Goal: Information Seeking & Learning: Learn about a topic

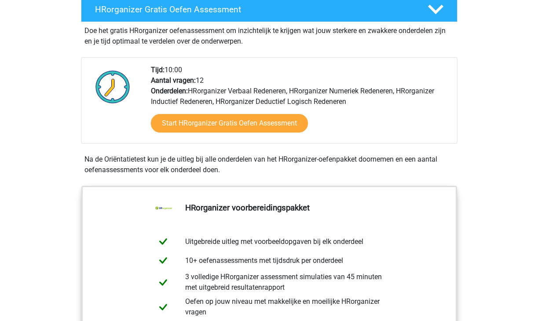
scroll to position [159, 0]
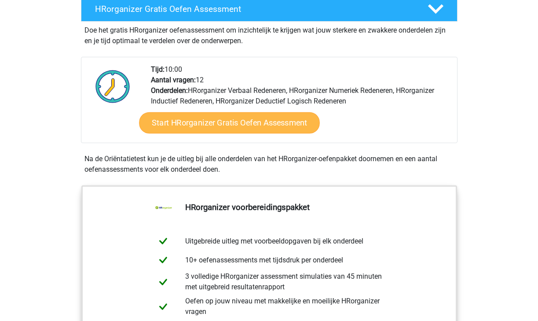
click at [222, 133] on link "Start HRorganizer Gratis Oefen Assessment" at bounding box center [229, 122] width 181 height 21
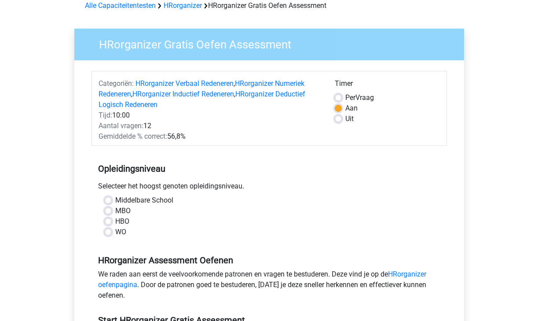
scroll to position [44, 0]
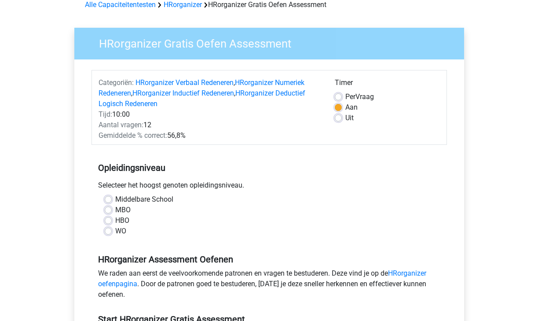
click at [119, 231] on label "WO" at bounding box center [120, 231] width 11 height 11
click at [112, 231] on input "WO" at bounding box center [108, 230] width 7 height 9
radio input "true"
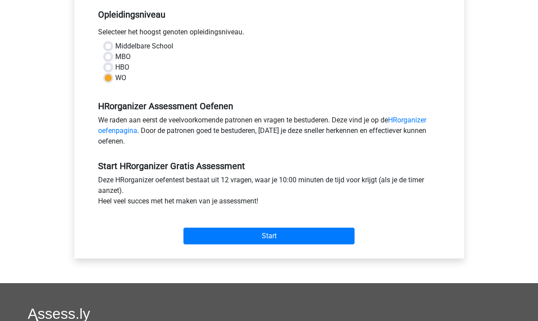
scroll to position [220, 0]
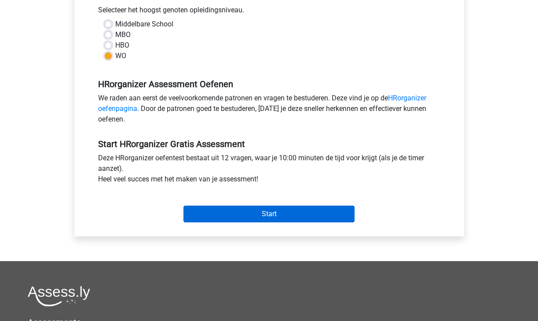
click at [241, 217] on input "Start" at bounding box center [269, 214] width 171 height 17
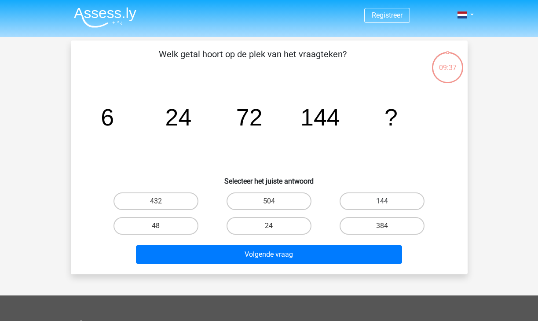
click at [411, 198] on label "144" at bounding box center [382, 201] width 85 height 18
click at [388, 201] on input "144" at bounding box center [385, 204] width 6 height 6
radio input "true"
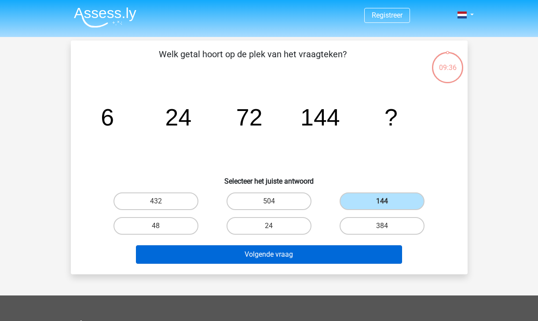
click at [303, 259] on button "Volgende vraag" at bounding box center [269, 254] width 266 height 18
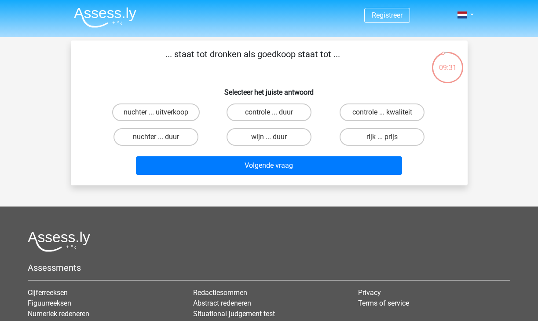
click at [258, 59] on p "... staat tot dronken als goedkoop staat tot ..." at bounding box center [253, 61] width 336 height 26
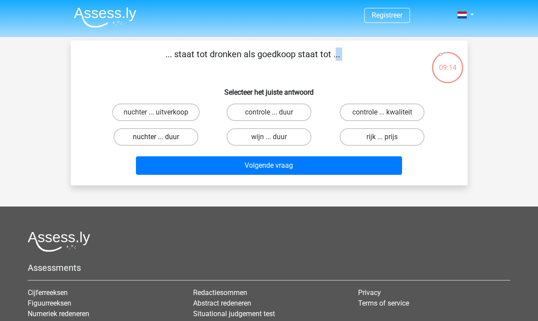
click at [172, 135] on label "nuchter ... duur" at bounding box center [156, 137] width 85 height 18
click at [162, 137] on input "nuchter ... duur" at bounding box center [159, 140] width 6 height 6
radio input "true"
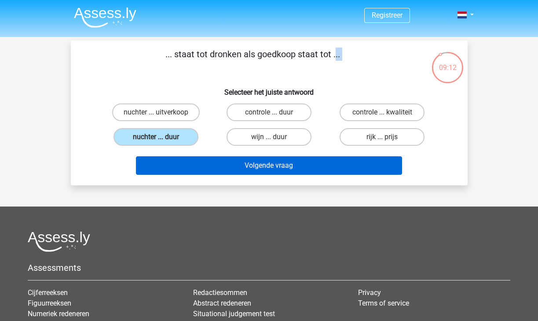
click at [202, 161] on button "Volgende vraag" at bounding box center [269, 165] width 266 height 18
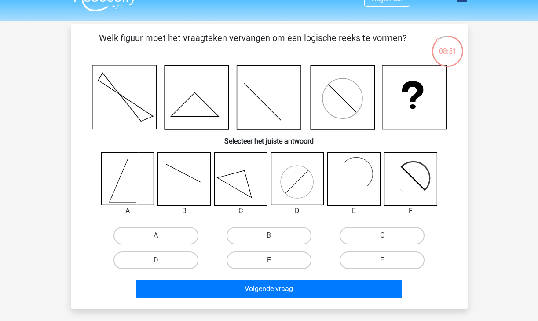
scroll to position [17, 0]
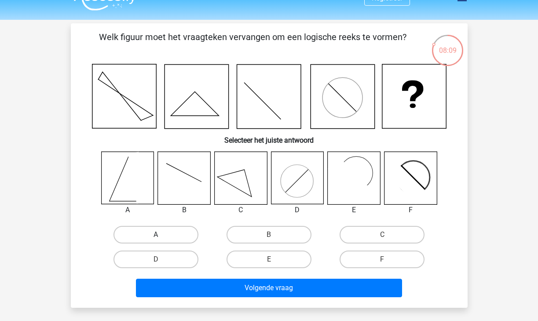
click at [162, 232] on label "A" at bounding box center [156, 235] width 85 height 18
click at [162, 235] on input "A" at bounding box center [159, 238] width 6 height 6
radio input "true"
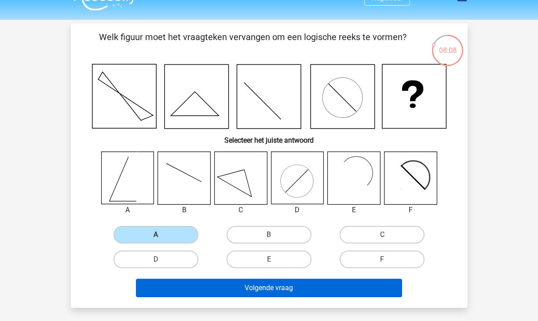
click at [225, 286] on button "Volgende vraag" at bounding box center [269, 288] width 266 height 18
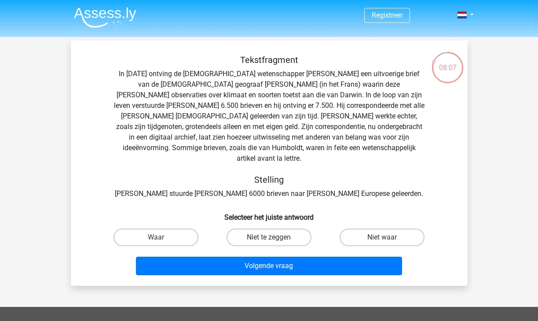
scroll to position [0, 0]
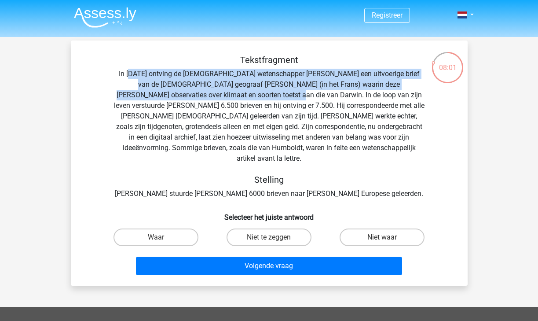
drag, startPoint x: 136, startPoint y: 75, endPoint x: 228, endPoint y: 89, distance: 93.5
click at [228, 89] on div "Tekstfragment In 1839 ontving de Engelse wetenschapper Charles Darwin een uitvo…" at bounding box center [269, 127] width 369 height 144
click at [180, 231] on label "Waar" at bounding box center [156, 237] width 85 height 18
click at [162, 237] on input "Waar" at bounding box center [159, 240] width 6 height 6
radio input "true"
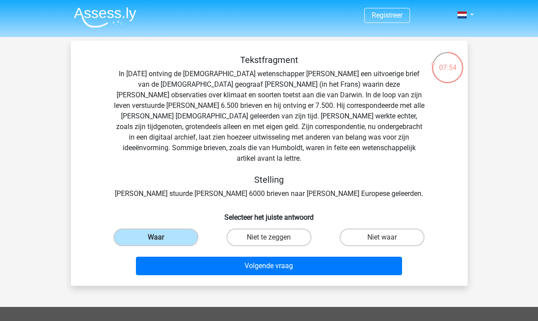
click at [233, 250] on div "Volgende vraag" at bounding box center [269, 264] width 369 height 29
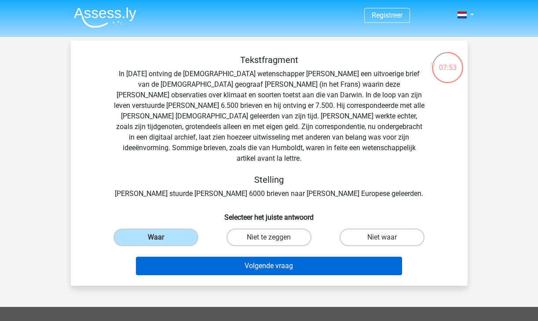
click at [235, 257] on button "Volgende vraag" at bounding box center [269, 266] width 266 height 18
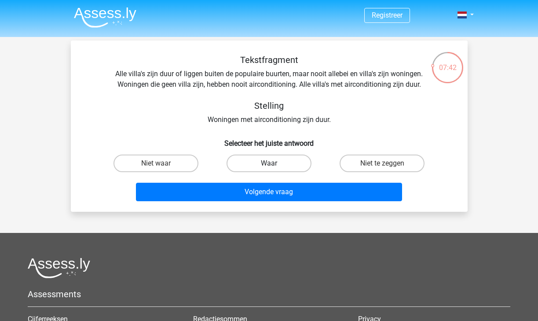
click at [291, 164] on label "Waar" at bounding box center [269, 163] width 85 height 18
click at [275, 164] on input "Waar" at bounding box center [272, 166] width 6 height 6
radio input "true"
click at [373, 164] on label "Niet te zeggen" at bounding box center [382, 163] width 85 height 18
click at [382, 164] on input "Niet te zeggen" at bounding box center [385, 166] width 6 height 6
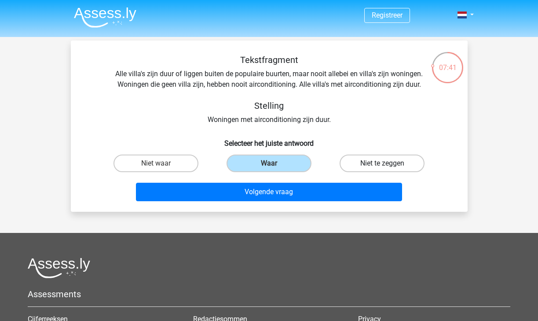
radio input "true"
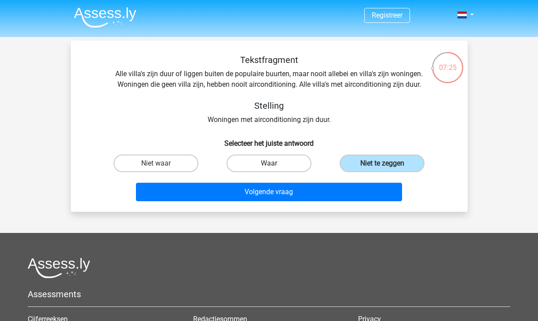
click at [288, 165] on label "Waar" at bounding box center [269, 163] width 85 height 18
click at [275, 165] on input "Waar" at bounding box center [272, 166] width 6 height 6
radio input "true"
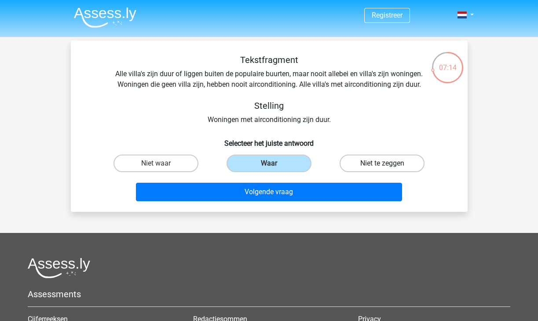
click at [353, 158] on label "Niet te zeggen" at bounding box center [382, 163] width 85 height 18
click at [382, 163] on input "Niet te zeggen" at bounding box center [385, 166] width 6 height 6
radio input "true"
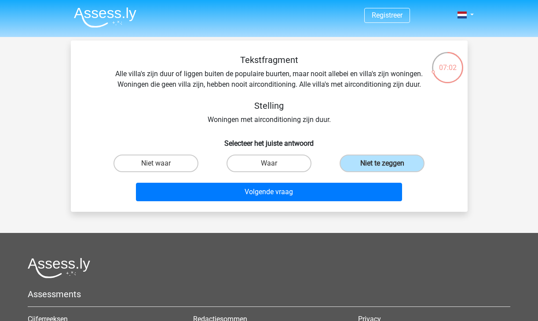
click at [271, 165] on input "Waar" at bounding box center [272, 166] width 6 height 6
radio input "true"
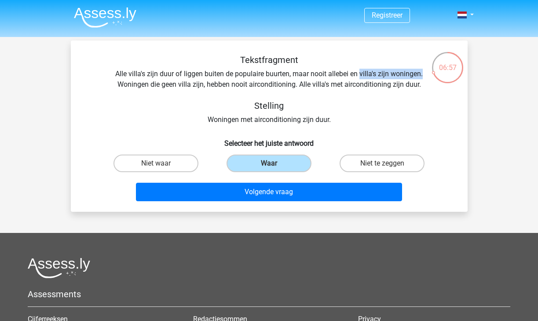
drag, startPoint x: 360, startPoint y: 72, endPoint x: 423, endPoint y: 74, distance: 62.5
click at [423, 74] on div "Tekstfragment Alle villa's zijn duur of liggen buiten de populaire buurten, maa…" at bounding box center [269, 90] width 369 height 70
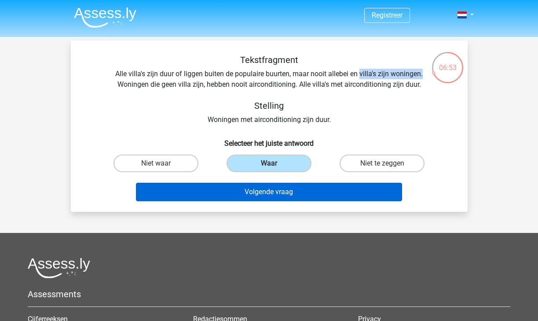
click at [306, 196] on button "Volgende vraag" at bounding box center [269, 192] width 266 height 18
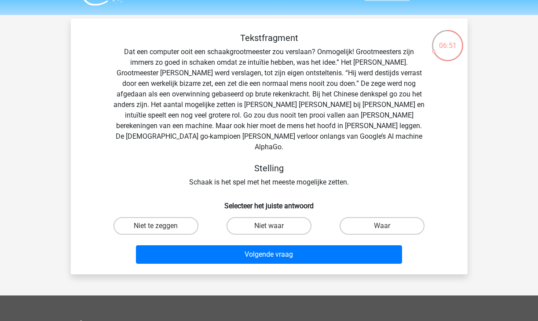
scroll to position [16, 0]
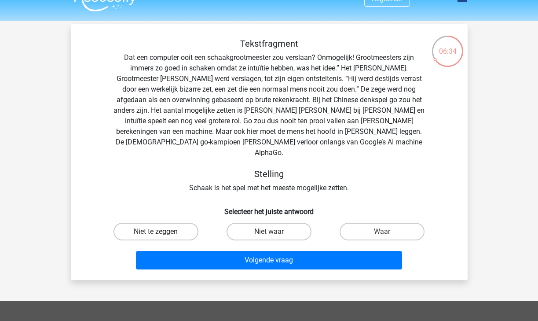
click at [166, 223] on label "Niet te zeggen" at bounding box center [156, 232] width 85 height 18
click at [162, 231] on input "Niet te zeggen" at bounding box center [159, 234] width 6 height 6
radio input "true"
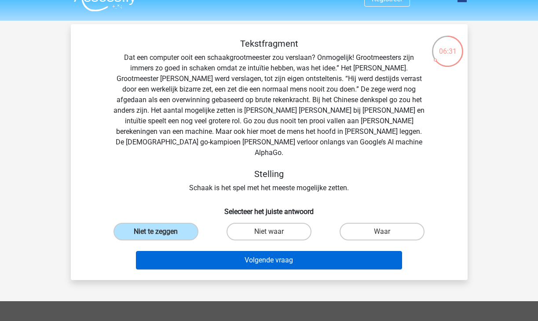
click at [228, 252] on button "Volgende vraag" at bounding box center [269, 260] width 266 height 18
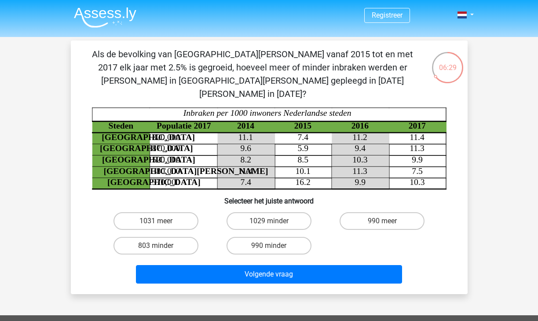
scroll to position [0, 0]
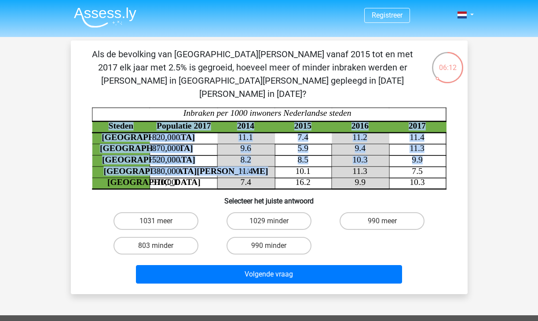
drag, startPoint x: 176, startPoint y: 159, endPoint x: 296, endPoint y: 159, distance: 119.3
click at [296, 159] on icon "Steden Populatie 2017 2014 2015 2016 2017 Rotterdam 820,000 11.1 7.4 11.2 11.4 …" at bounding box center [269, 148] width 355 height 82
click at [318, 212] on div "1029 minder" at bounding box center [269, 221] width 106 height 18
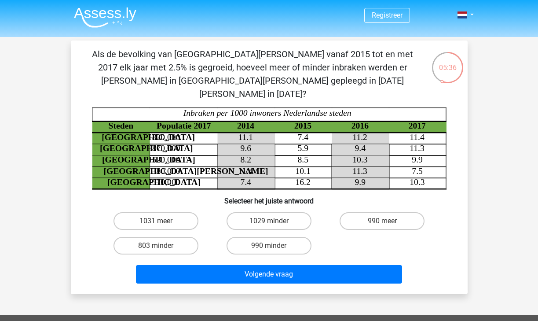
click at [159, 166] on tspan "380,000" at bounding box center [166, 170] width 28 height 9
click at [249, 166] on tspan "11.4" at bounding box center [245, 170] width 15 height 9
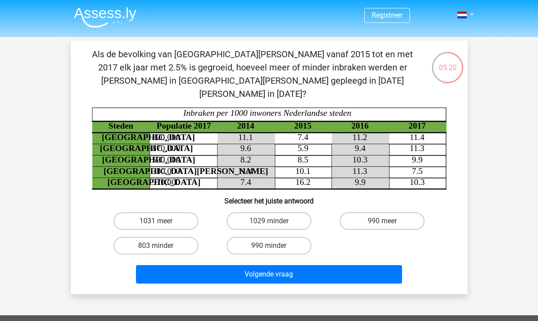
click at [416, 166] on tspan "7.5" at bounding box center [417, 170] width 11 height 9
click at [258, 190] on h6 "Selecteer het juiste antwoord" at bounding box center [269, 197] width 369 height 15
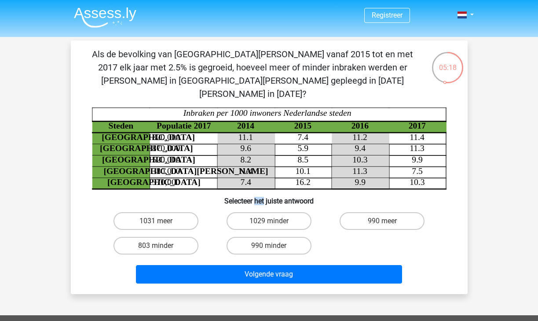
click at [258, 190] on h6 "Selecteer het juiste antwoord" at bounding box center [269, 197] width 369 height 15
click at [162, 190] on h6 "Selecteer het juiste antwoord" at bounding box center [269, 197] width 369 height 15
click at [138, 239] on label "803 minder" at bounding box center [156, 246] width 85 height 18
click at [156, 246] on input "803 minder" at bounding box center [159, 249] width 6 height 6
radio input "true"
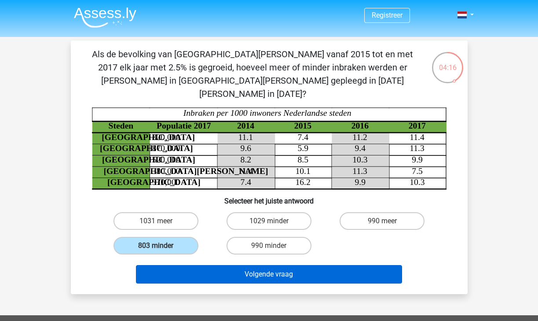
click at [189, 265] on button "Volgende vraag" at bounding box center [269, 274] width 266 height 18
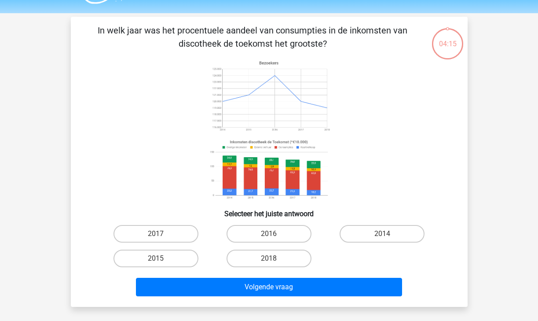
scroll to position [23, 0]
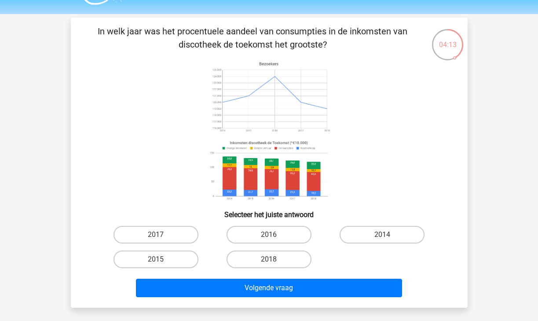
click at [183, 29] on p "In welk jaar was het procentuele aandeel van consumpties in de inkomsten van di…" at bounding box center [253, 38] width 336 height 26
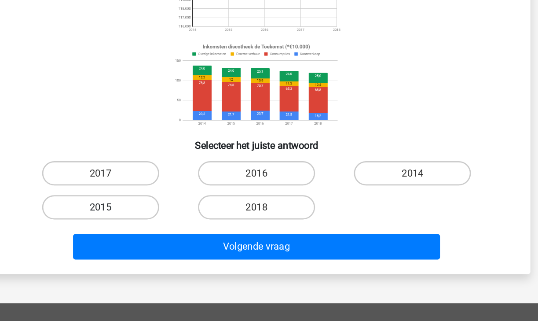
scroll to position [59, 0]
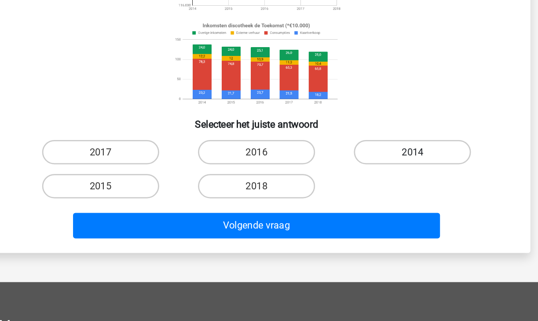
click at [340, 190] on label "2014" at bounding box center [382, 199] width 85 height 18
click at [382, 198] on input "2014" at bounding box center [385, 201] width 6 height 6
radio input "true"
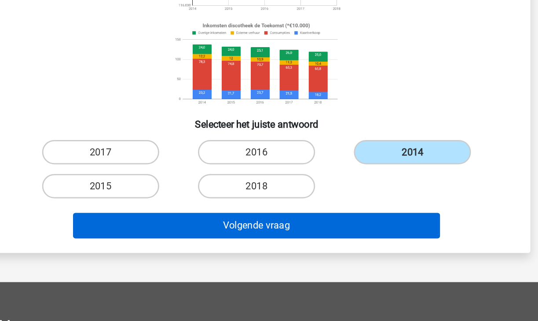
click at [224, 242] on button "Volgende vraag" at bounding box center [269, 251] width 266 height 18
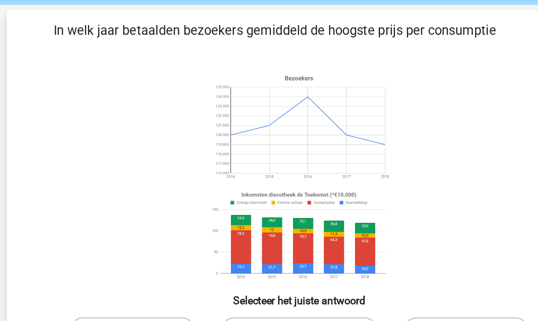
scroll to position [0, 0]
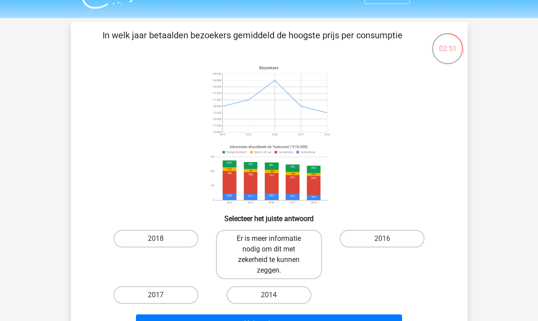
click at [296, 246] on label "Er is meer informatie nodig om dit met zekerheid te kunnen zeggen." at bounding box center [269, 254] width 106 height 49
click at [275, 244] on input "Er is meer informatie nodig om dit met zekerheid te kunnen zeggen." at bounding box center [272, 242] width 6 height 6
radio input "true"
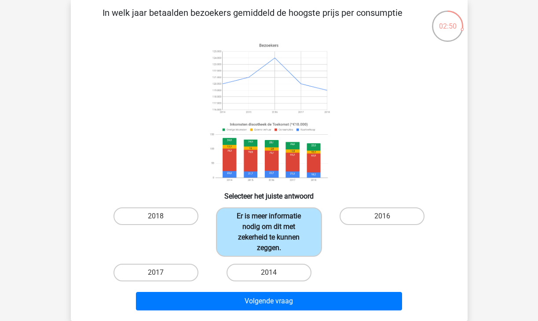
scroll to position [42, 0]
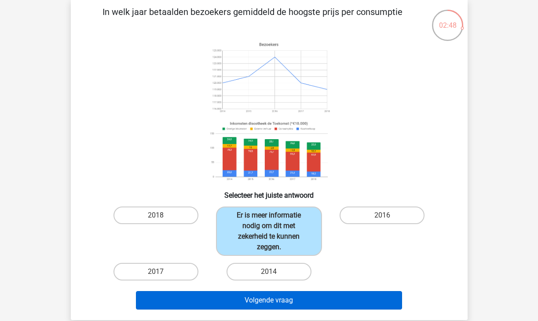
click at [301, 299] on button "Volgende vraag" at bounding box center [269, 300] width 266 height 18
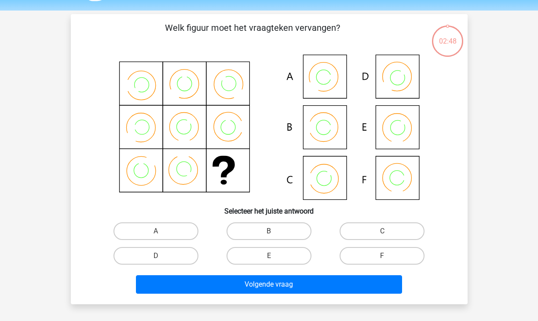
scroll to position [20, 0]
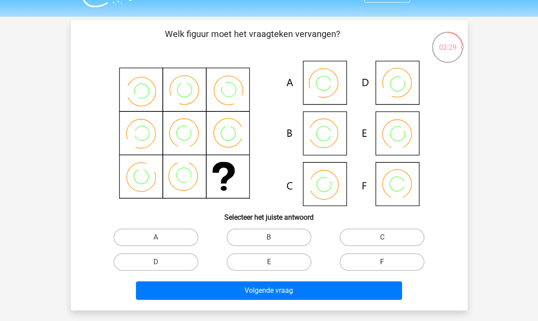
click at [361, 262] on label "F" at bounding box center [382, 262] width 85 height 18
click at [382, 262] on input "F" at bounding box center [385, 265] width 6 height 6
radio input "true"
click at [169, 262] on label "D" at bounding box center [156, 262] width 85 height 18
click at [162, 262] on input "D" at bounding box center [159, 265] width 6 height 6
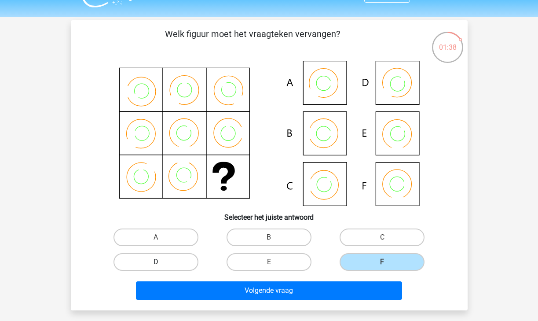
radio input "true"
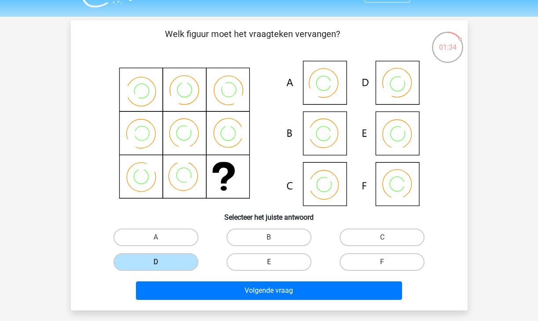
scroll to position [37, 0]
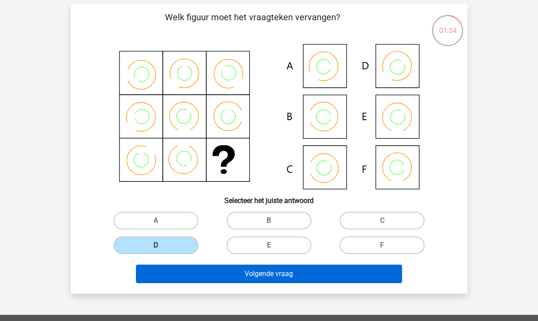
click at [248, 275] on button "Volgende vraag" at bounding box center [269, 273] width 266 height 18
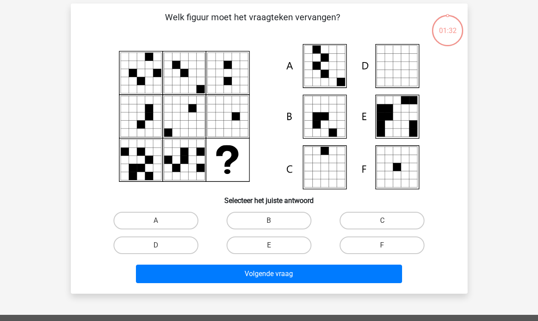
scroll to position [40, 0]
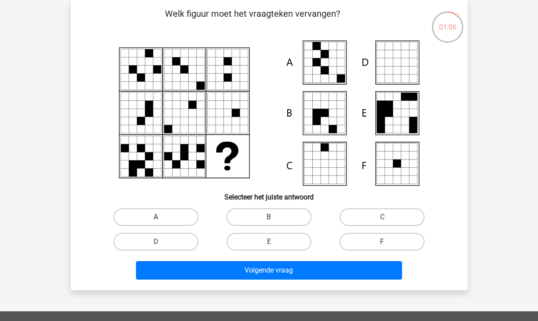
click at [176, 209] on label "A" at bounding box center [156, 217] width 85 height 18
click at [162, 217] on input "A" at bounding box center [159, 220] width 6 height 6
radio input "true"
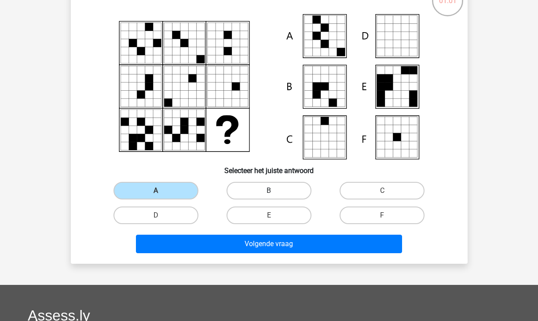
scroll to position [44, 0]
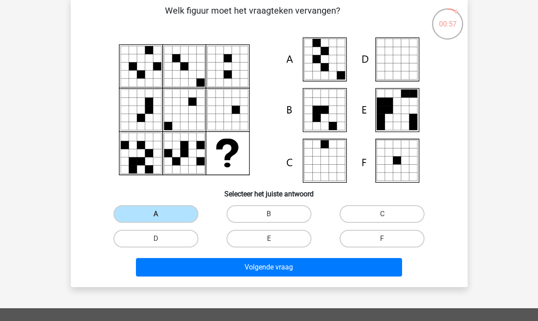
click at [246, 278] on div "Volgende vraag" at bounding box center [269, 269] width 340 height 22
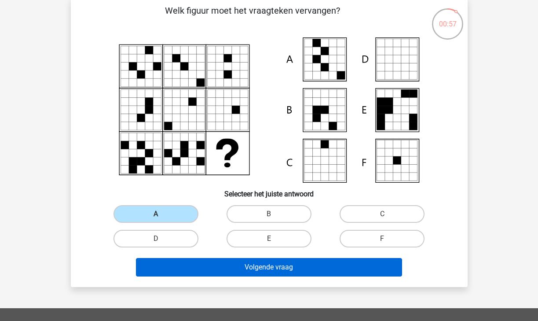
click at [237, 271] on button "Volgende vraag" at bounding box center [269, 267] width 266 height 18
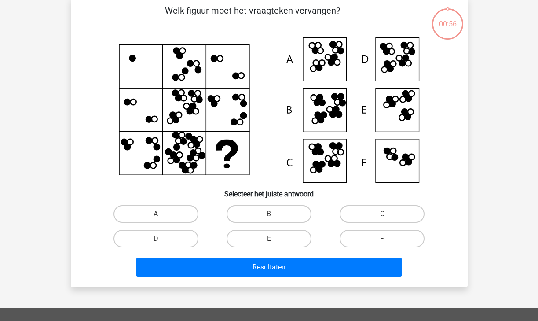
scroll to position [40, 0]
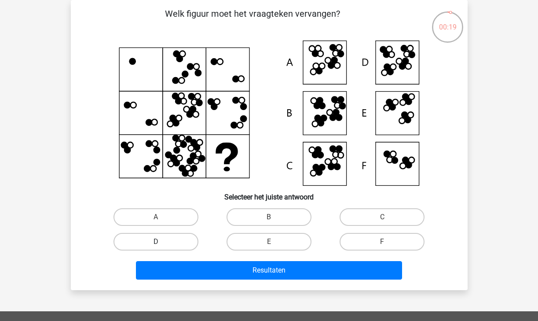
click at [189, 242] on label "D" at bounding box center [156, 242] width 85 height 18
click at [162, 242] on input "D" at bounding box center [159, 245] width 6 height 6
radio input "true"
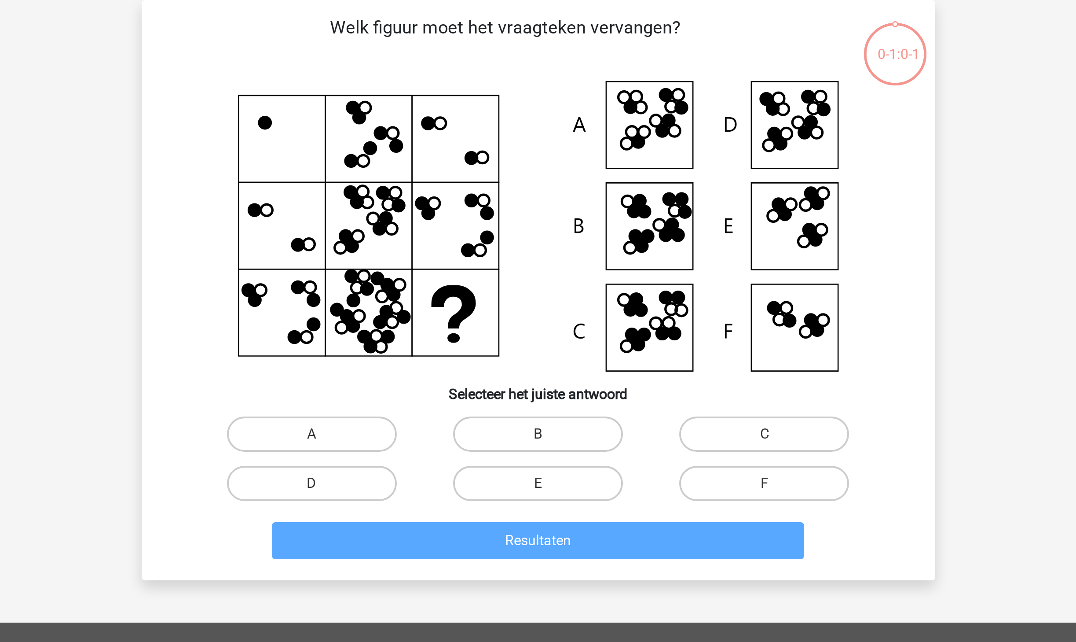
scroll to position [35, 0]
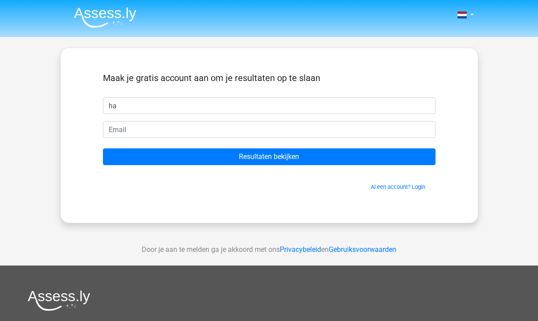
type input "h"
type input "sandu"
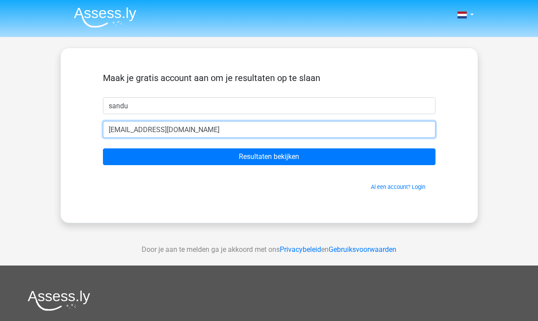
type input "[EMAIL_ADDRESS][DOMAIN_NAME]"
click at [269, 157] on input "Resultaten bekijken" at bounding box center [269, 156] width 333 height 17
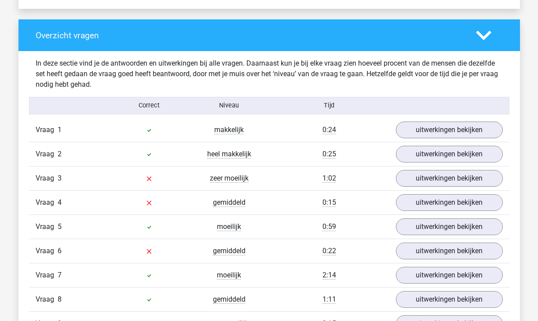
scroll to position [861, 0]
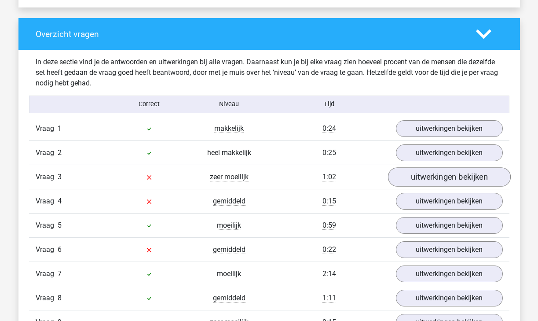
click at [408, 169] on link "uitwerkingen bekijken" at bounding box center [449, 176] width 123 height 19
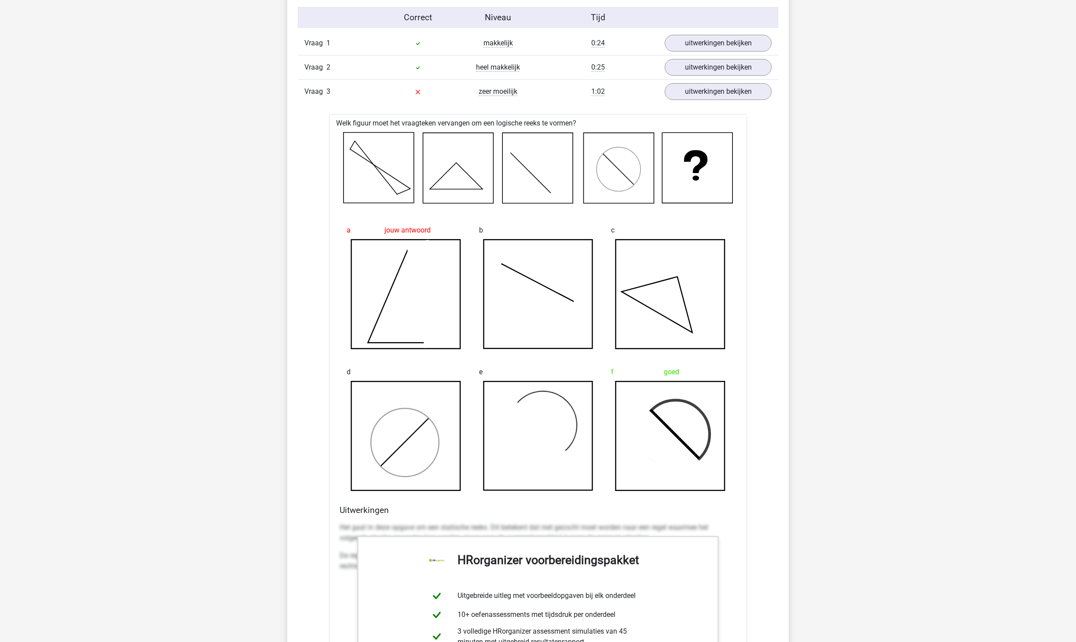
scroll to position [865, 0]
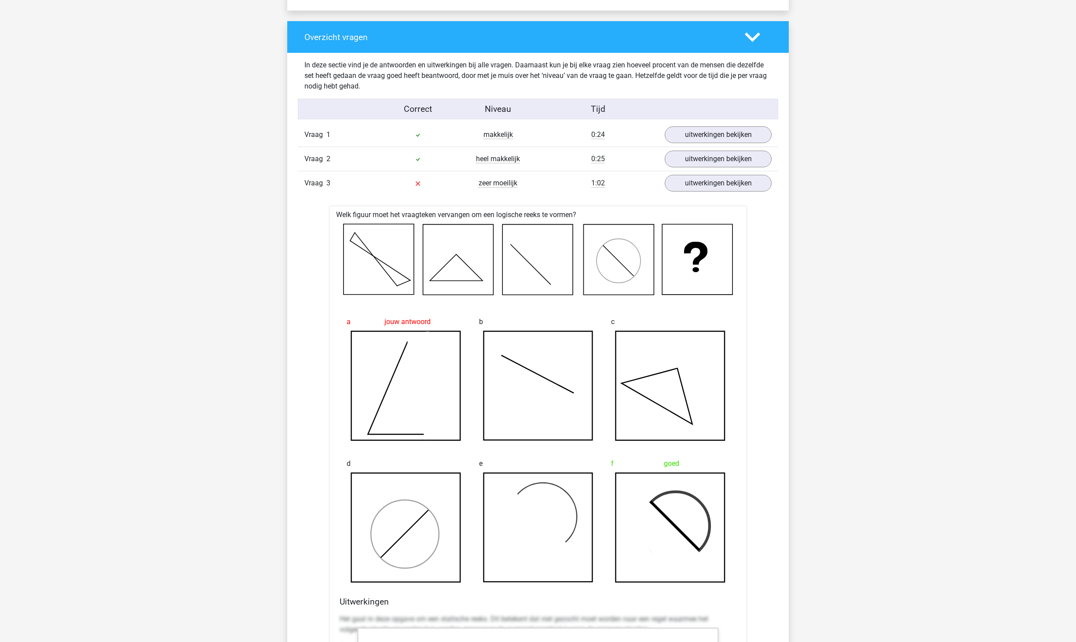
click at [538, 195] on div "Vraag 3 zeer moeilijk 1:02 uitwerkingen bekijken" at bounding box center [538, 183] width 481 height 24
click at [538, 193] on link "uitwerkingen bekijken" at bounding box center [718, 183] width 123 height 19
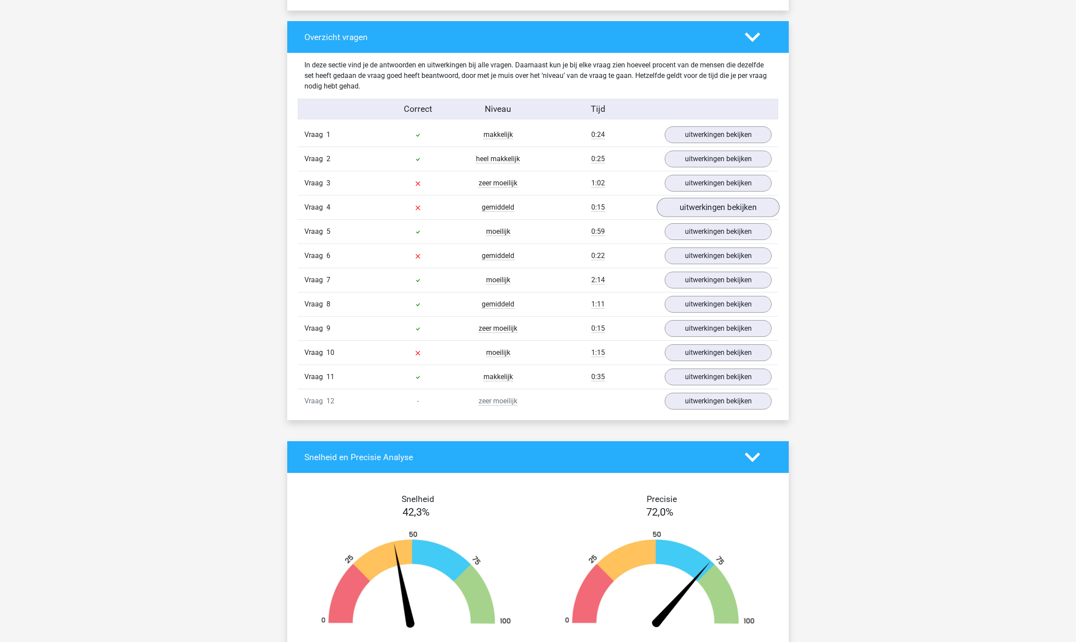
click at [538, 217] on link "uitwerkingen bekijken" at bounding box center [718, 207] width 123 height 19
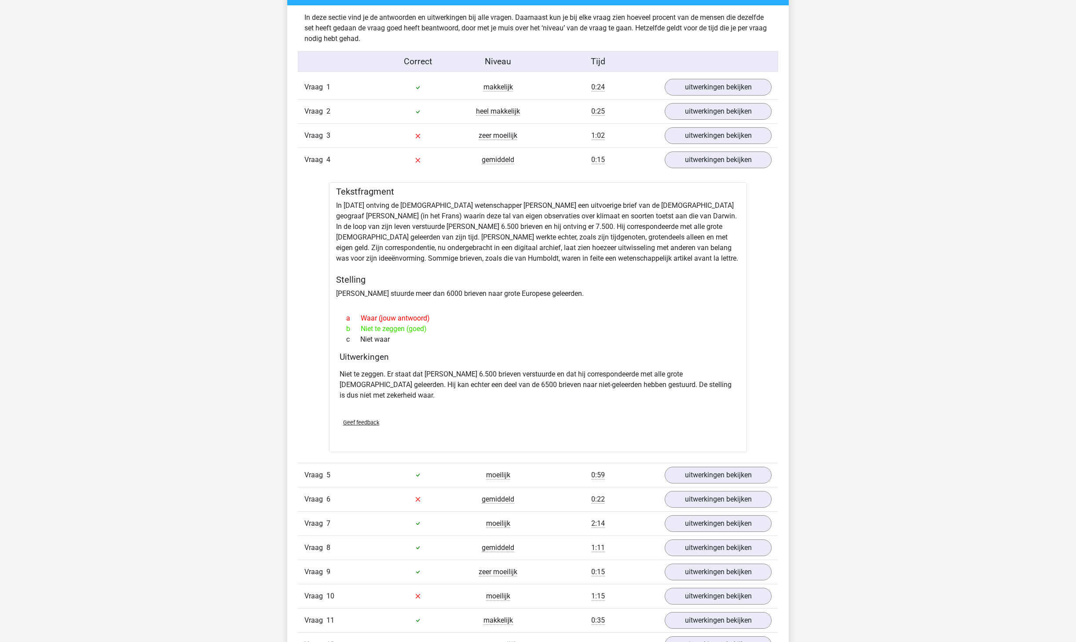
scroll to position [914, 0]
click at [538, 320] on p "Niet te zeggen. Er staat dat Darwin 6.500 brieven verstuurde en dat hij corresp…" at bounding box center [538, 383] width 397 height 32
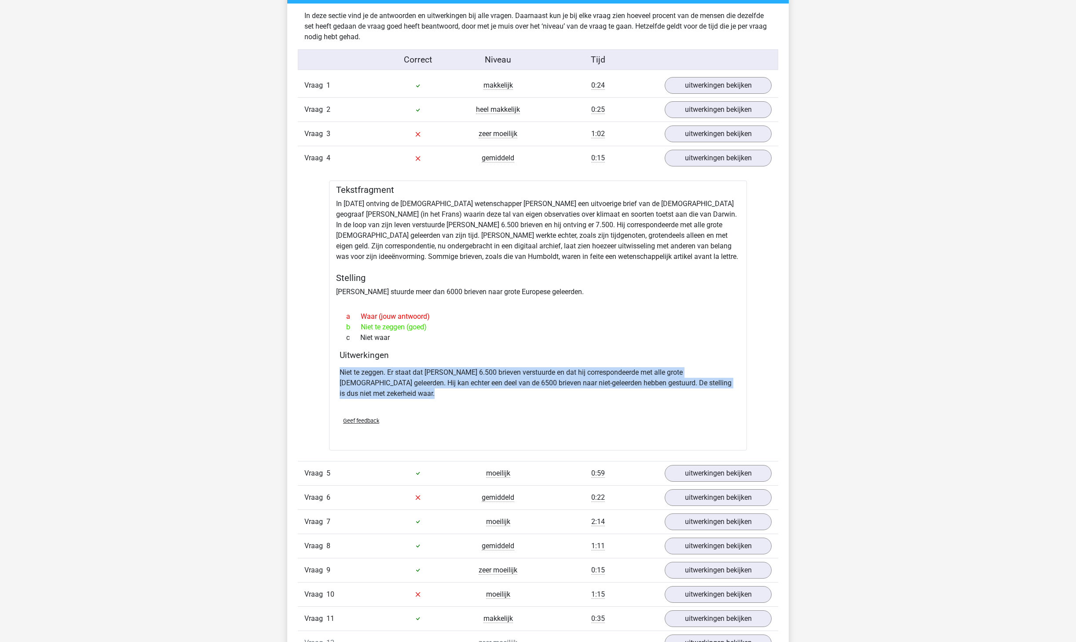
click at [538, 320] on p "Niet te zeggen. Er staat dat Darwin 6.500 brieven verstuurde en dat hij corresp…" at bounding box center [538, 383] width 397 height 32
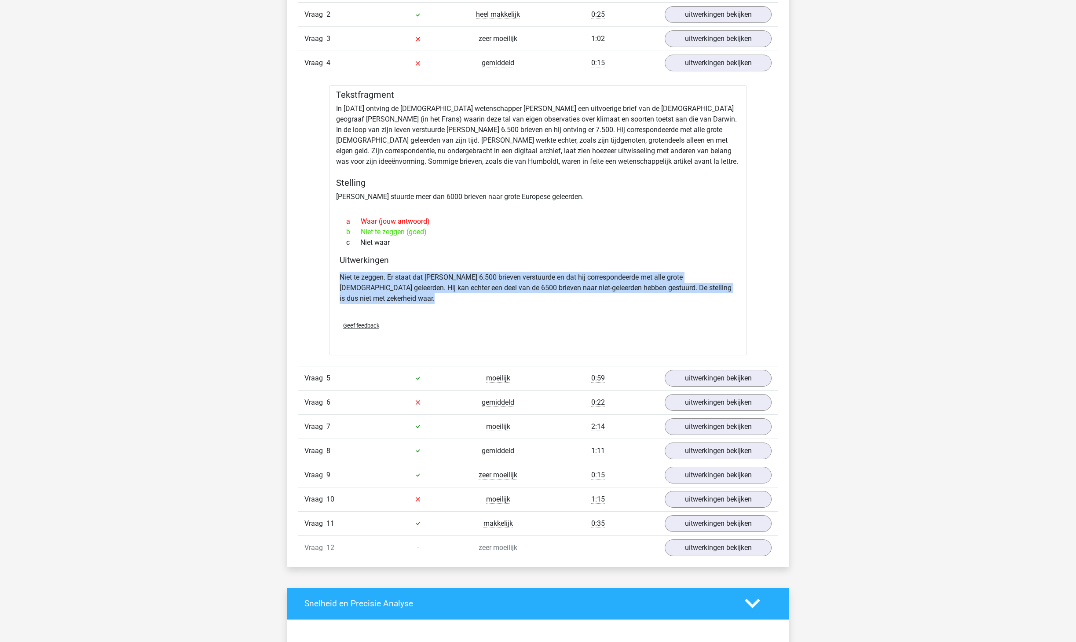
scroll to position [1058, 0]
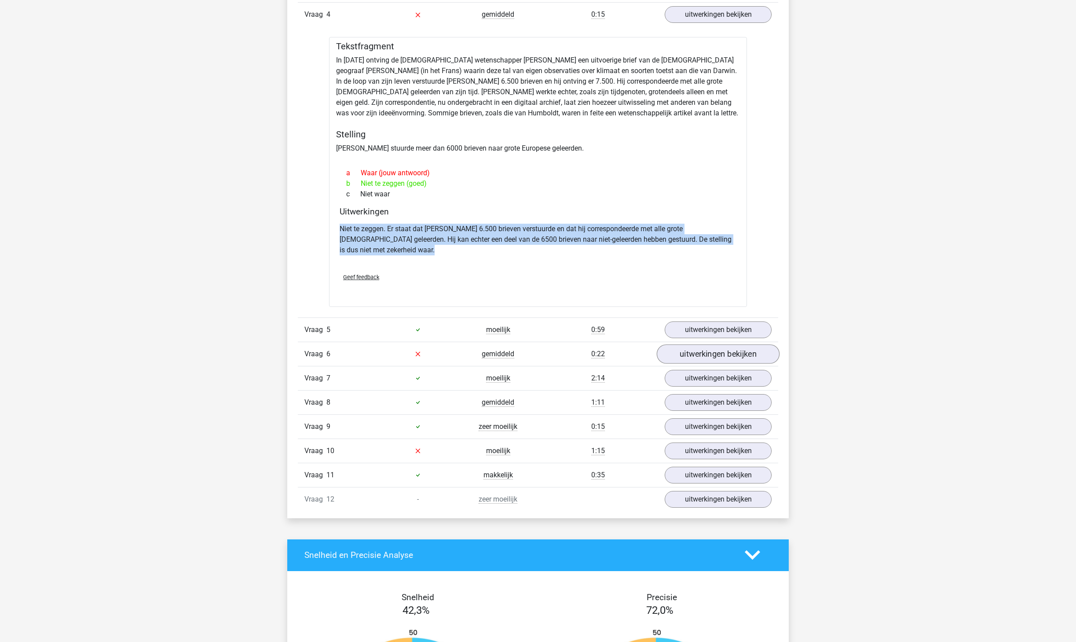
click at [538, 320] on link "uitwerkingen bekijken" at bounding box center [718, 353] width 123 height 19
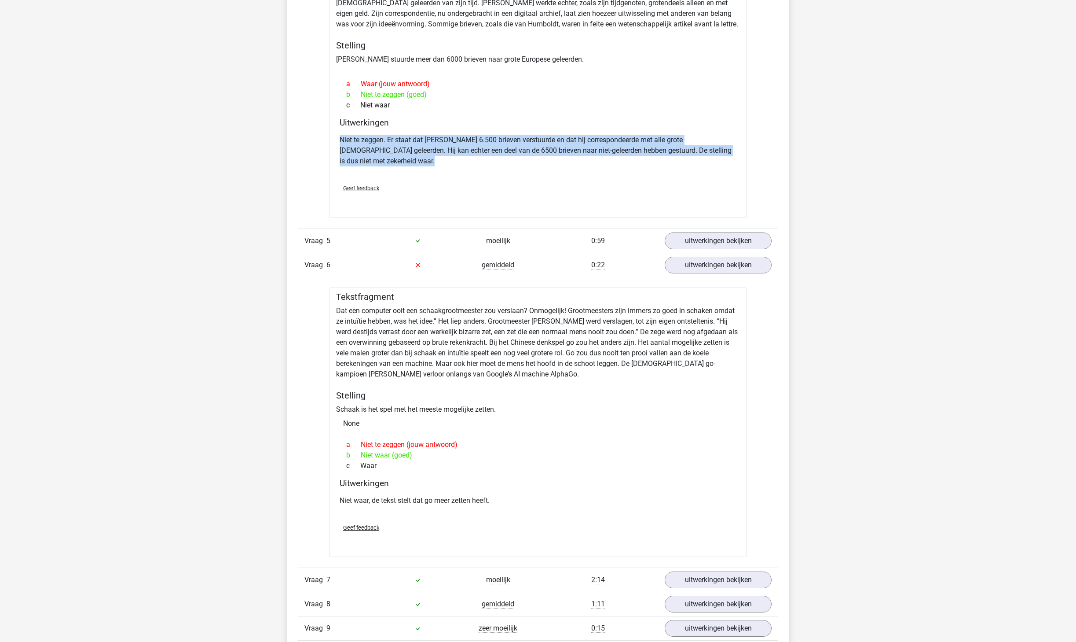
scroll to position [1147, 0]
click at [538, 250] on link "uitwerkingen bekijken" at bounding box center [718, 240] width 123 height 19
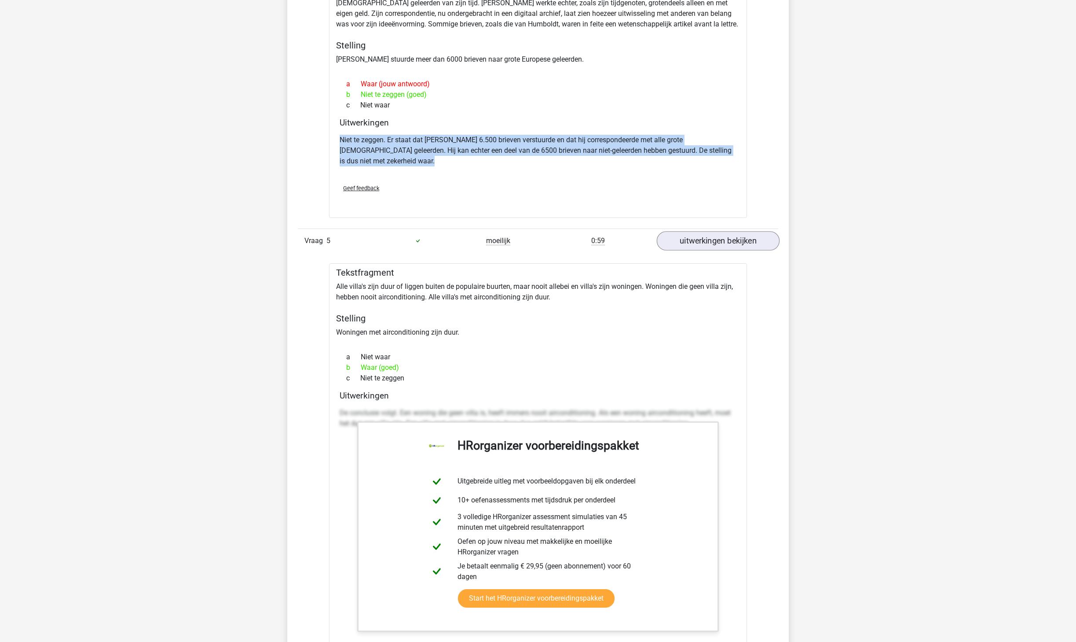
click at [538, 250] on link "uitwerkingen bekijken" at bounding box center [718, 240] width 123 height 19
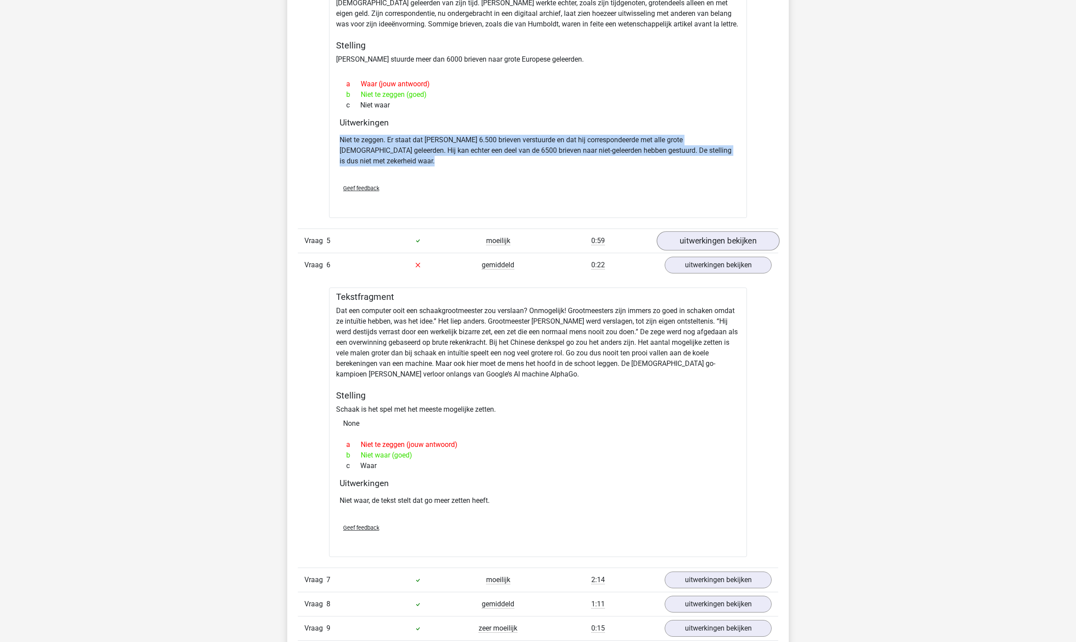
click at [538, 250] on link "uitwerkingen bekijken" at bounding box center [718, 240] width 123 height 19
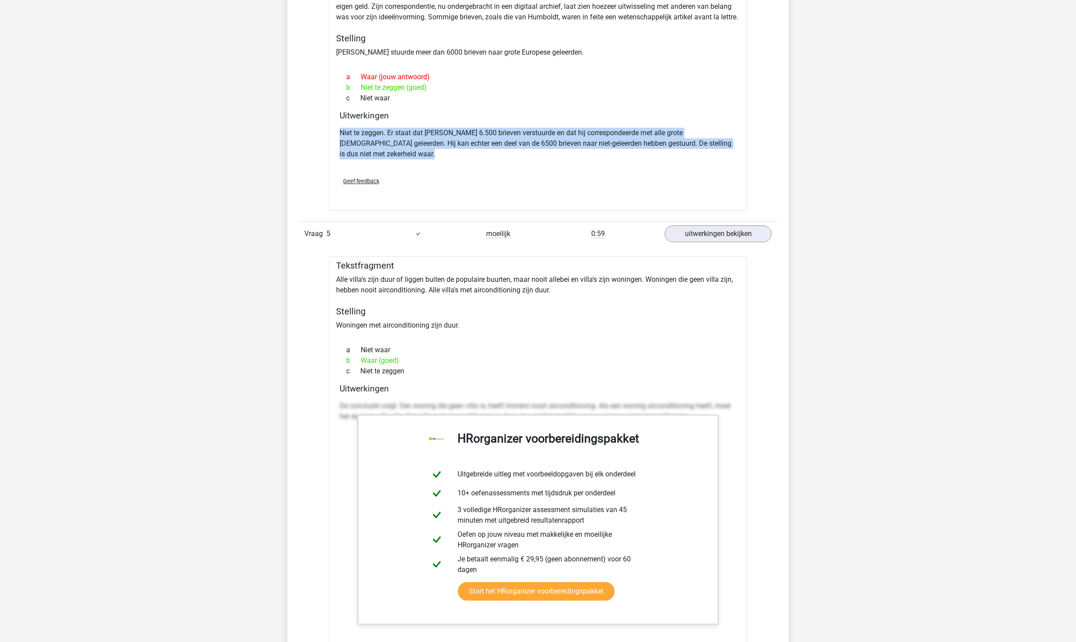
scroll to position [1161, 0]
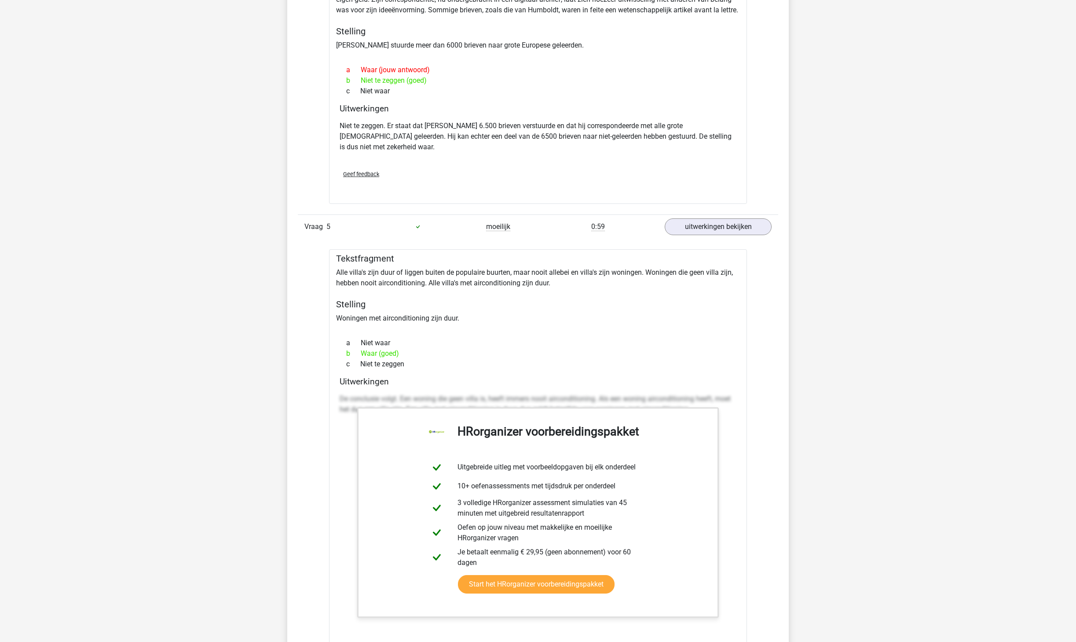
click at [538, 239] on div "Vraag 5 moeilijk 0:59 uitwerkingen bekijken" at bounding box center [538, 226] width 481 height 24
click at [538, 236] on link "uitwerkingen bekijken" at bounding box center [718, 226] width 123 height 19
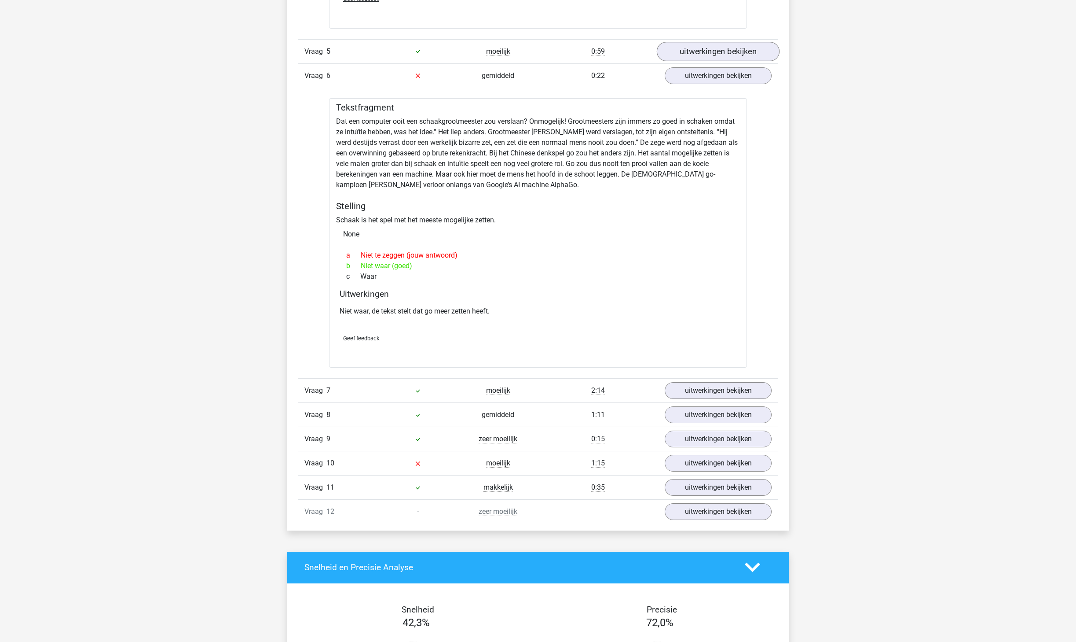
scroll to position [1336, 0]
click at [509, 316] on p "Niet waar, de tekst stelt dat go meer zetten heeft." at bounding box center [538, 311] width 397 height 11
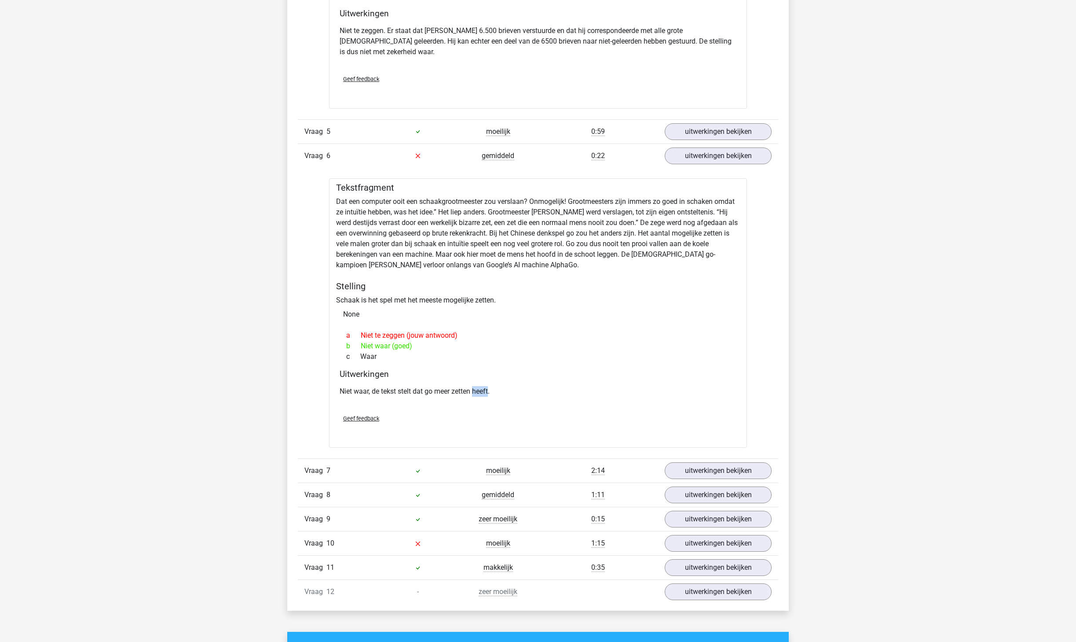
scroll to position [1170, 0]
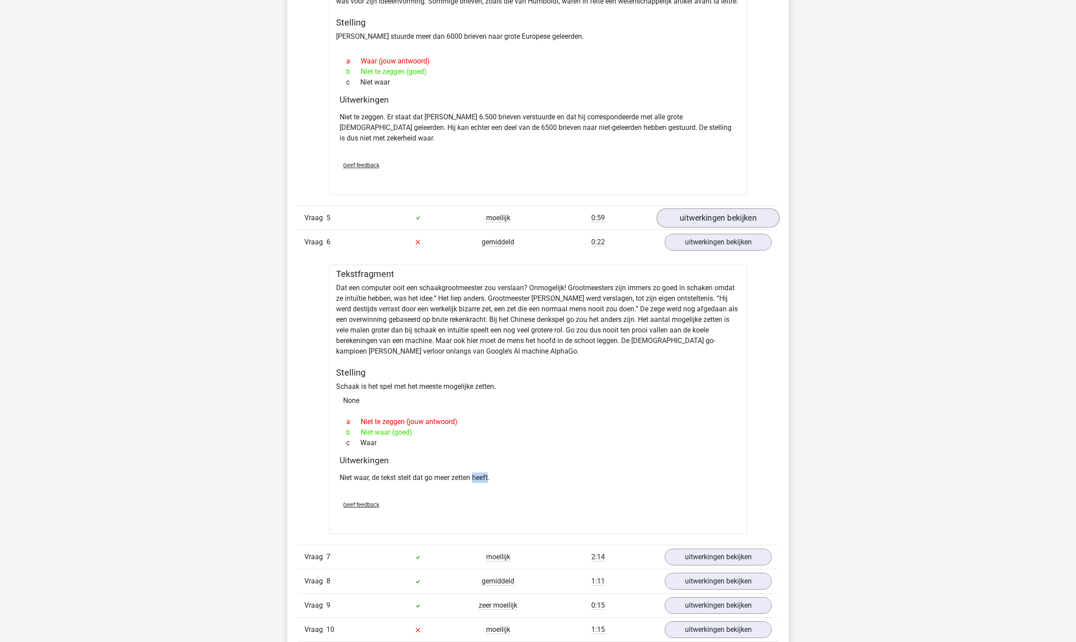
click at [538, 228] on link "uitwerkingen bekijken" at bounding box center [718, 217] width 123 height 19
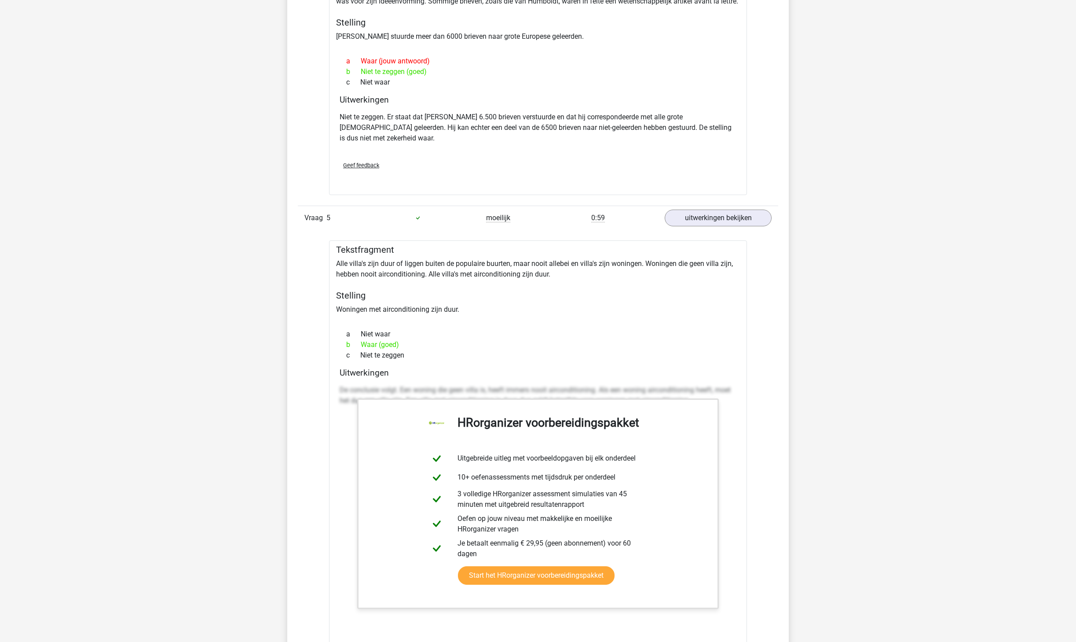
click at [389, 320] on div "b Waar (goed)" at bounding box center [538, 344] width 397 height 11
click at [462, 320] on div "b Waar (goed)" at bounding box center [538, 344] width 397 height 11
click at [538, 228] on link "uitwerkingen bekijken" at bounding box center [718, 217] width 123 height 19
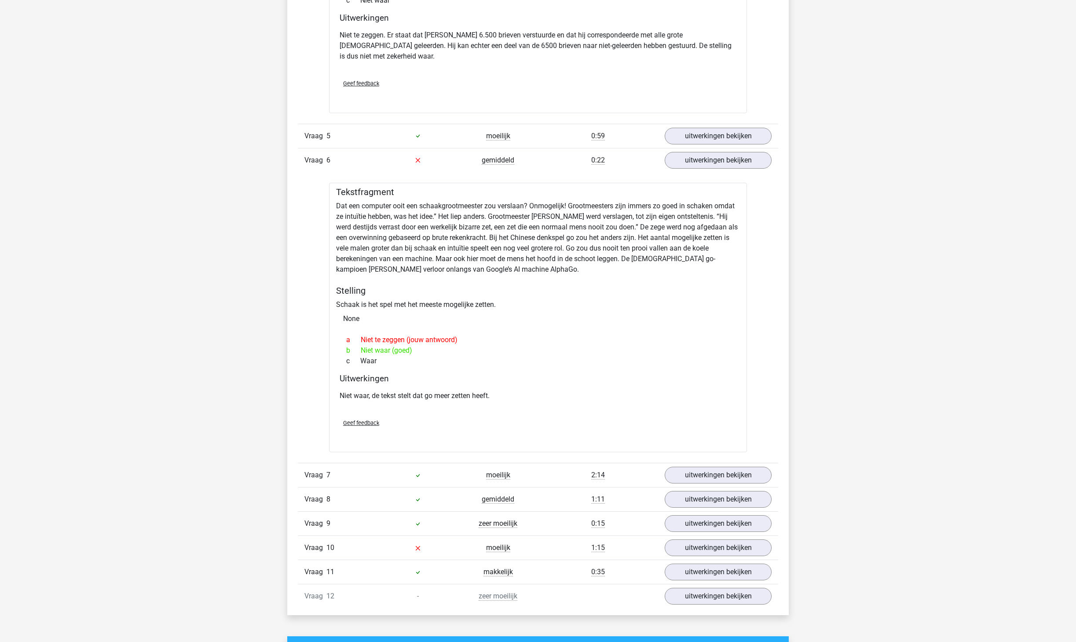
scroll to position [1258, 0]
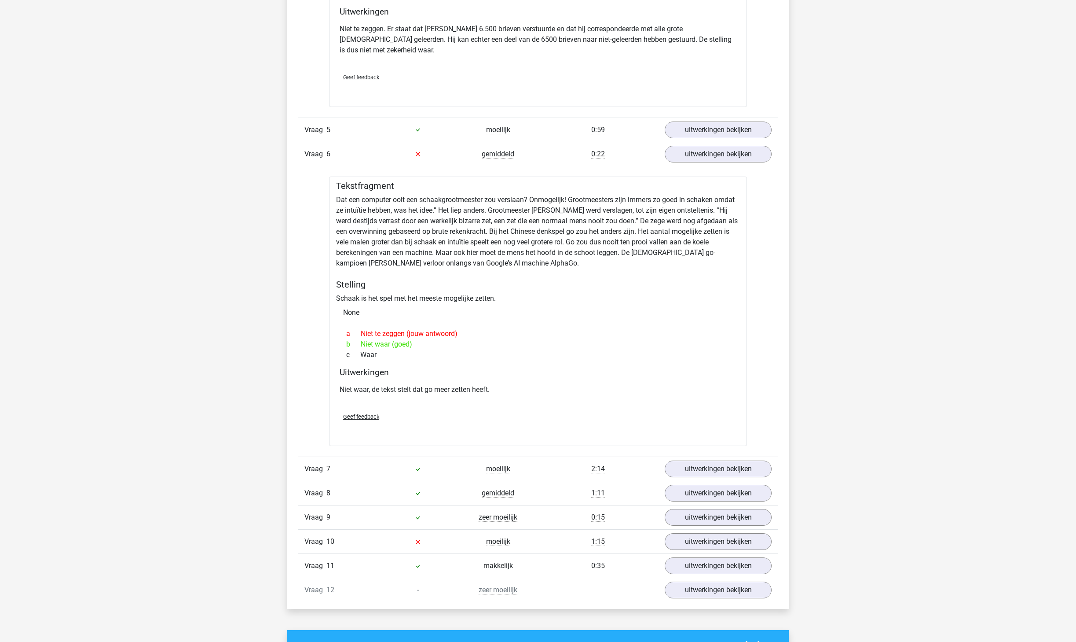
click at [463, 320] on p "Niet waar, de tekst stelt dat go meer zetten heeft." at bounding box center [538, 389] width 397 height 11
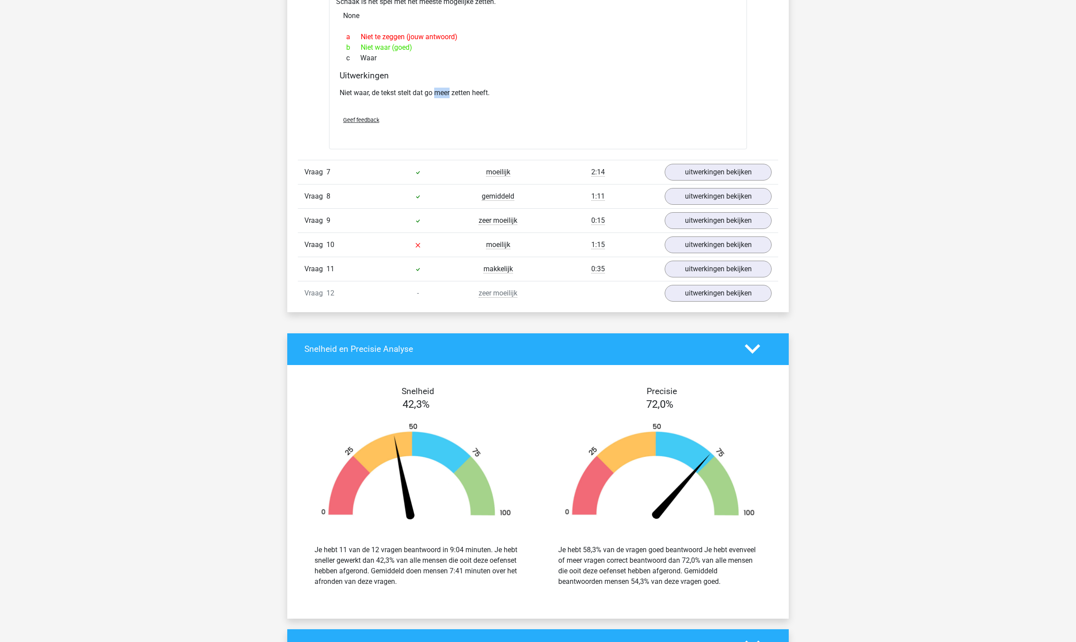
scroll to position [1625, 0]
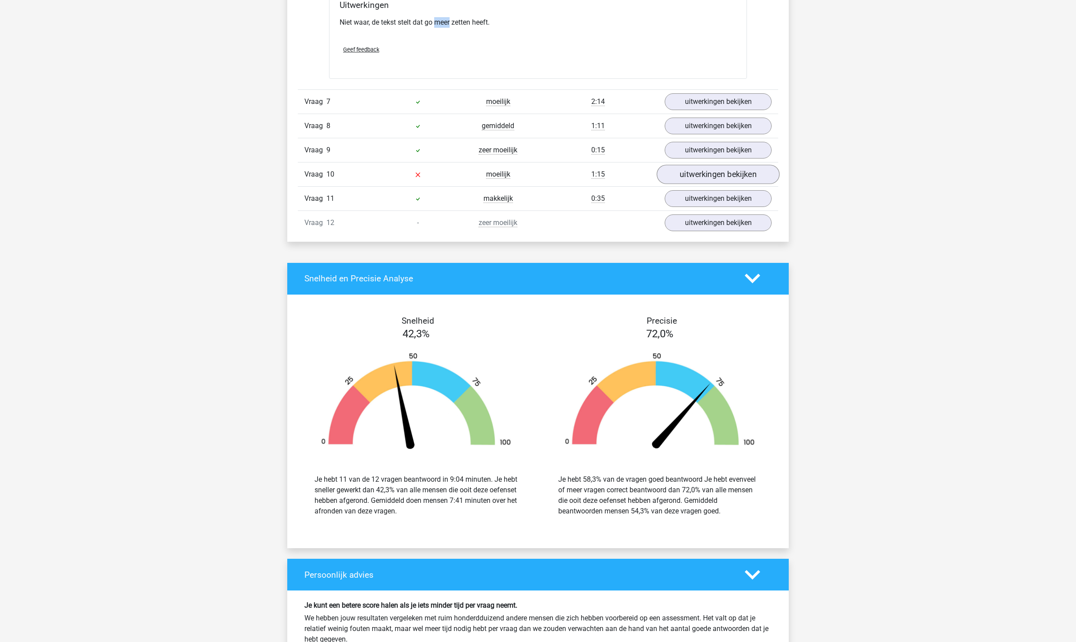
click at [538, 184] on link "uitwerkingen bekijken" at bounding box center [718, 174] width 123 height 19
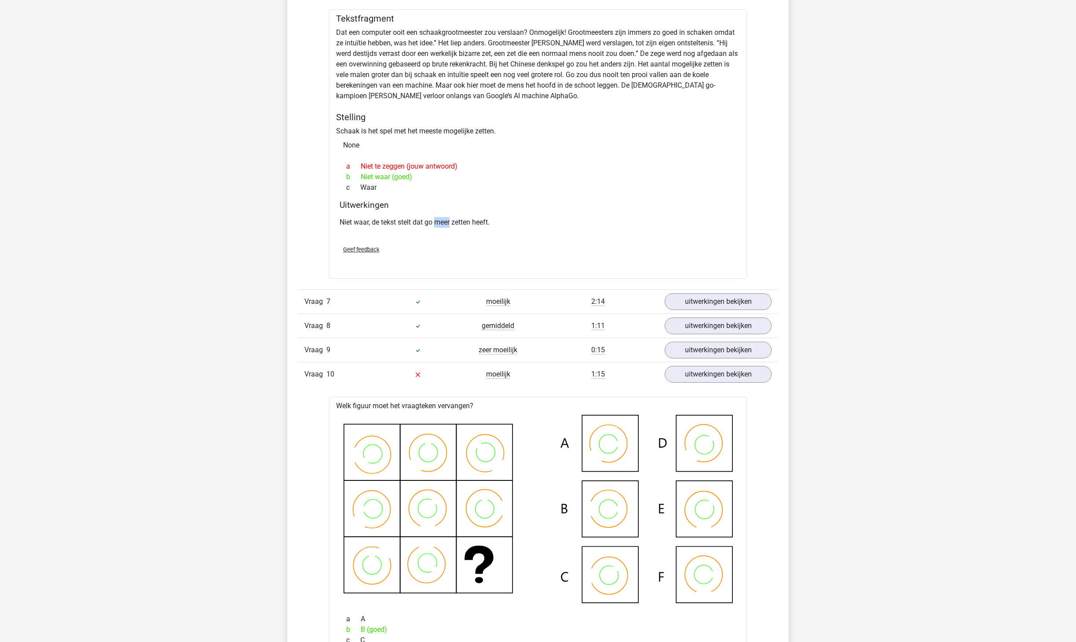
scroll to position [1411, 0]
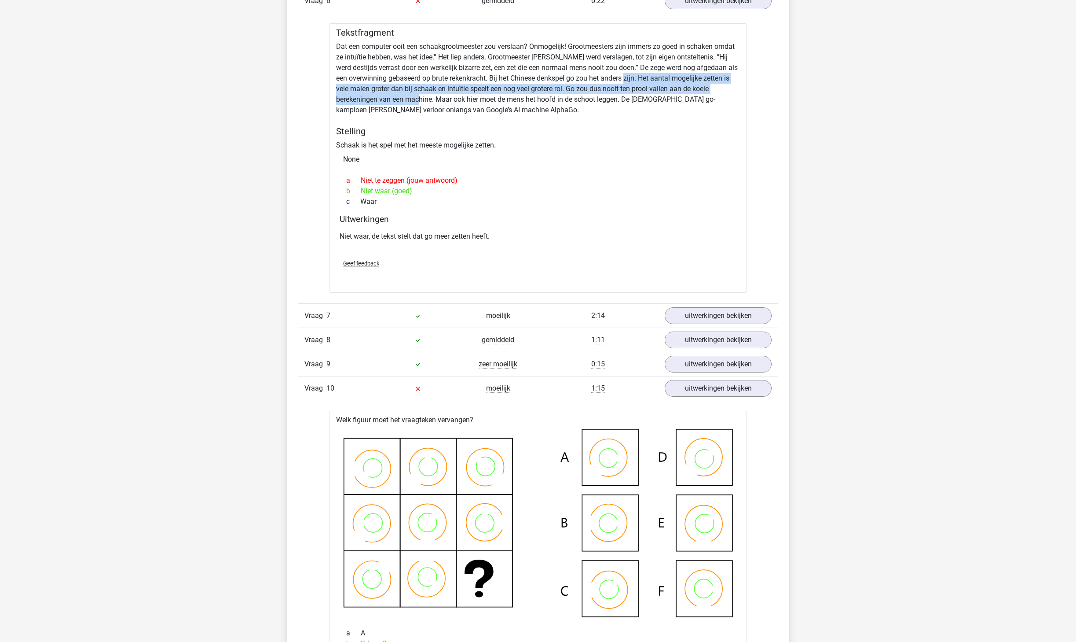
drag, startPoint x: 667, startPoint y: 267, endPoint x: 415, endPoint y: 253, distance: 252.1
click at [415, 253] on div "Tekstfragment Dat een computer ooit een schaakgrootmeester zou verslaan? Onmoge…" at bounding box center [538, 157] width 418 height 269
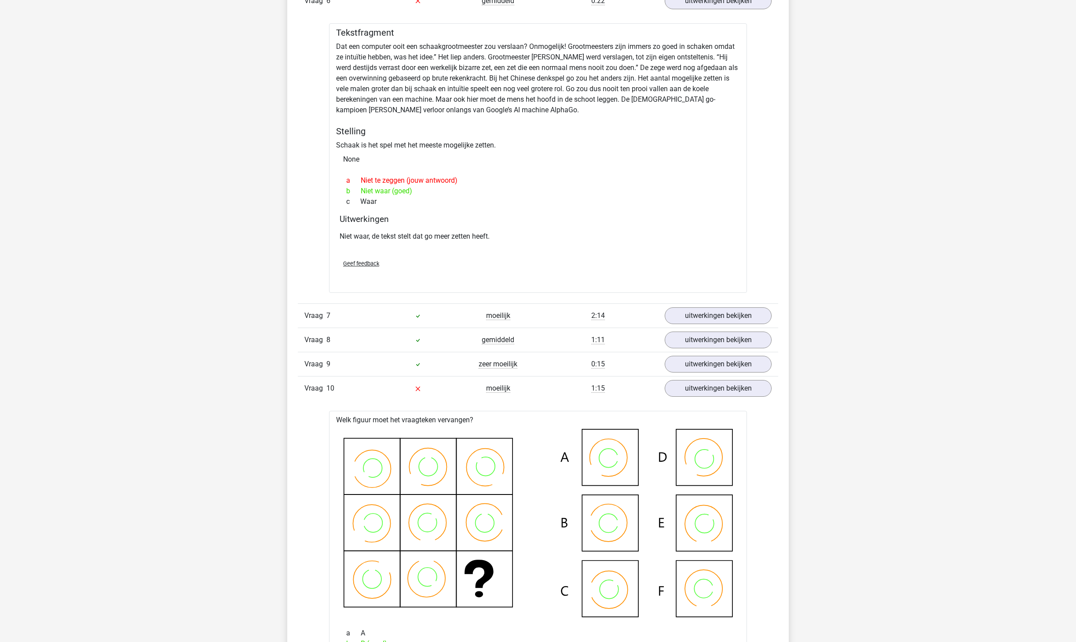
click at [412, 253] on div "Tekstfragment Dat een computer ooit een schaakgrootmeester zou verslaan? Onmoge…" at bounding box center [538, 157] width 418 height 269
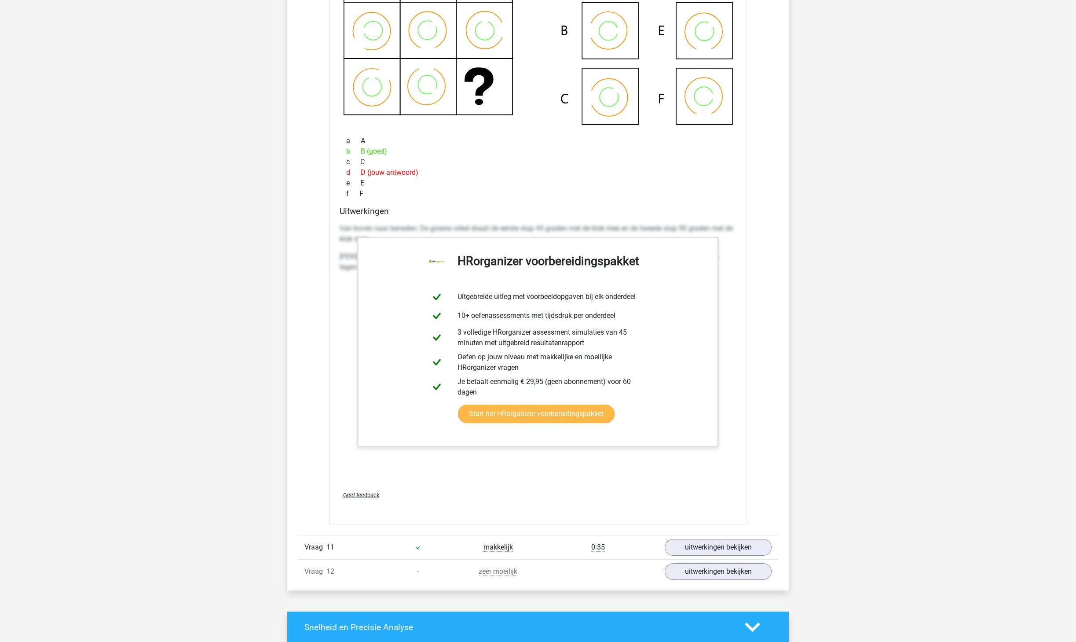
scroll to position [1854, 0]
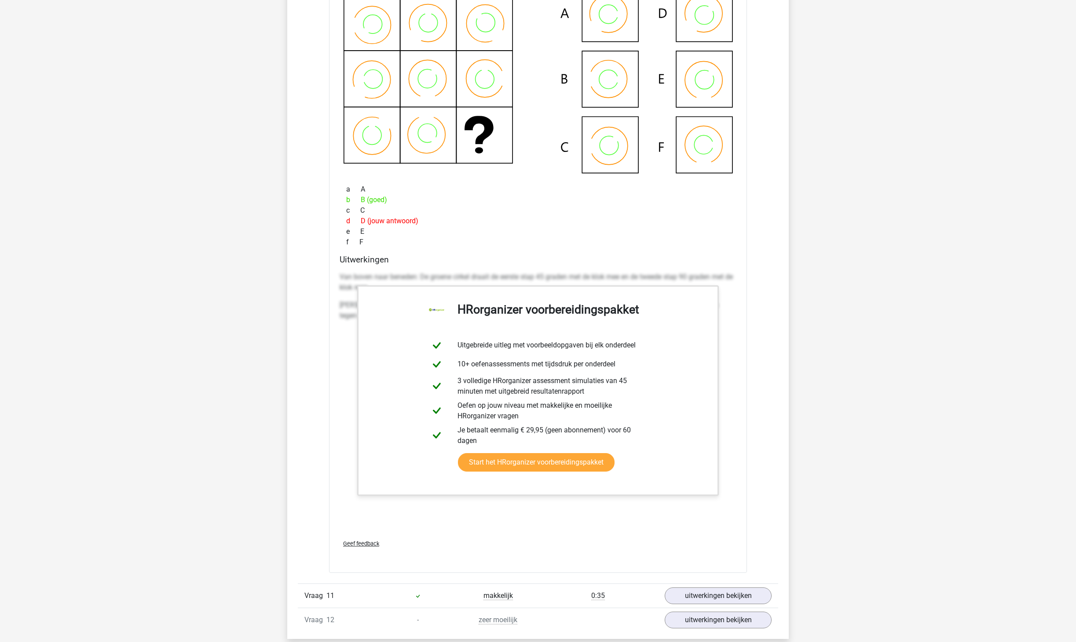
click at [446, 173] on icon at bounding box center [538, 79] width 390 height 188
click at [505, 173] on icon at bounding box center [538, 79] width 390 height 188
click at [503, 88] on icon at bounding box center [499, 78] width 15 height 20
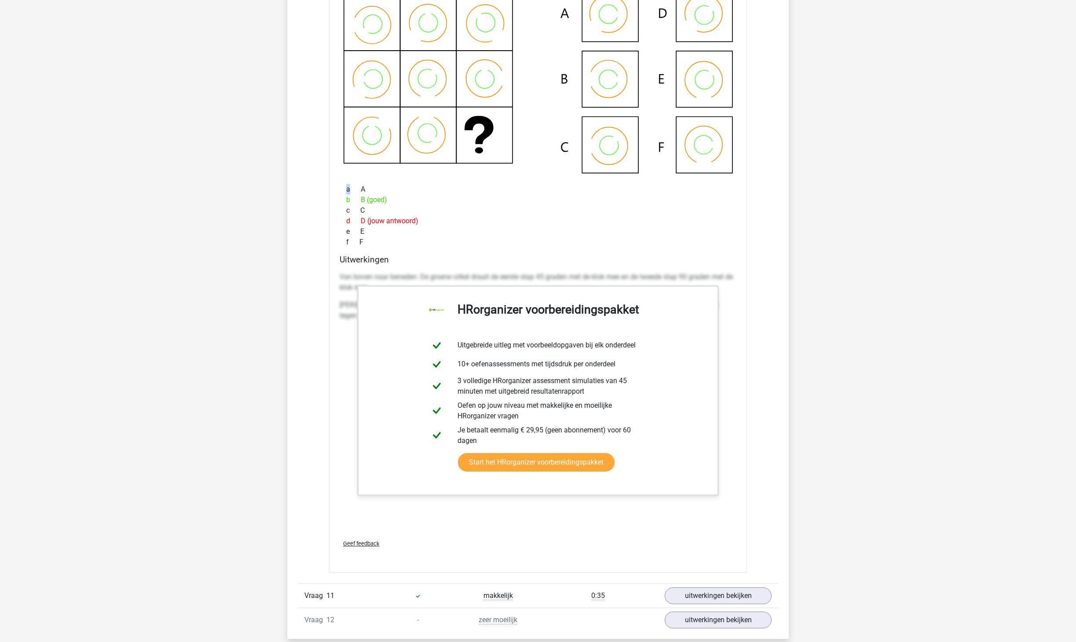
click at [503, 88] on icon at bounding box center [499, 78] width 15 height 20
click at [495, 173] on icon at bounding box center [538, 79] width 390 height 188
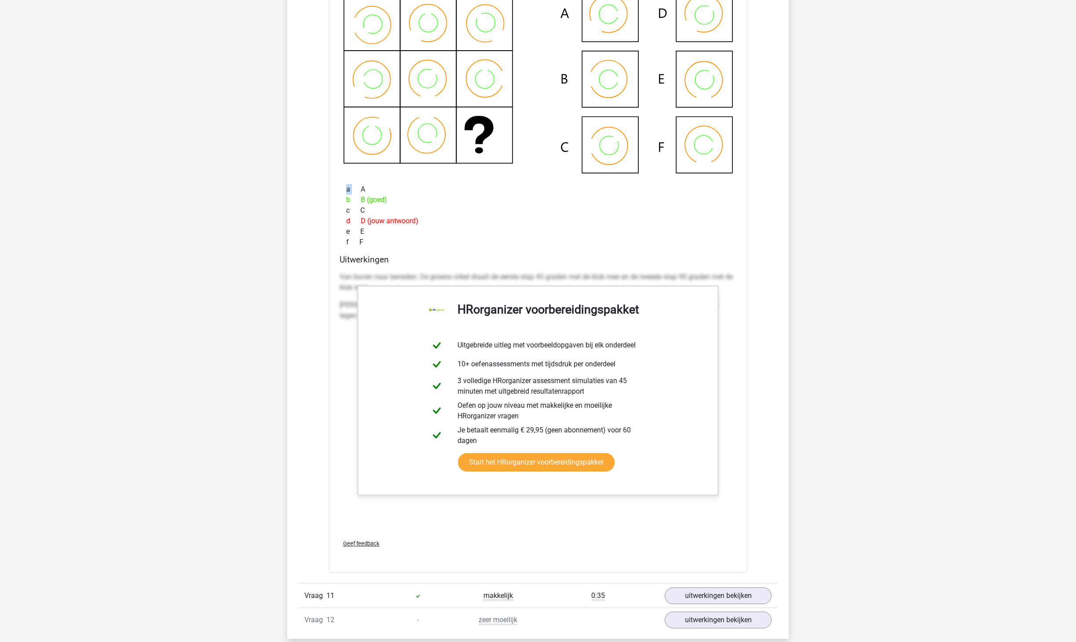
click at [495, 173] on icon at bounding box center [538, 79] width 390 height 188
click at [363, 173] on icon at bounding box center [538, 79] width 390 height 188
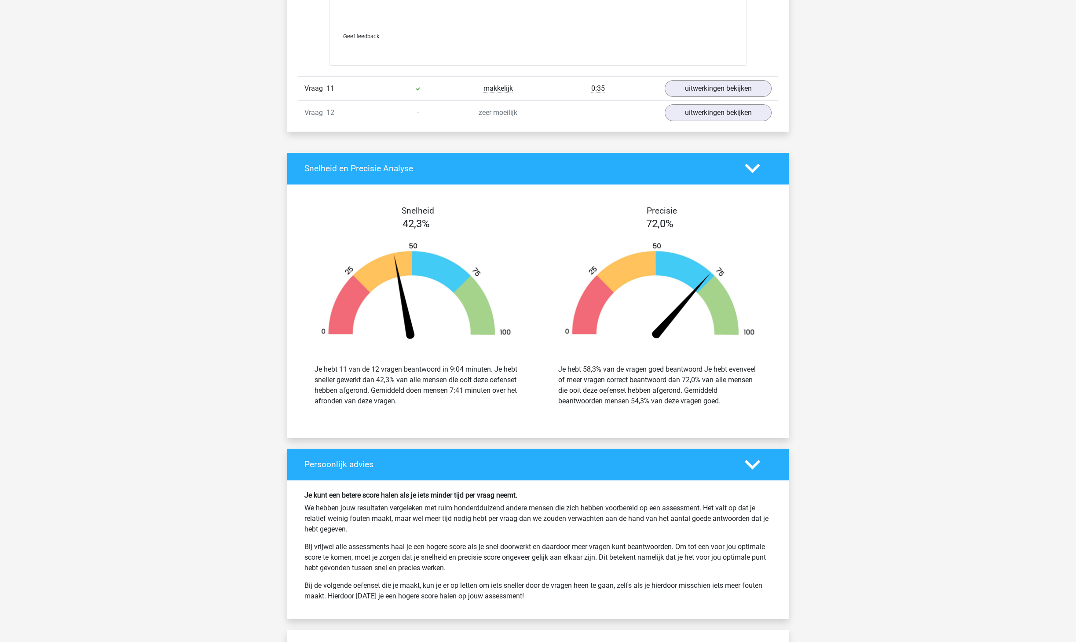
scroll to position [2222, 0]
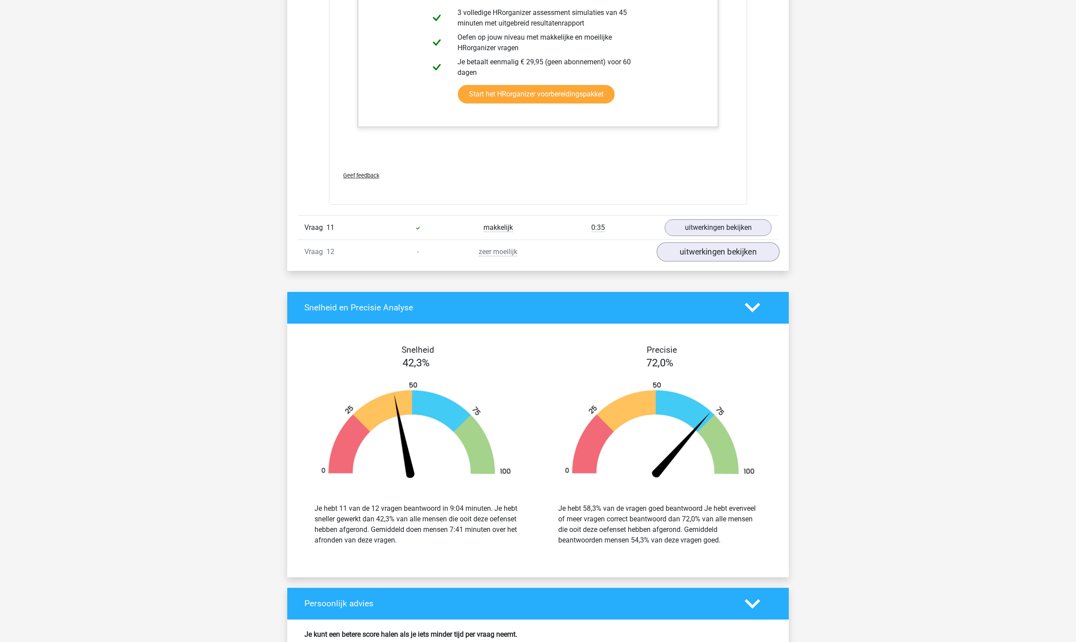
click at [538, 261] on link "uitwerkingen bekijken" at bounding box center [718, 251] width 123 height 19
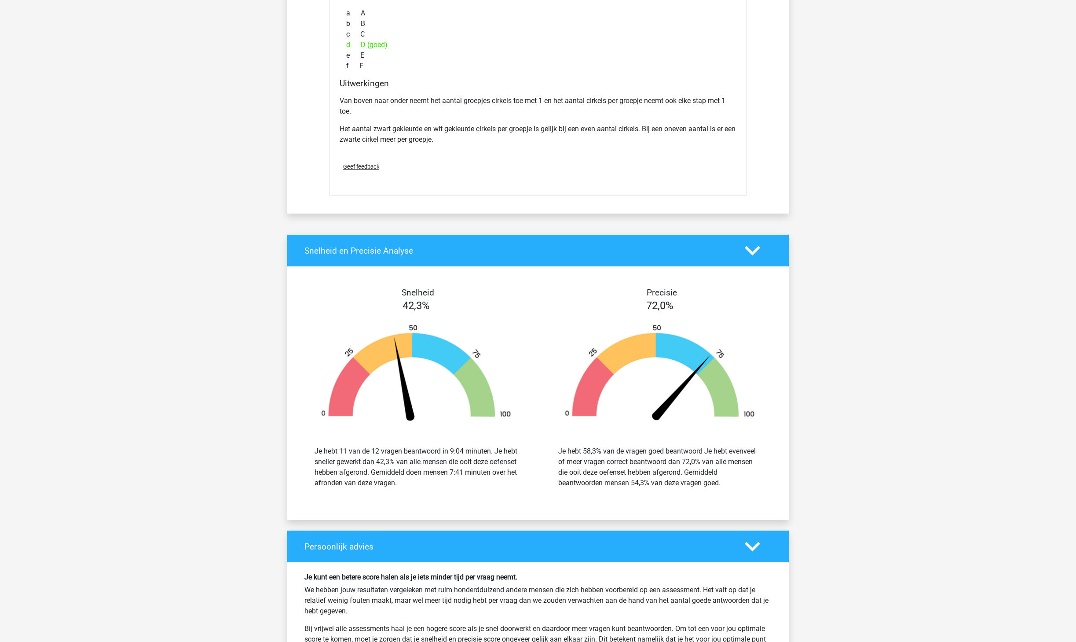
scroll to position [2592, 0]
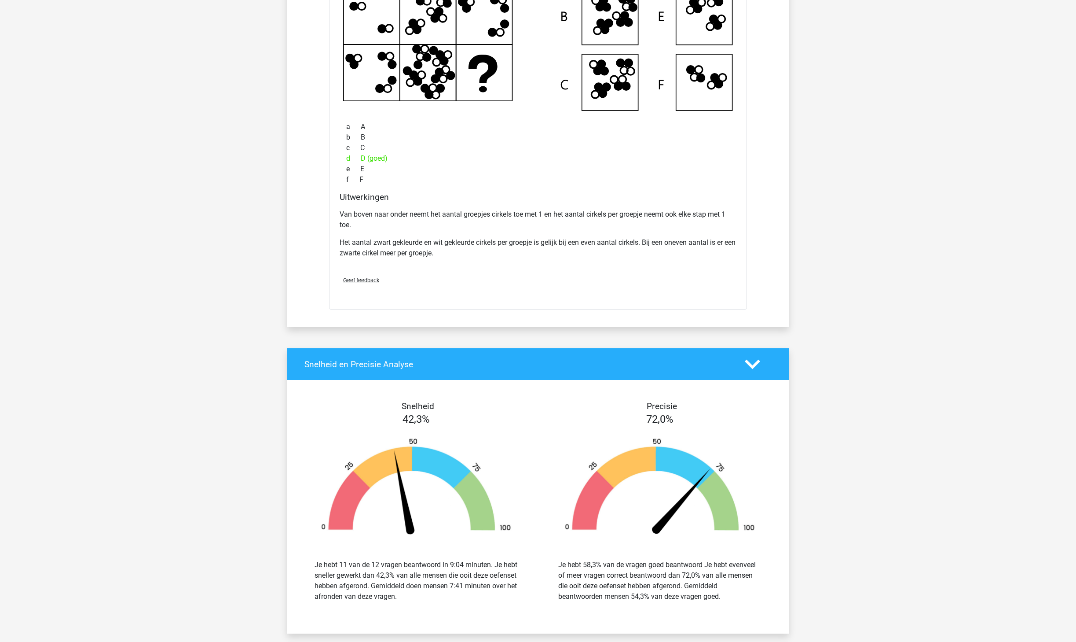
click at [427, 111] on icon at bounding box center [538, 17] width 390 height 188
click at [491, 111] on icon at bounding box center [538, 17] width 390 height 188
click at [379, 111] on icon at bounding box center [538, 17] width 390 height 188
click at [496, 4] on icon at bounding box center [494, -1] width 7 height 7
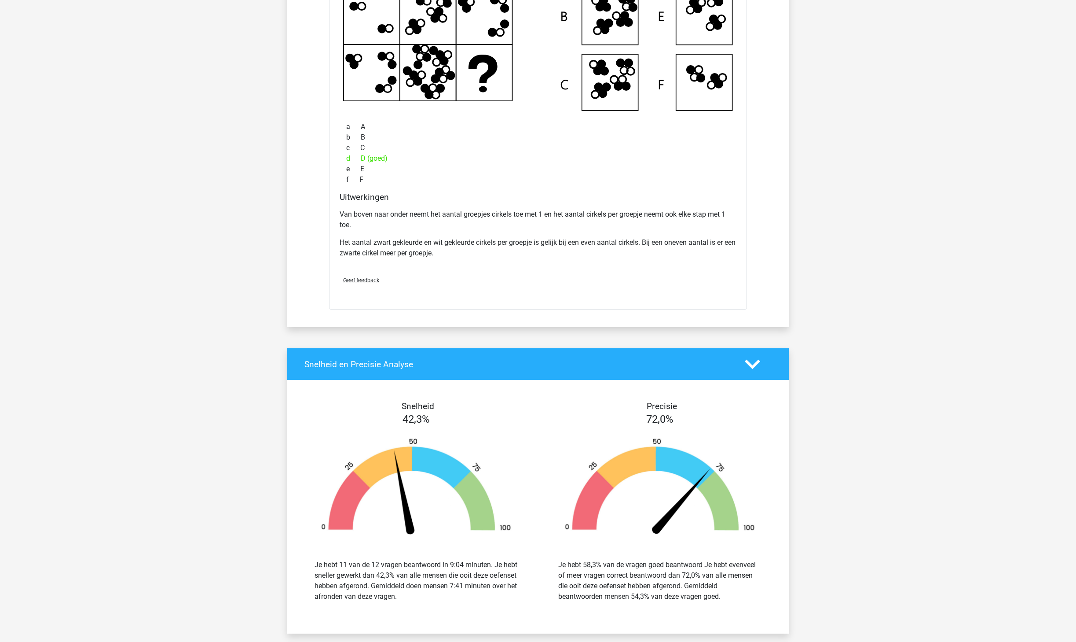
click at [367, 111] on icon at bounding box center [538, 17] width 390 height 188
click at [374, 111] on icon at bounding box center [538, 17] width 390 height 188
click at [436, 111] on icon at bounding box center [538, 17] width 390 height 188
click at [487, 111] on icon at bounding box center [538, 17] width 390 height 188
click at [351, 111] on icon at bounding box center [538, 17] width 390 height 188
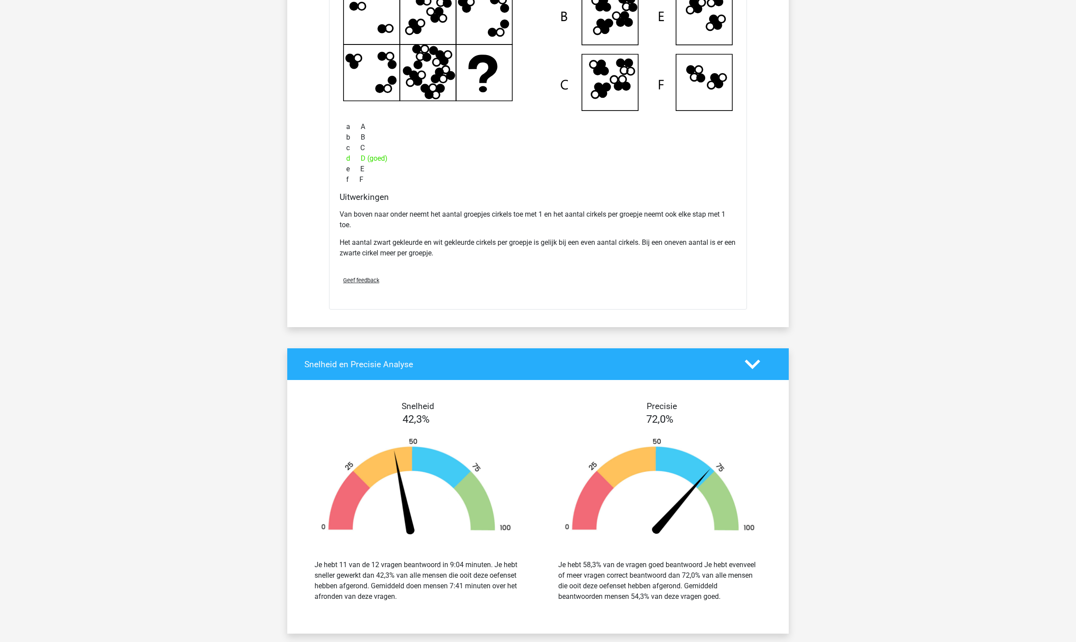
click at [481, 111] on icon at bounding box center [538, 17] width 390 height 188
click at [538, 111] on icon at bounding box center [538, 17] width 390 height 188
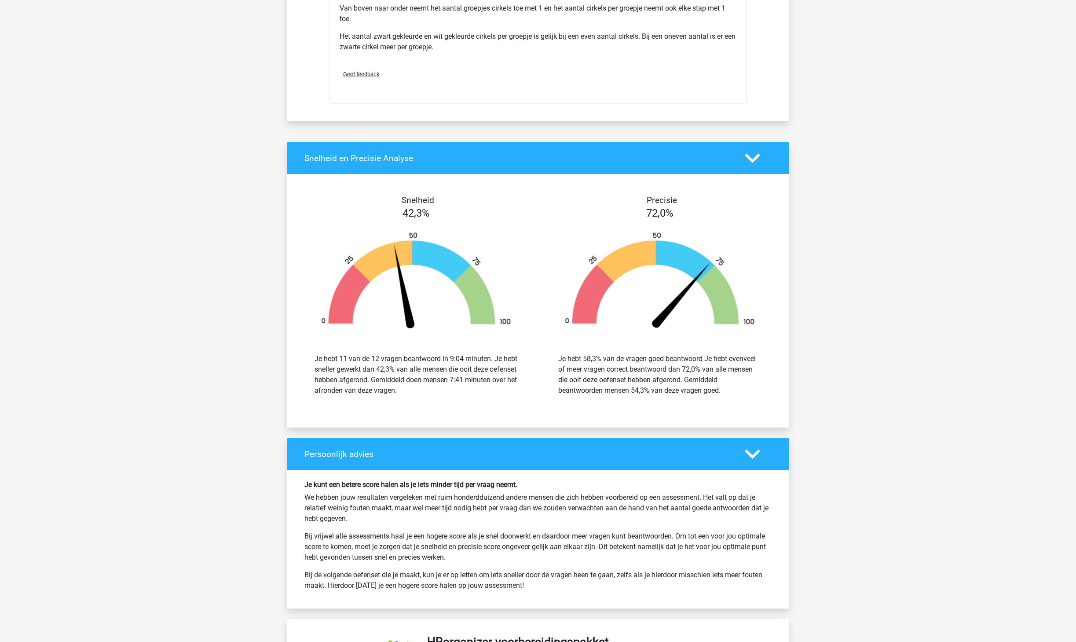
scroll to position [2662, 0]
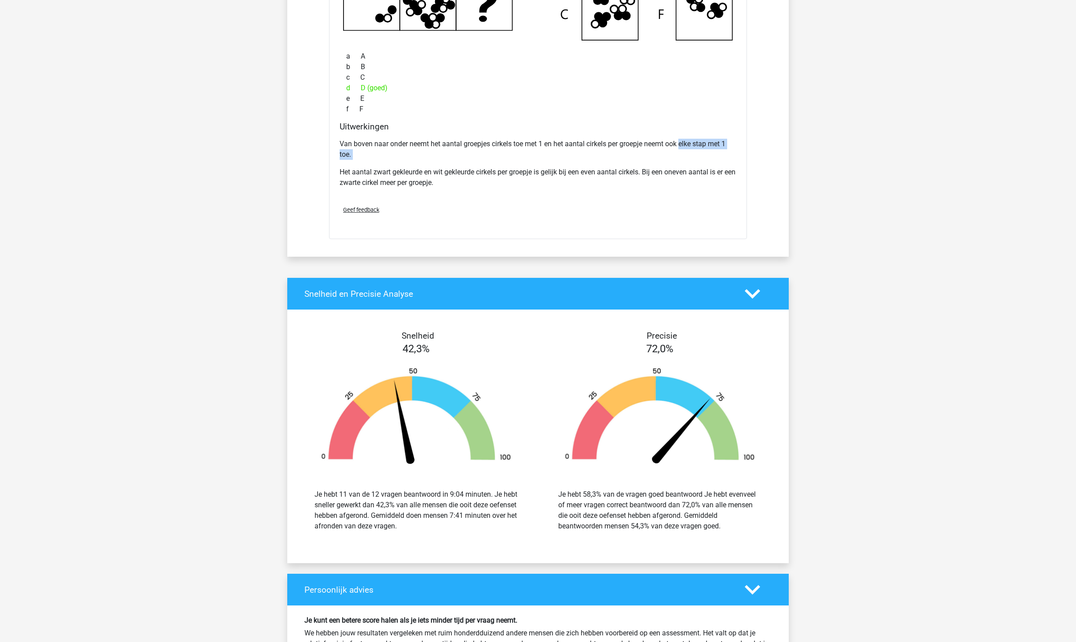
drag, startPoint x: 407, startPoint y: 415, endPoint x: 337, endPoint y: 409, distance: 69.7
click at [337, 198] on div "Uitwerkingen Van boven naar onder neemt het aantal groepjes cirkels toe met 1 e…" at bounding box center [538, 159] width 404 height 77
click at [350, 160] on p "Van boven naar onder neemt het aantal groepjes cirkels toe met 1 en het aantal …" at bounding box center [538, 149] width 397 height 21
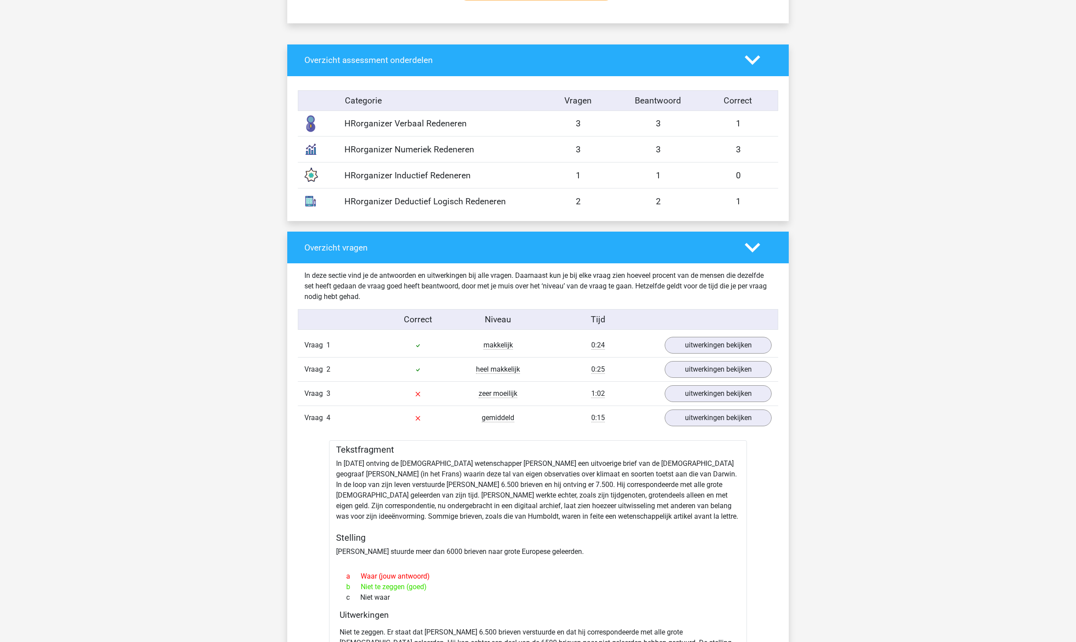
scroll to position [718, 0]
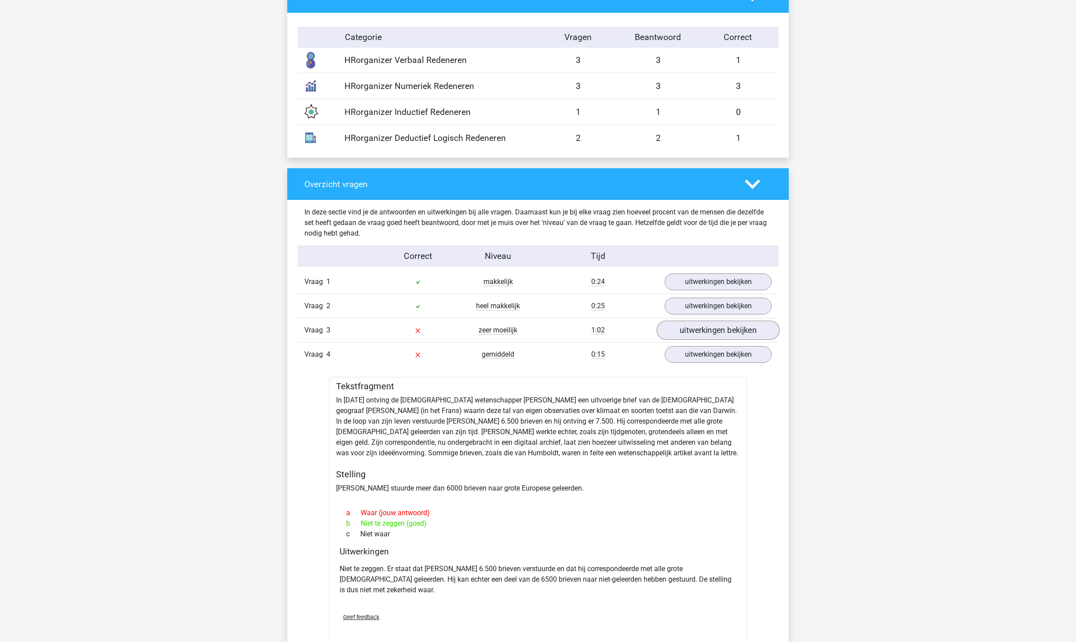
click at [538, 320] on link "uitwerkingen bekijken" at bounding box center [718, 330] width 123 height 19
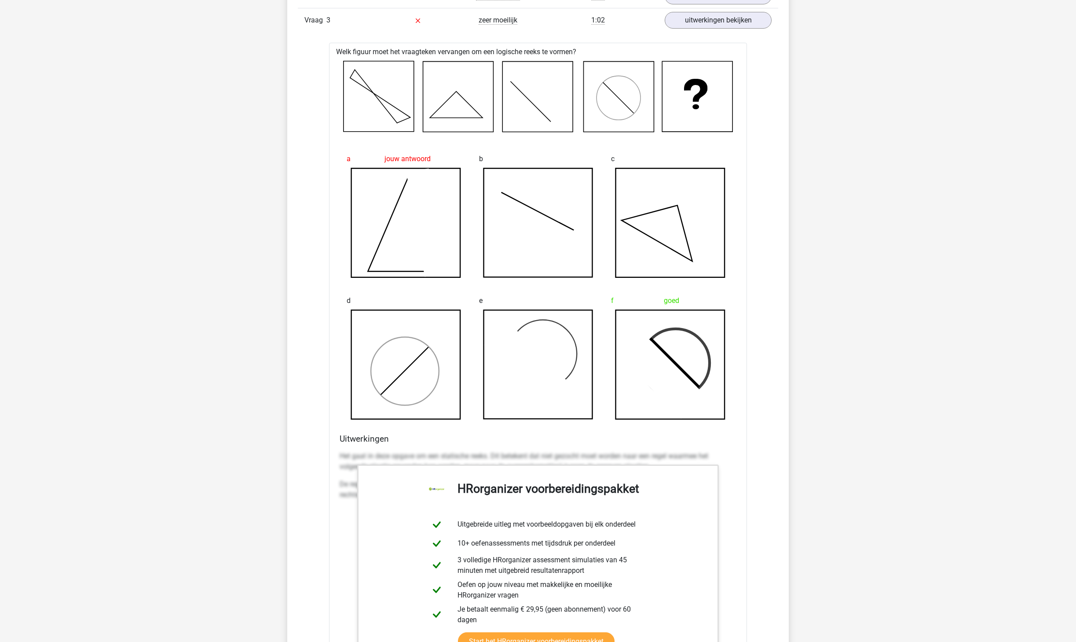
scroll to position [1029, 0]
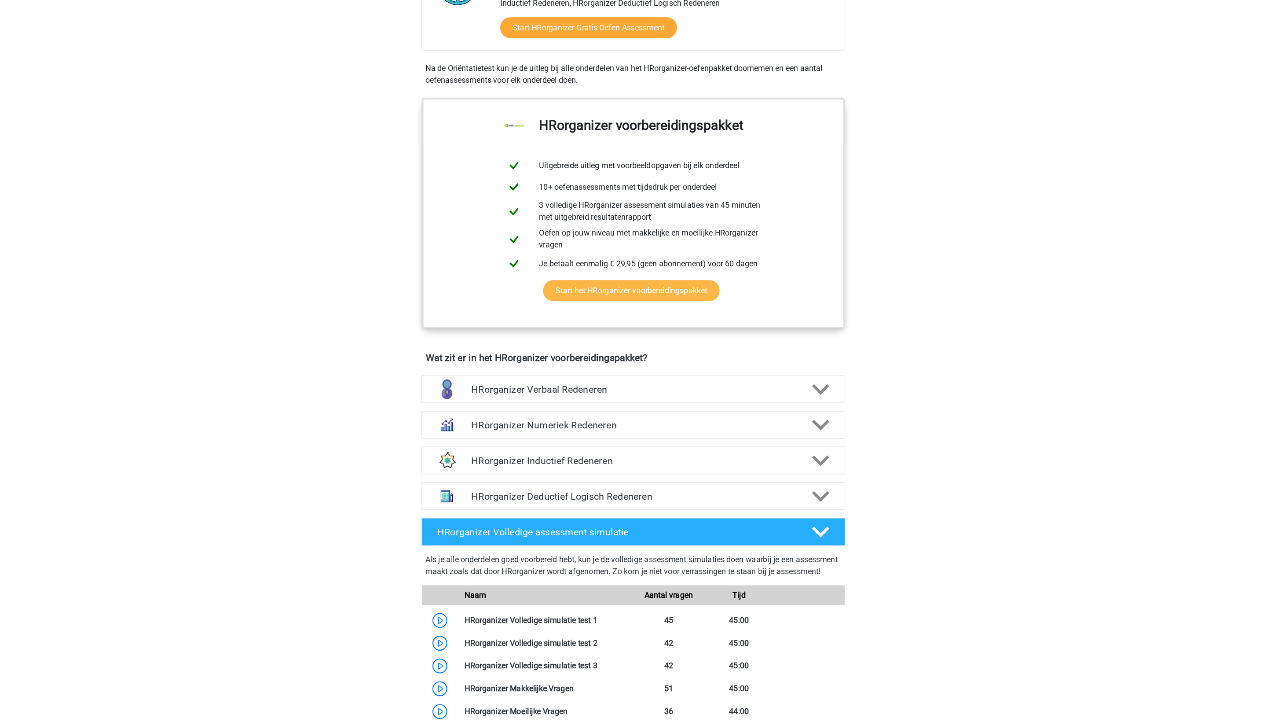
scroll to position [166, 0]
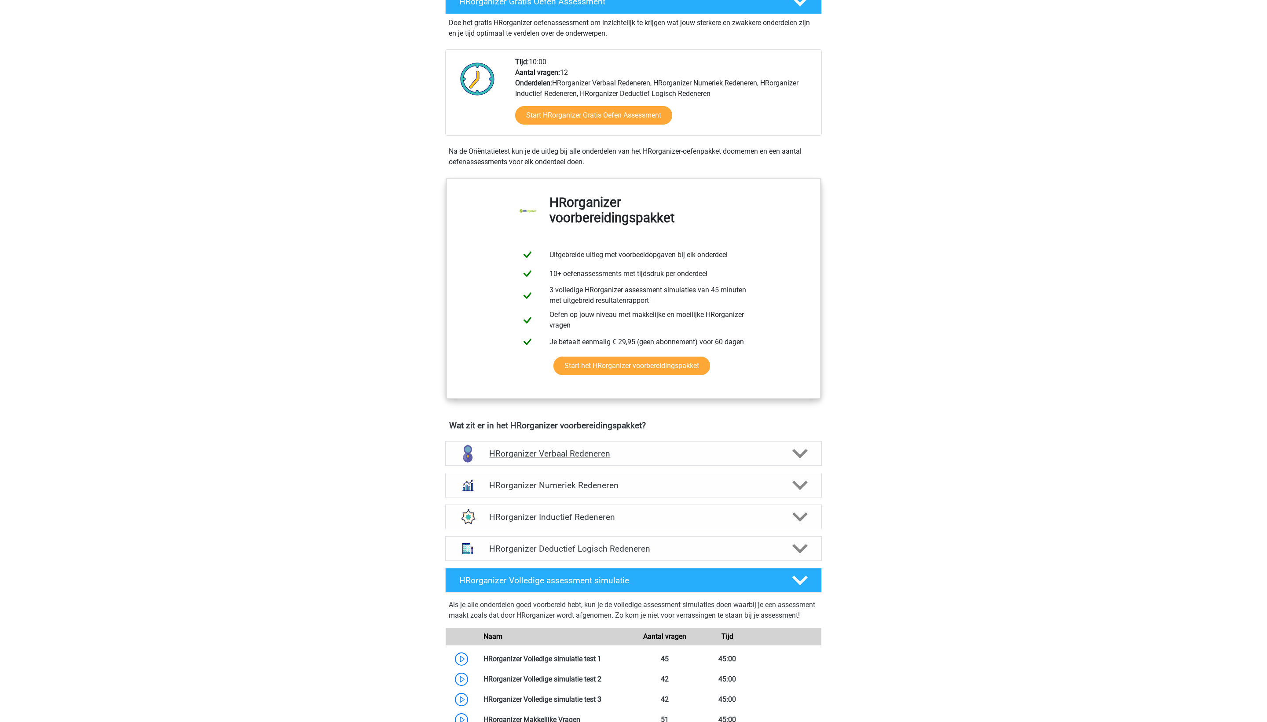
click at [551, 466] on div "HRorganizer Verbaal Redeneren" at bounding box center [633, 453] width 377 height 25
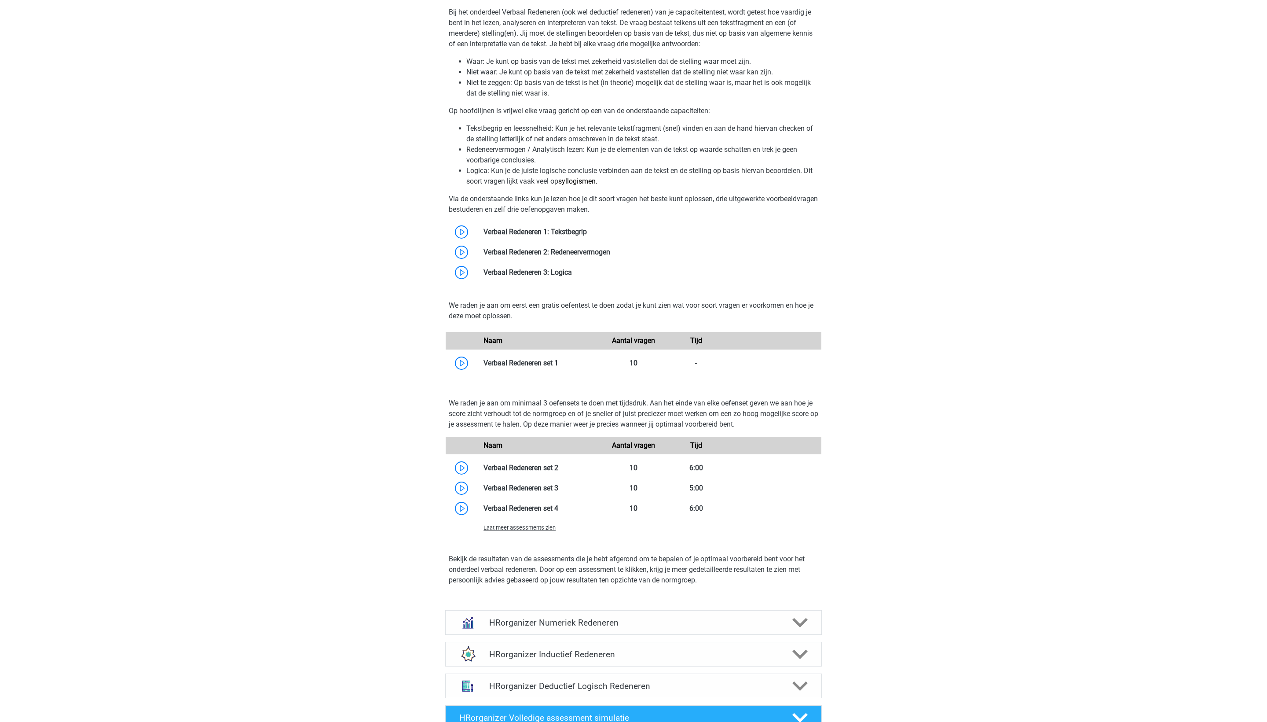
scroll to position [637, 0]
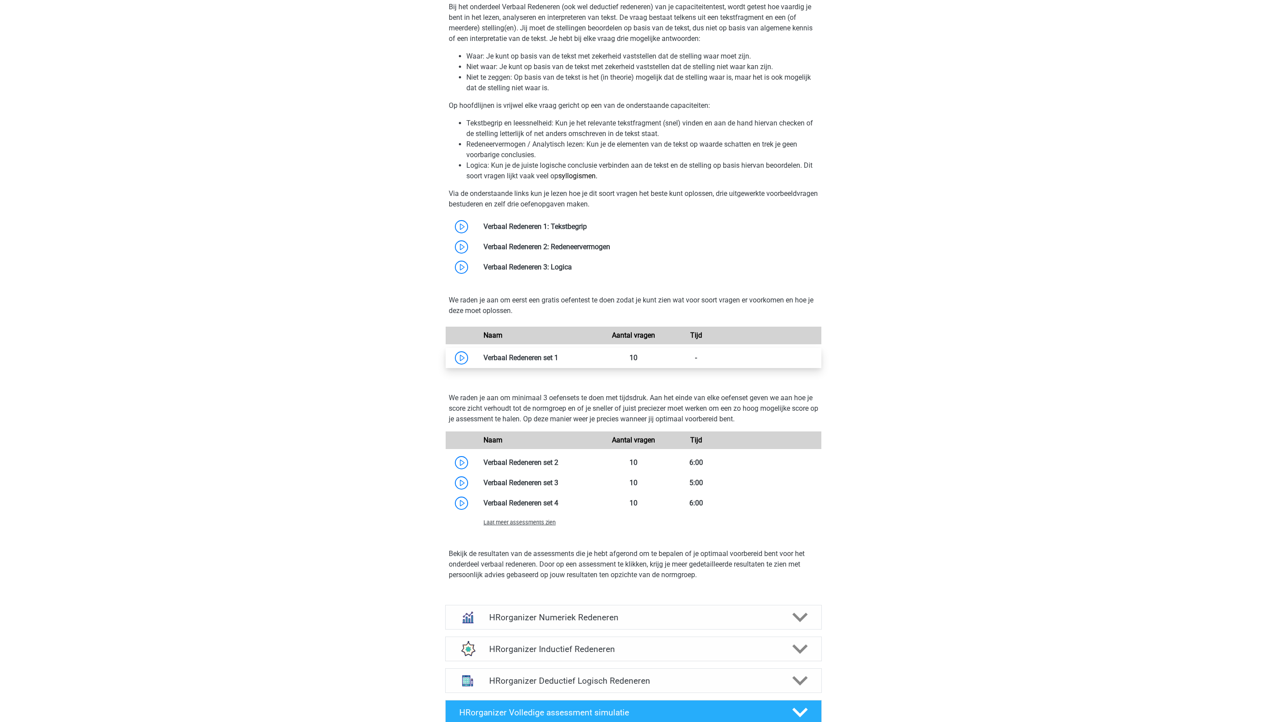
click at [558, 362] on link at bounding box center [558, 357] width 0 height 8
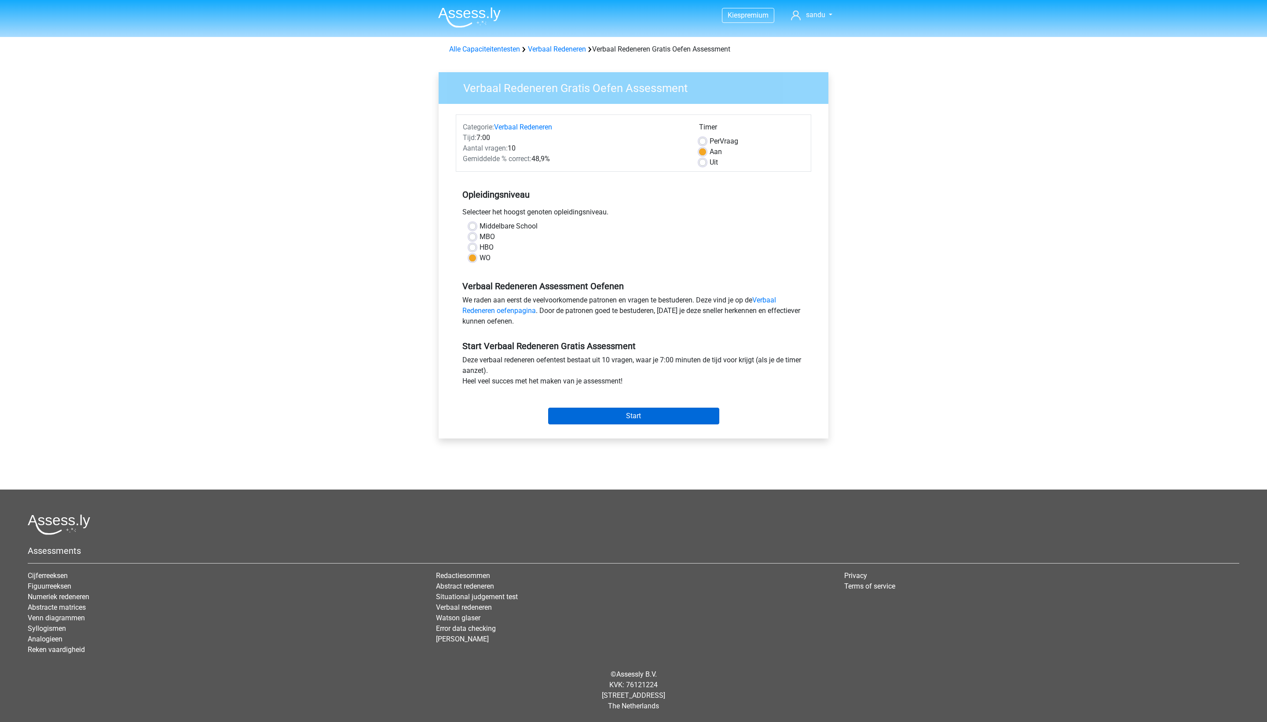
click at [576, 424] on input "Start" at bounding box center [633, 415] width 171 height 17
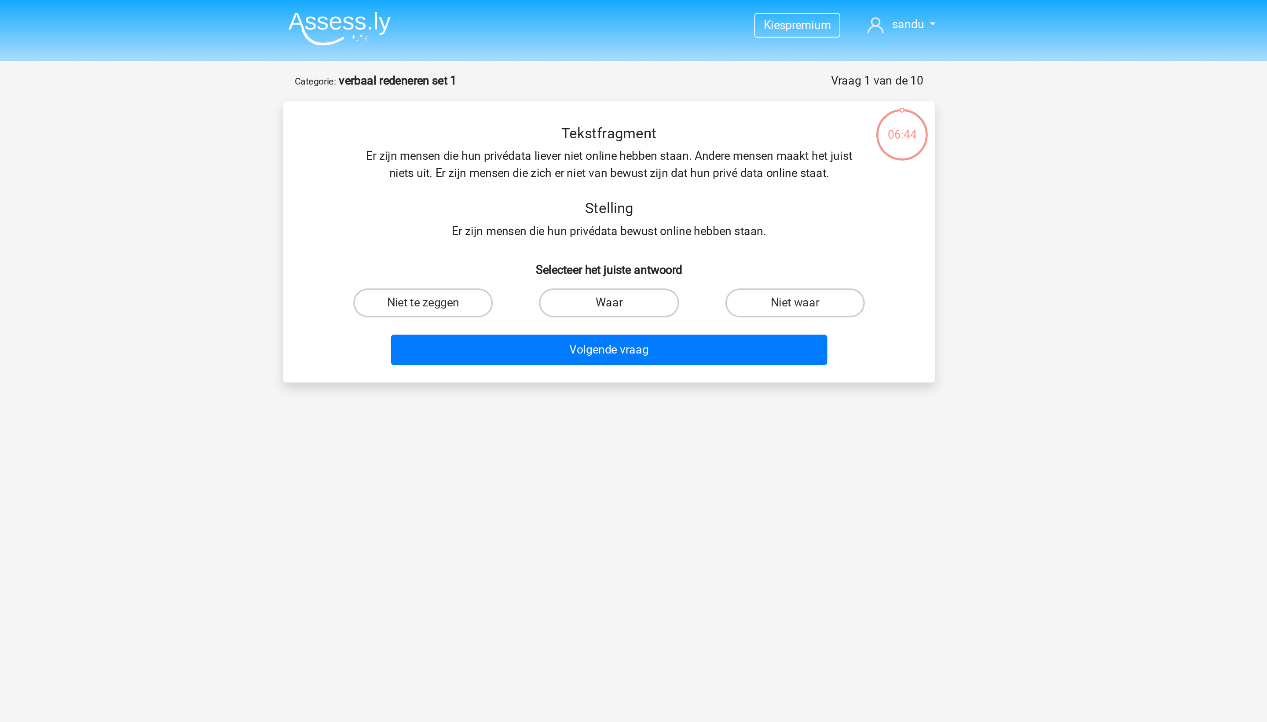
click at [591, 193] on label "Waar" at bounding box center [633, 185] width 85 height 18
click at [634, 190] on input "Waar" at bounding box center [637, 187] width 6 height 6
radio input "true"
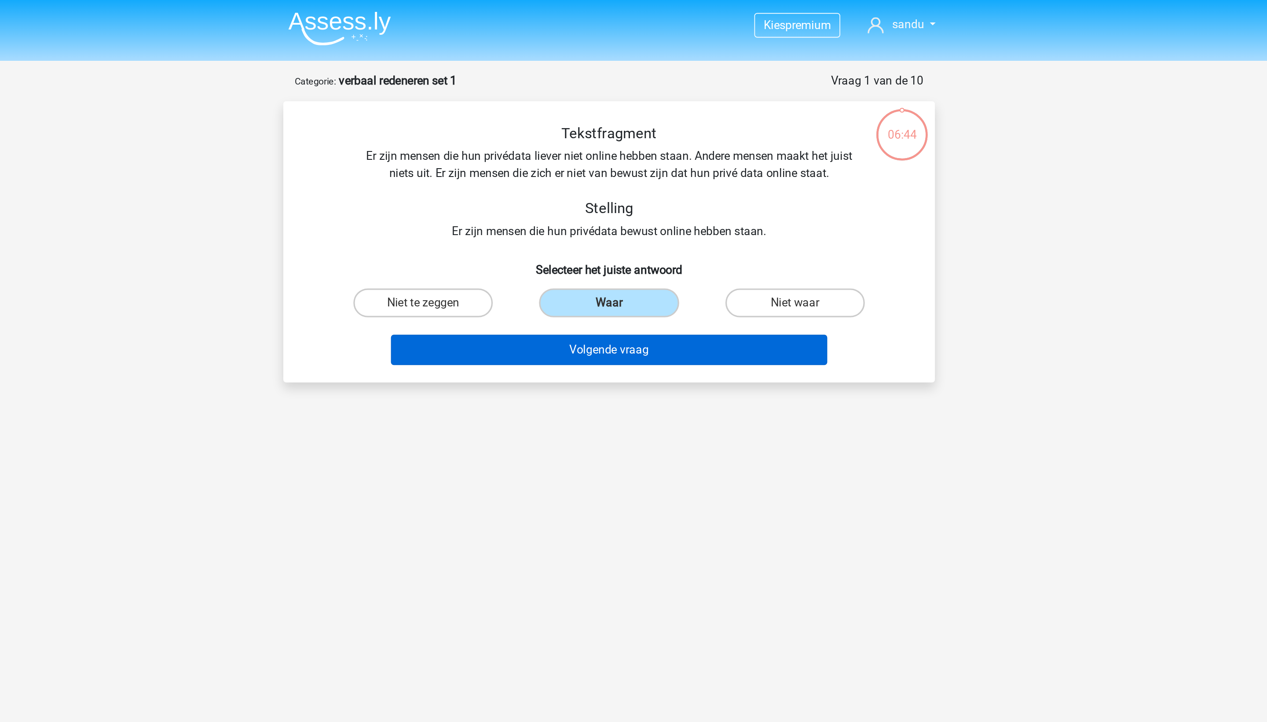
click at [501, 222] on button "Volgende vraag" at bounding box center [634, 213] width 266 height 18
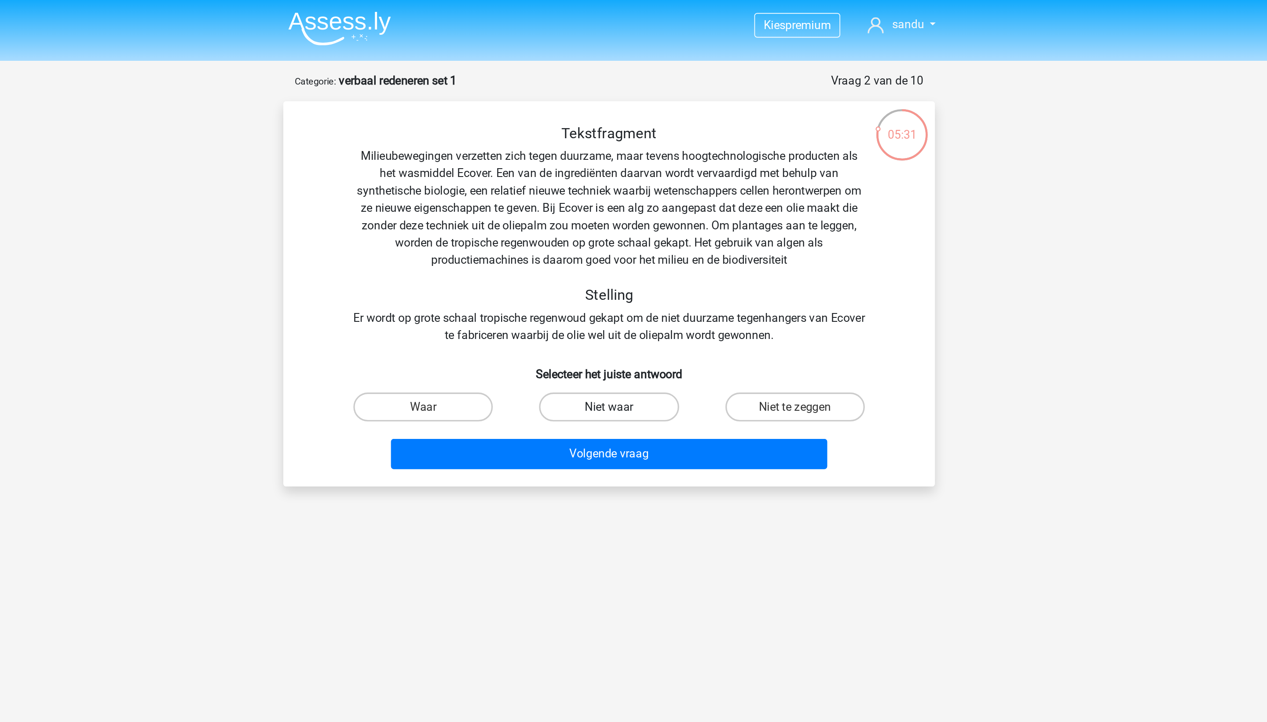
click at [591, 257] on label "Niet waar" at bounding box center [633, 248] width 85 height 18
click at [634, 253] on input "Niet waar" at bounding box center [637, 251] width 6 height 6
radio input "true"
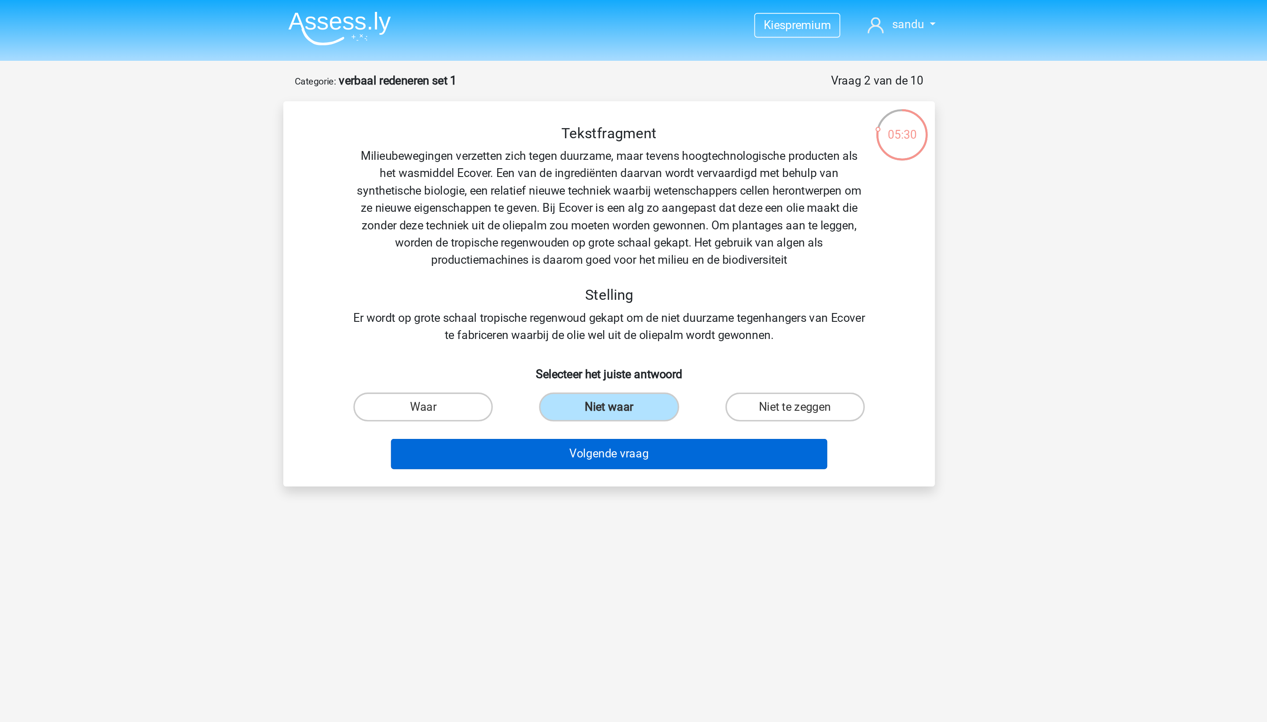
click at [501, 286] on button "Volgende vraag" at bounding box center [634, 276] width 266 height 18
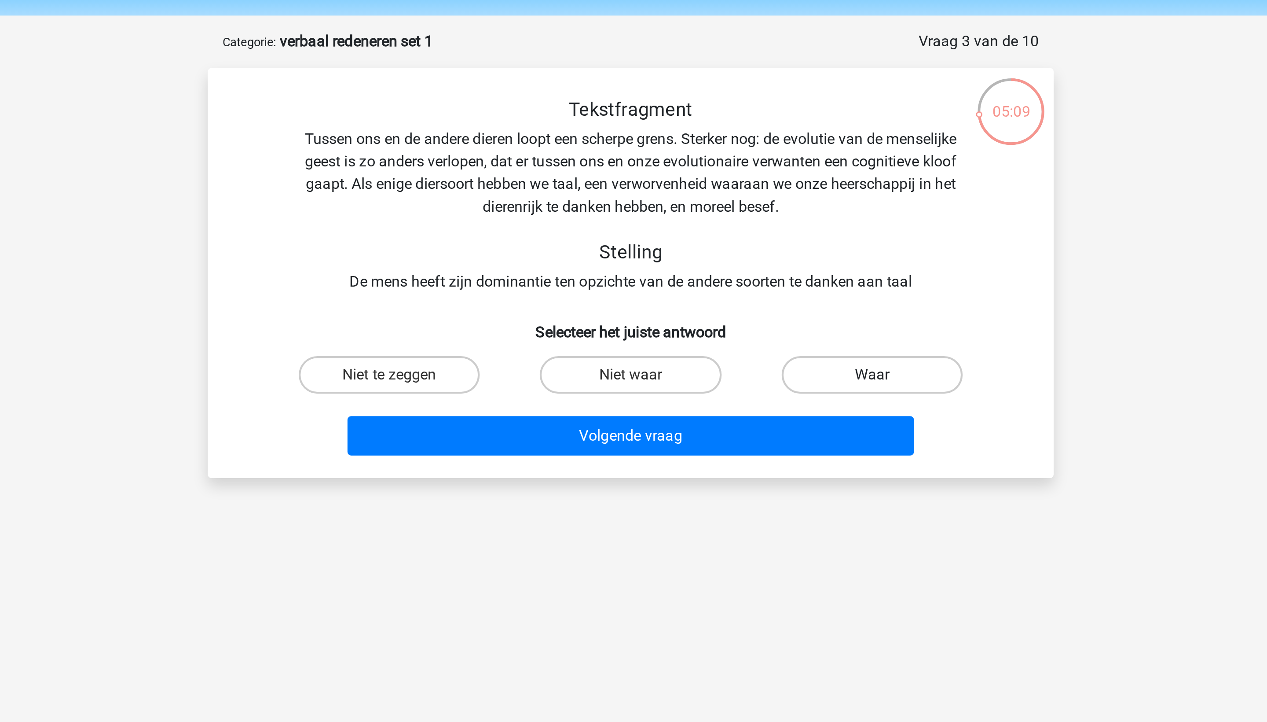
click at [705, 201] on label "Waar" at bounding box center [747, 206] width 85 height 18
click at [747, 206] on input "Waar" at bounding box center [750, 209] width 6 height 6
radio input "true"
click at [449, 221] on div "Volgende vraag" at bounding box center [633, 232] width 369 height 29
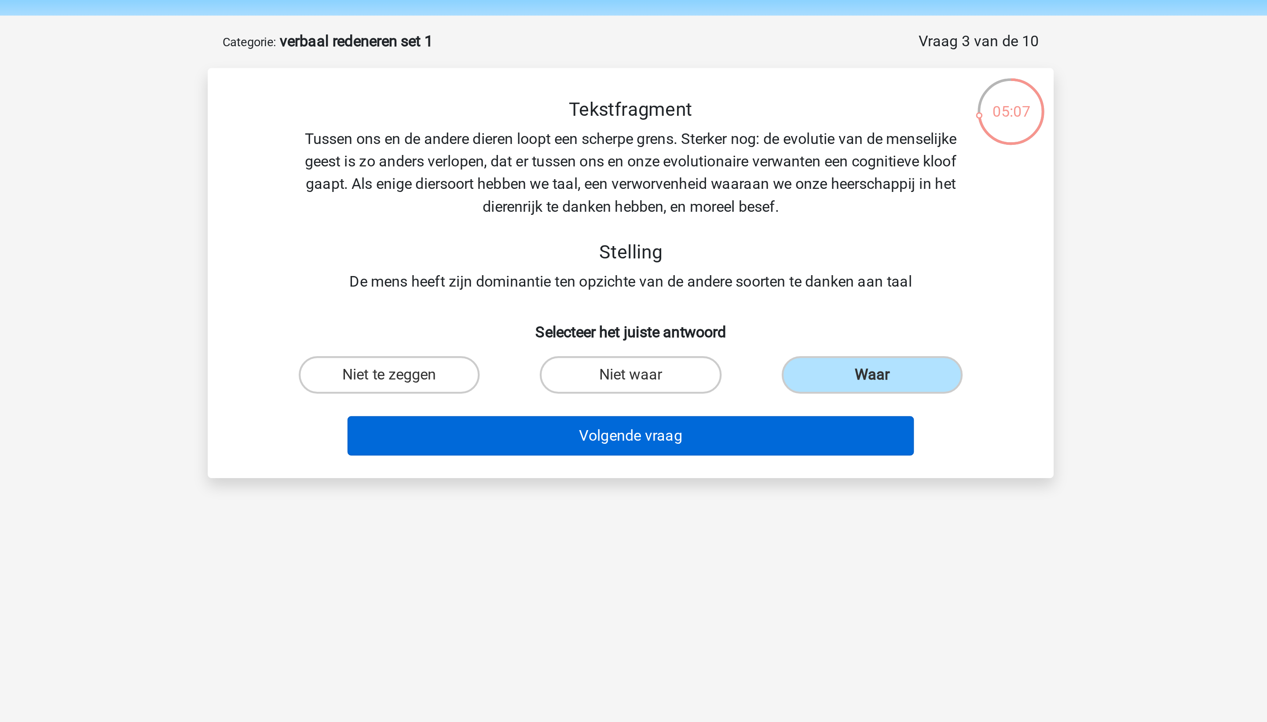
click at [501, 234] on button "Volgende vraag" at bounding box center [634, 234] width 266 height 18
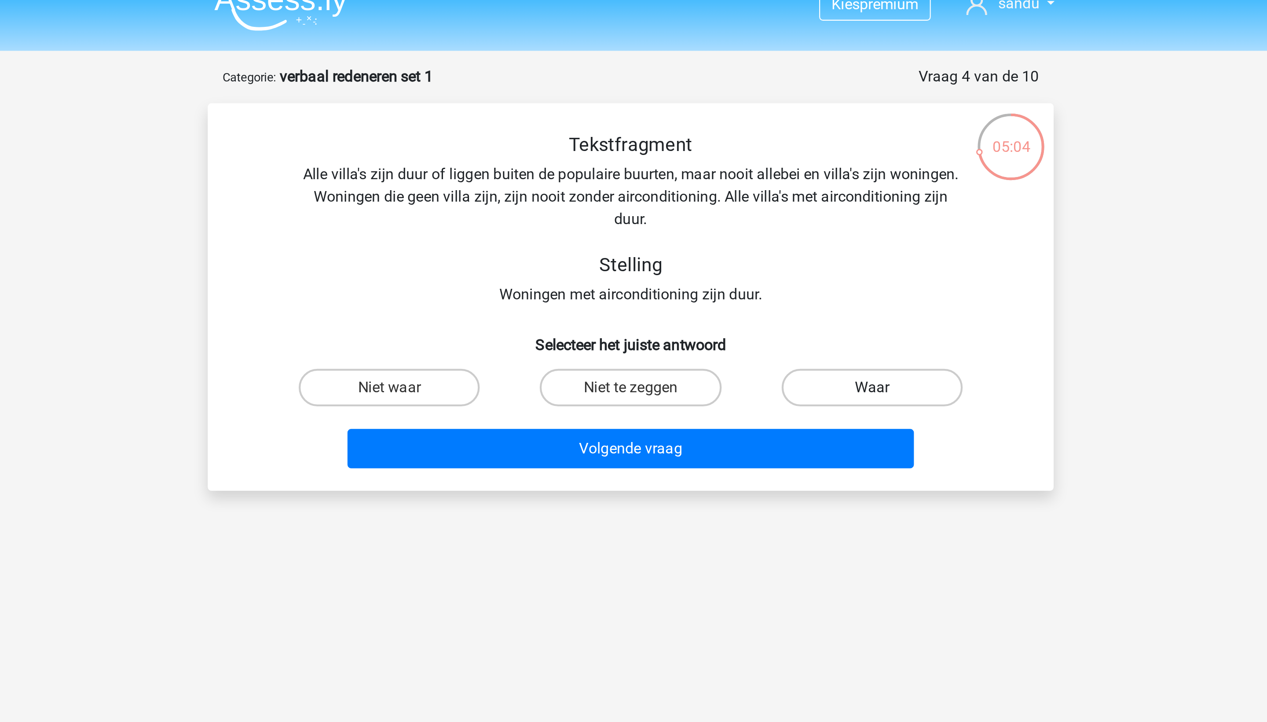
click at [705, 198] on label "Waar" at bounding box center [747, 195] width 85 height 18
click at [747, 198] on input "Waar" at bounding box center [750, 198] width 6 height 6
radio input "true"
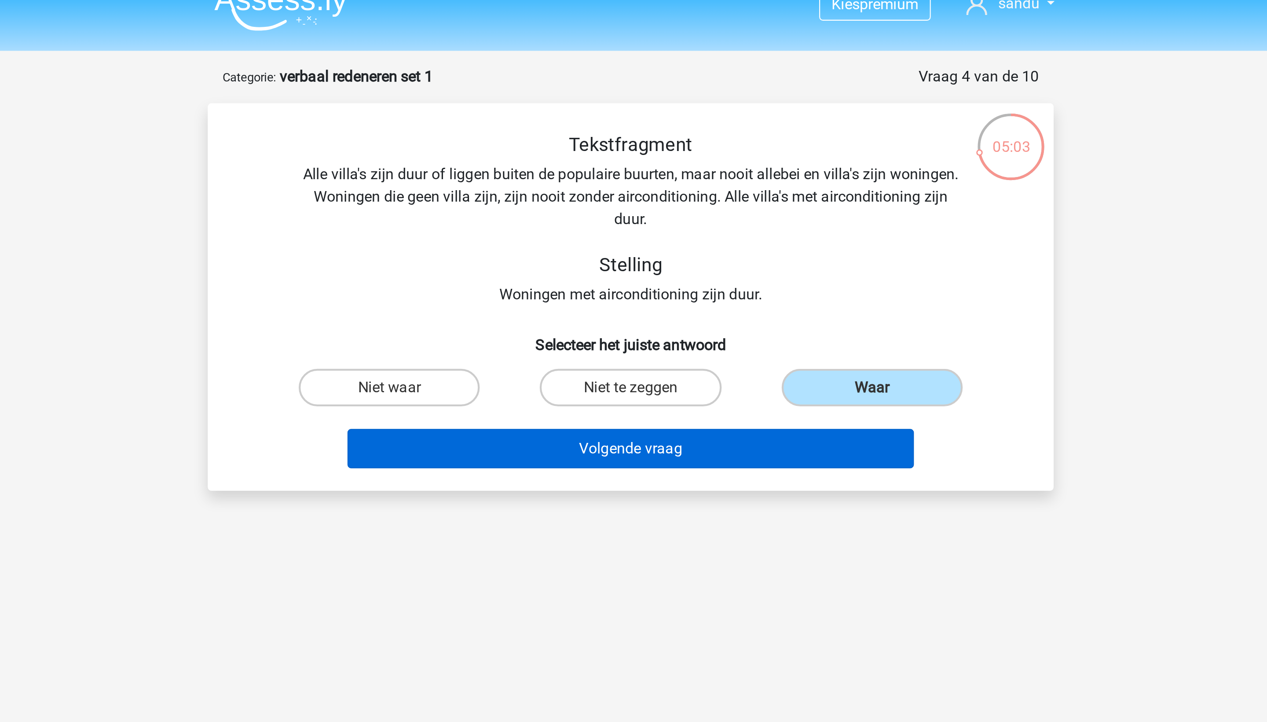
click at [501, 218] on button "Volgende vraag" at bounding box center [634, 223] width 266 height 18
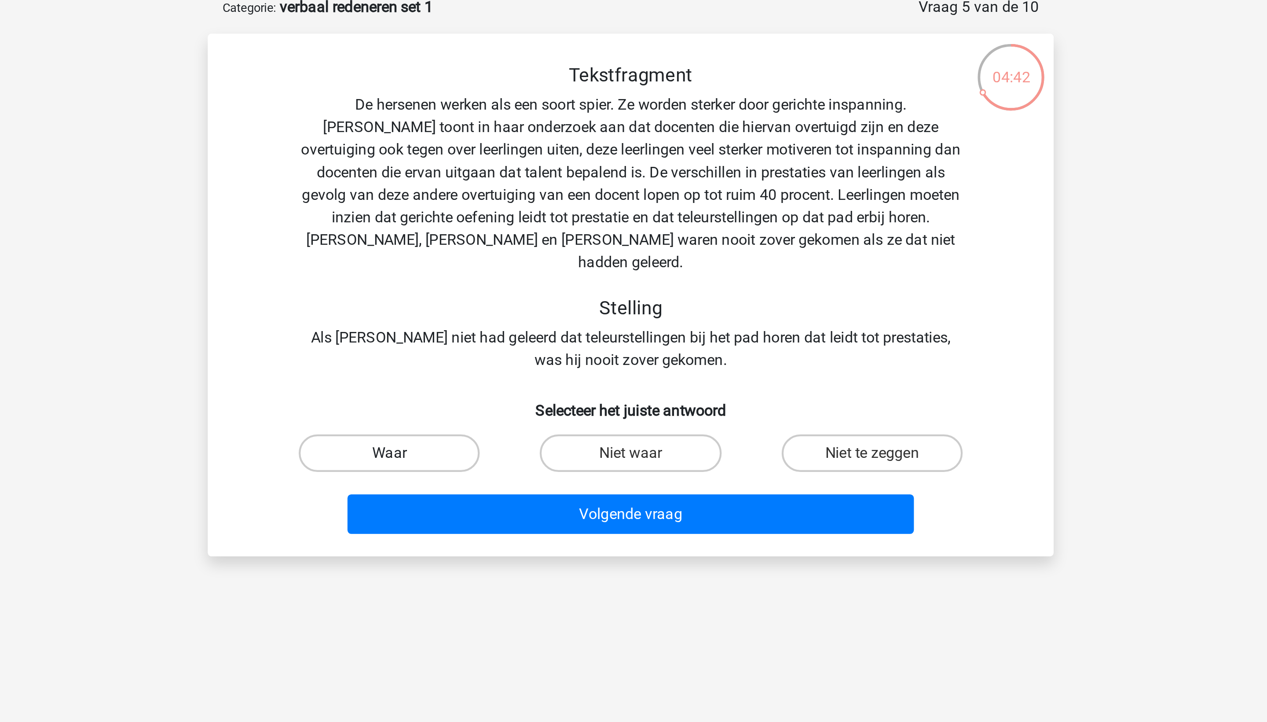
click at [478, 250] on label "Waar" at bounding box center [520, 259] width 85 height 18
click at [521, 258] on input "Waar" at bounding box center [524, 261] width 6 height 6
radio input "true"
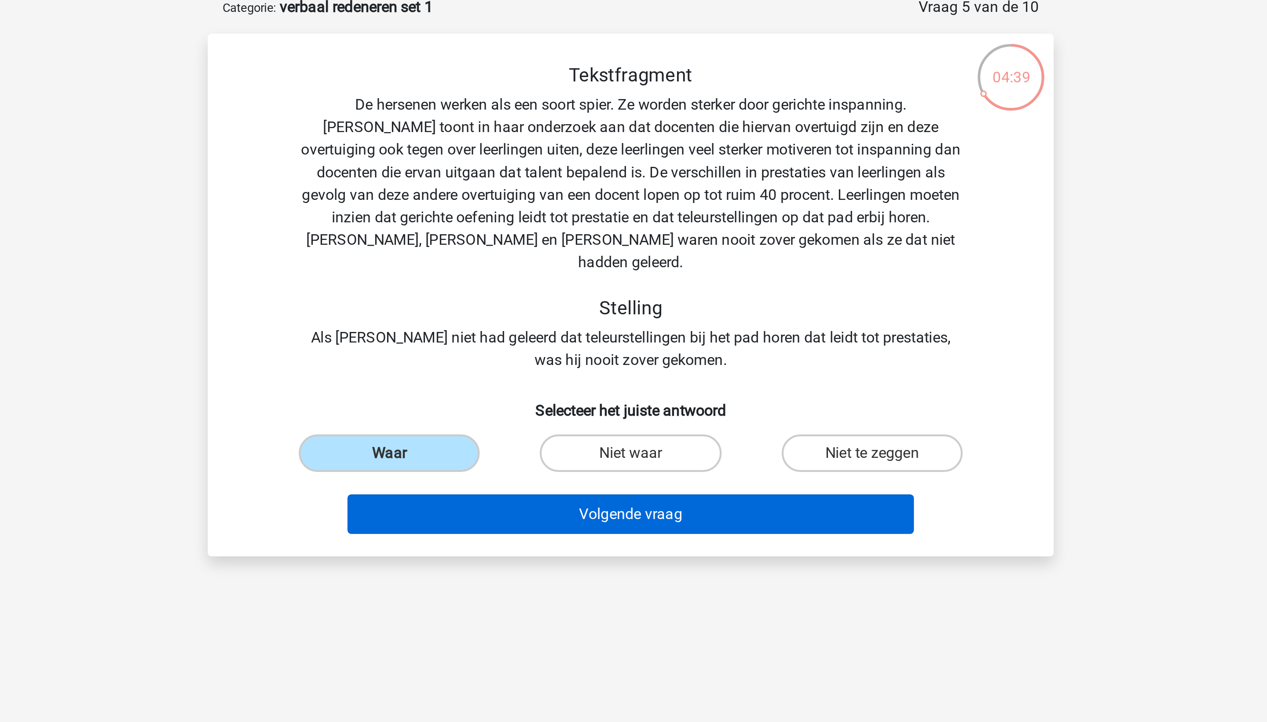
click at [501, 278] on button "Volgende vraag" at bounding box center [634, 287] width 266 height 18
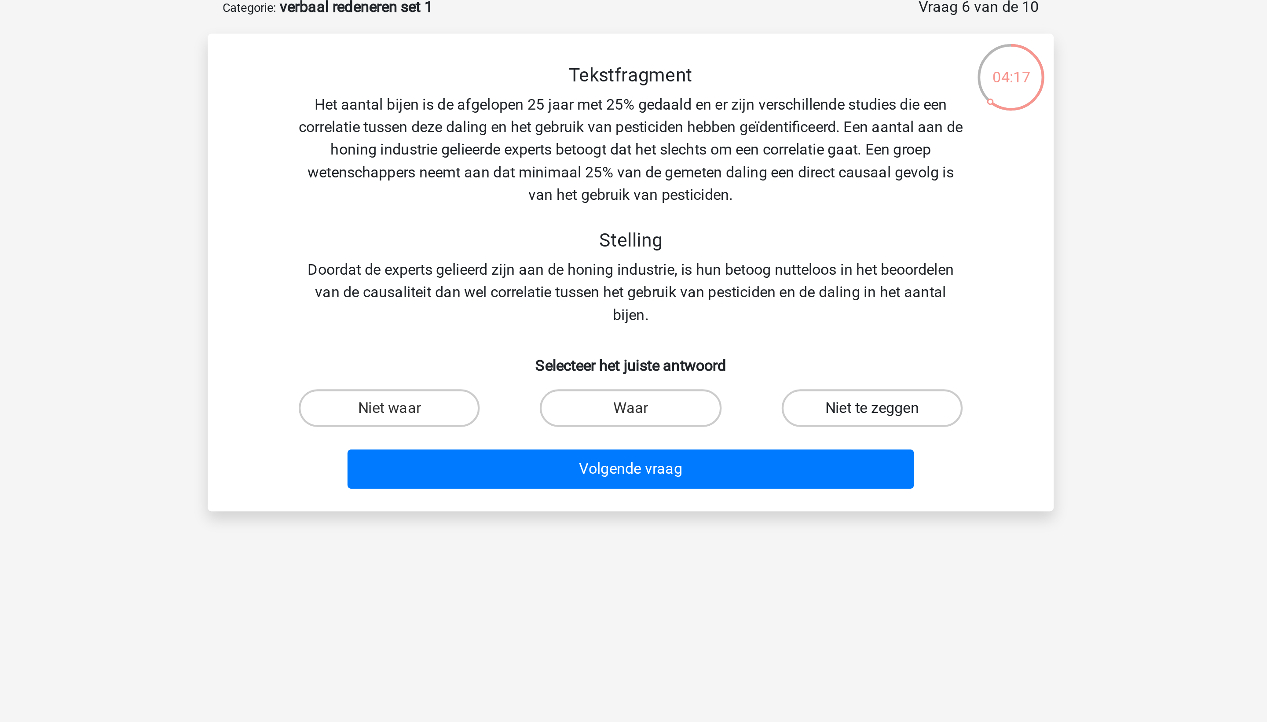
click at [705, 228] on label "Niet te zeggen" at bounding box center [747, 237] width 85 height 18
click at [747, 237] on input "Niet te zeggen" at bounding box center [750, 240] width 6 height 6
radio input "true"
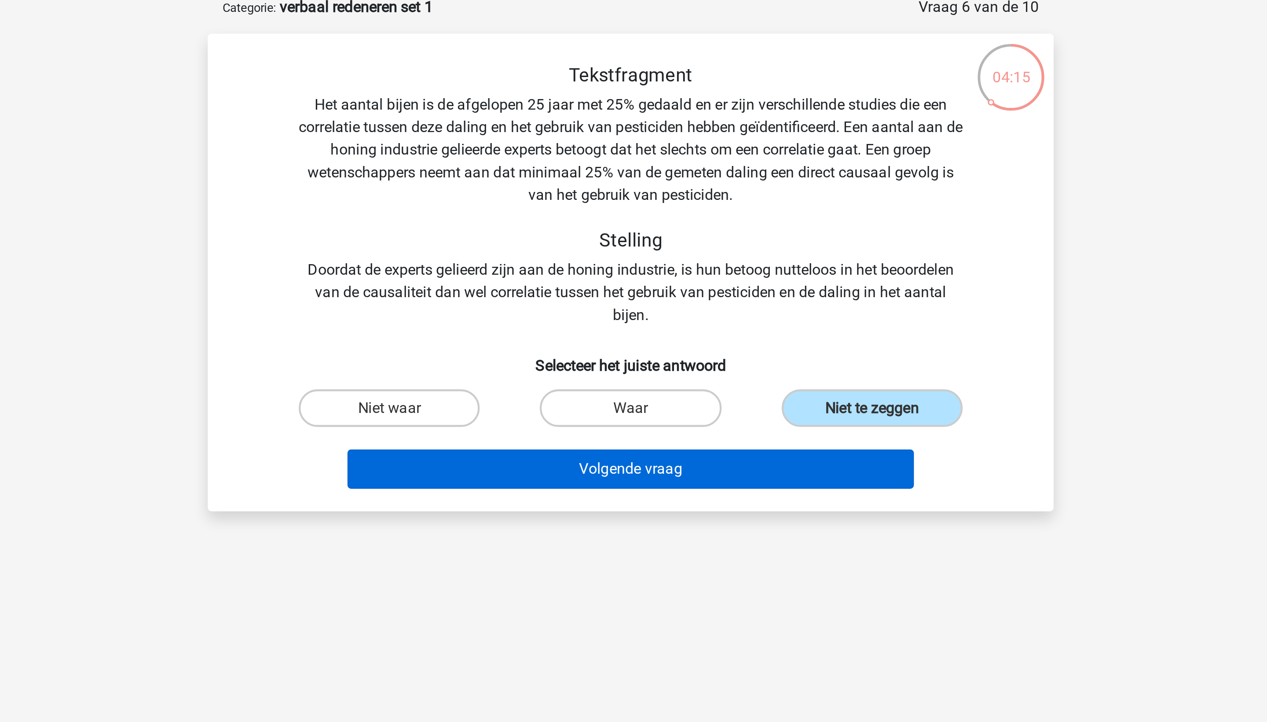
click at [501, 257] on button "Volgende vraag" at bounding box center [634, 266] width 266 height 18
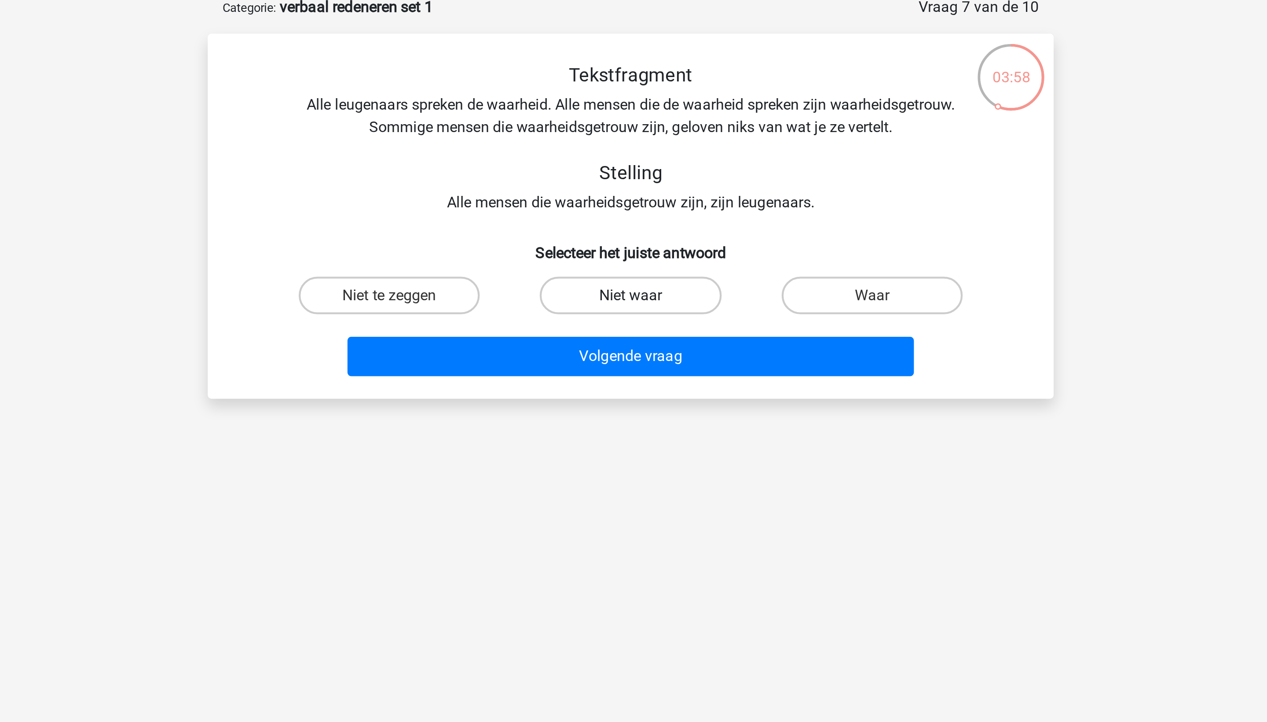
click at [591, 176] on label "Niet waar" at bounding box center [633, 185] width 85 height 18
click at [634, 184] on input "Niet waar" at bounding box center [637, 187] width 6 height 6
radio input "true"
click at [705, 176] on label "Waar" at bounding box center [747, 185] width 85 height 18
click at [747, 184] on input "Waar" at bounding box center [750, 187] width 6 height 6
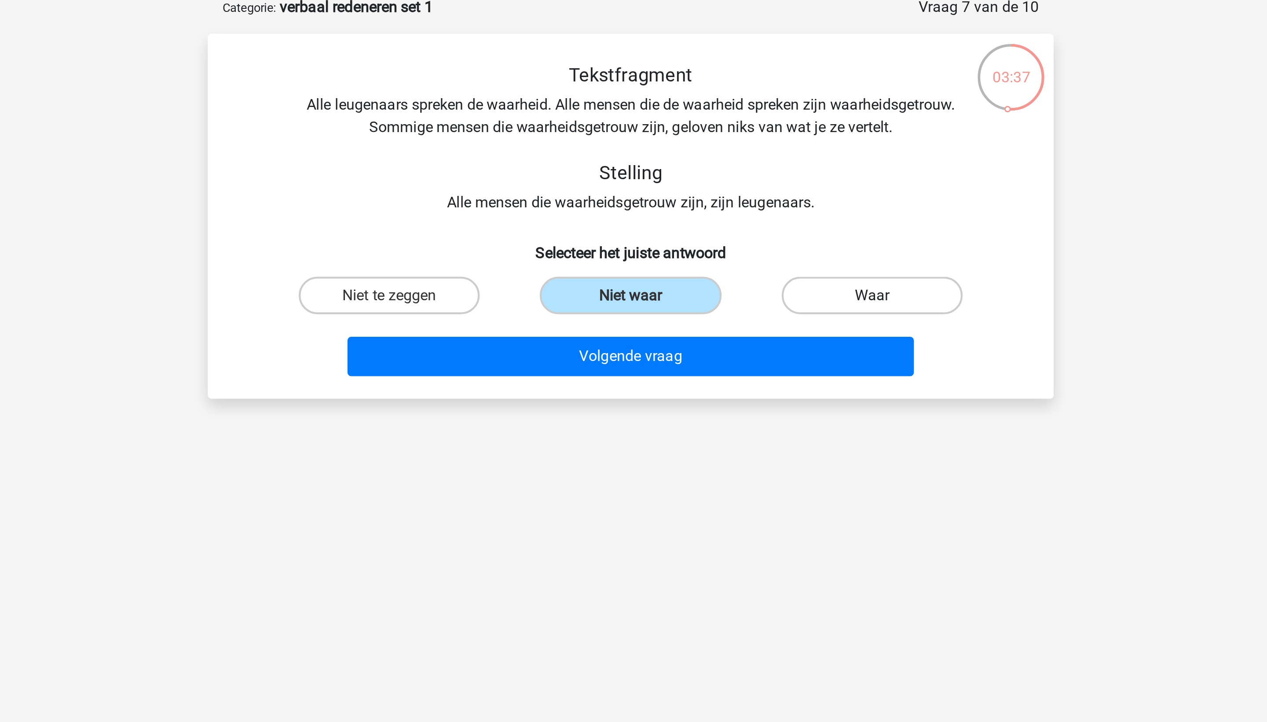
radio input "true"
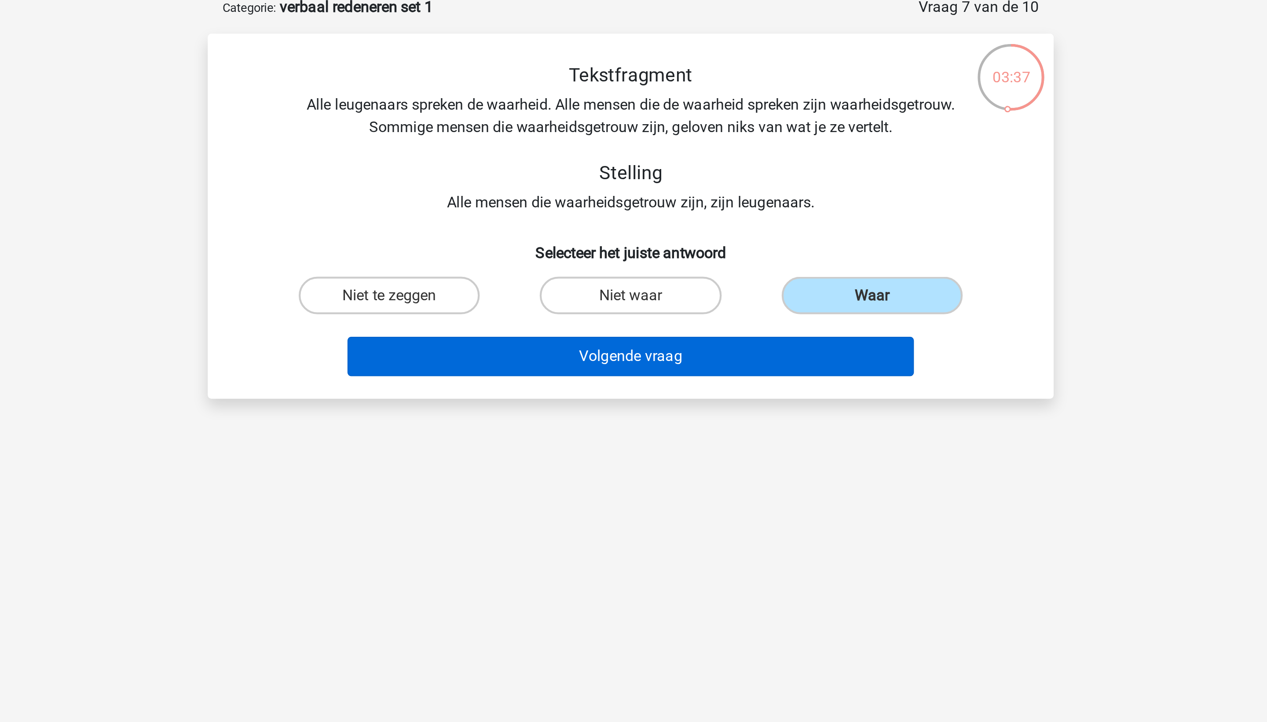
click at [501, 204] on button "Volgende vraag" at bounding box center [634, 213] width 266 height 18
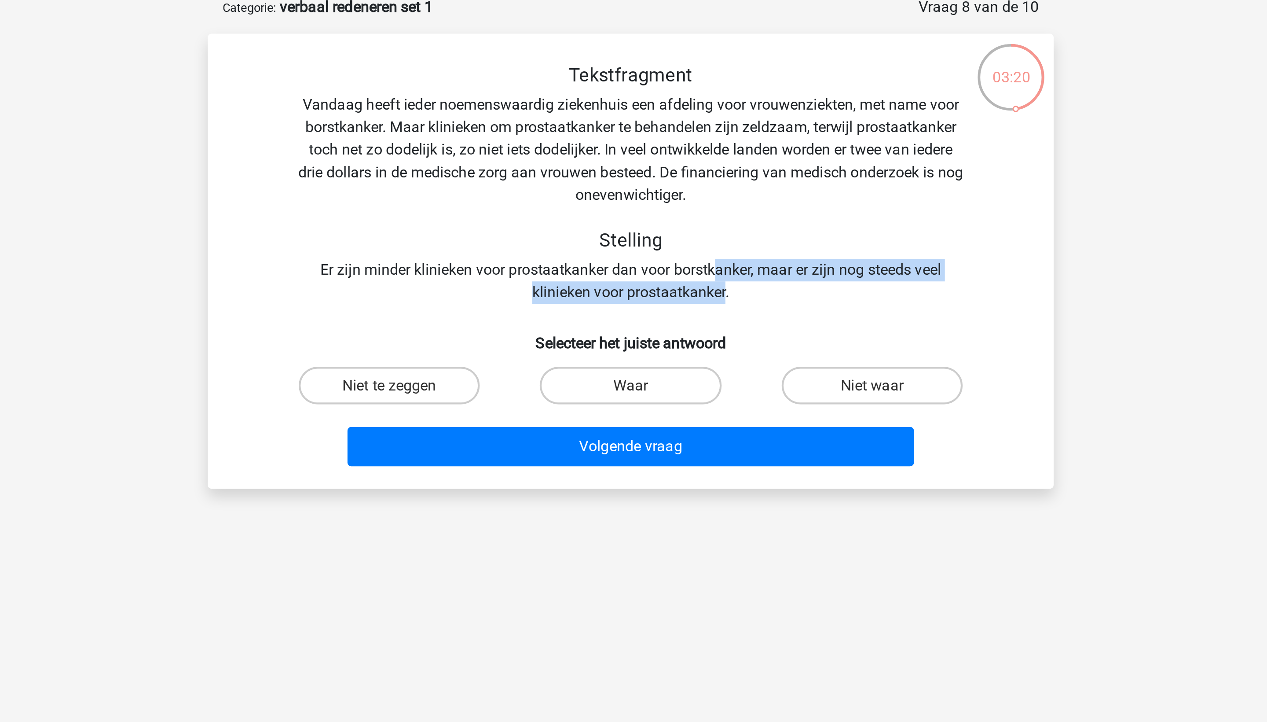
drag, startPoint x: 367, startPoint y: 151, endPoint x: 360, endPoint y: 139, distance: 13.6
click at [449, 139] on div "Tekstfragment Vandaag heeft ieder noemenswaardig ziekenhuis een afdeling voor v…" at bounding box center [633, 132] width 369 height 113
click at [705, 218] on label "Niet waar" at bounding box center [747, 227] width 85 height 18
click at [747, 227] on input "Niet waar" at bounding box center [750, 230] width 6 height 6
radio input "true"
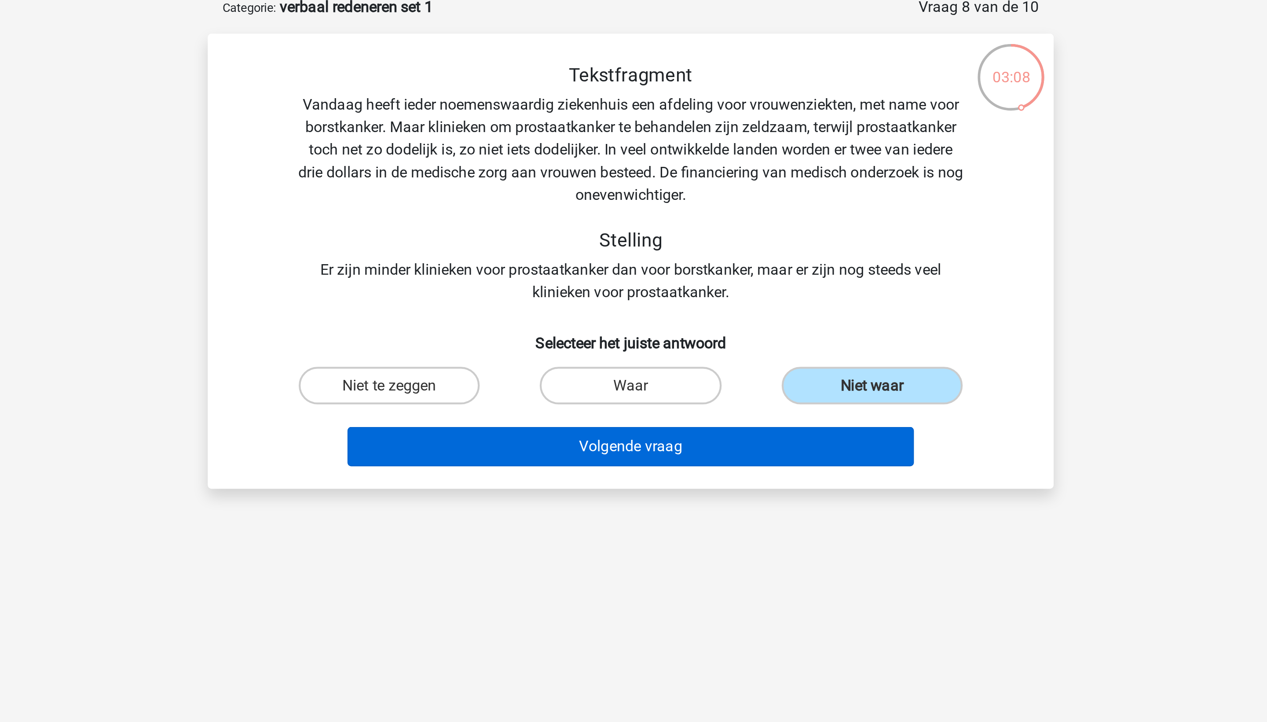
click at [501, 246] on button "Volgende vraag" at bounding box center [634, 255] width 266 height 18
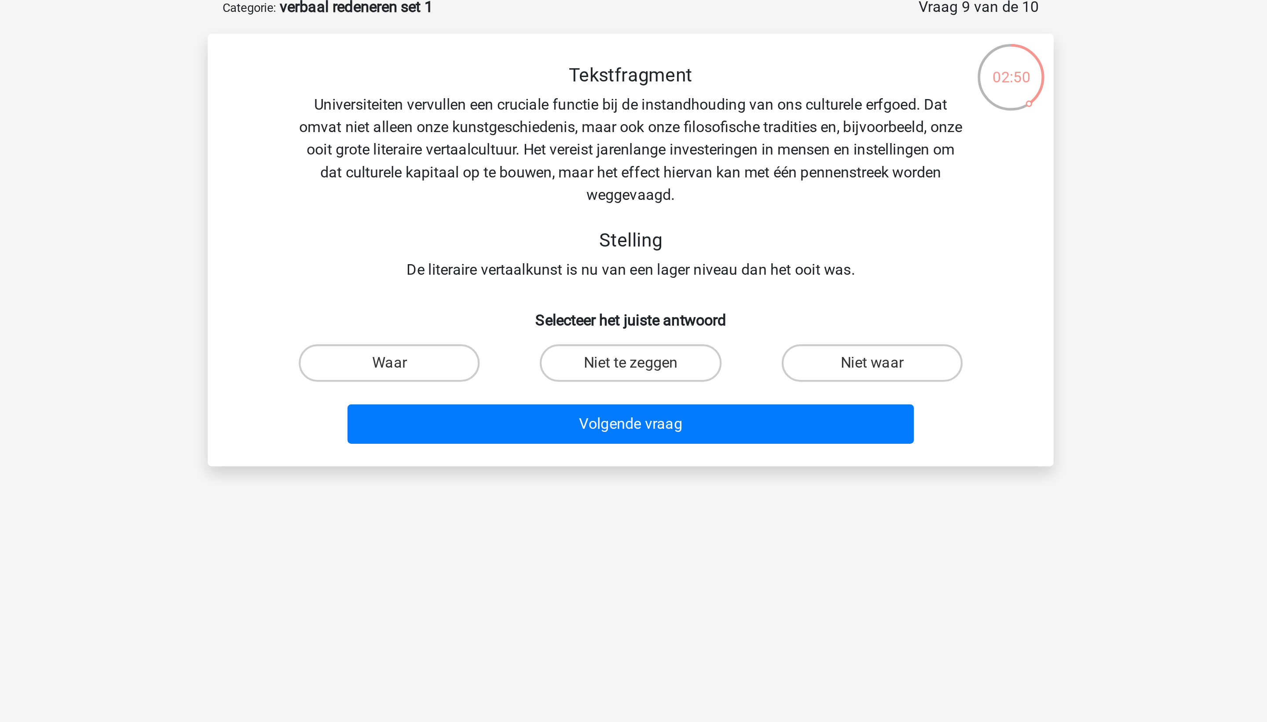
click at [449, 142] on div "Tekstfragment Universiteiten vervullen een cruciale functie bij de instandhoudi…" at bounding box center [633, 127] width 369 height 102
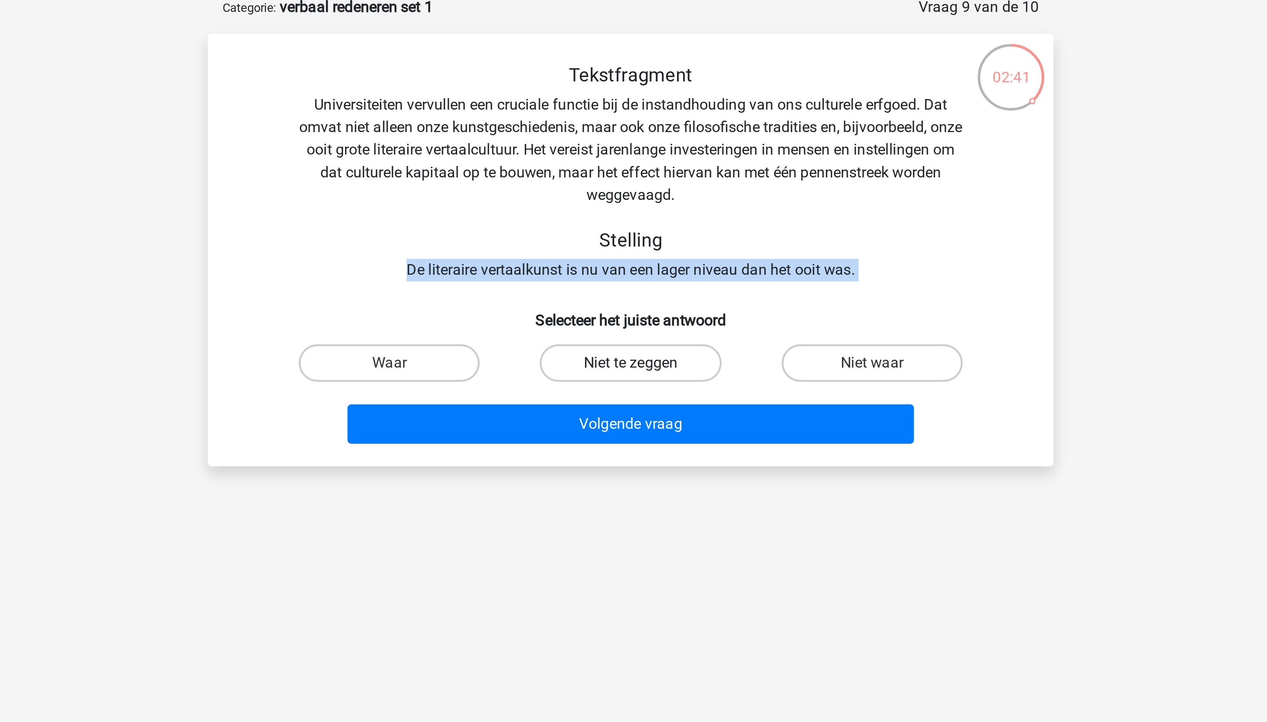
click at [591, 207] on label "Niet te zeggen" at bounding box center [633, 216] width 85 height 18
click at [634, 216] on input "Niet te zeggen" at bounding box center [637, 219] width 6 height 6
radio input "true"
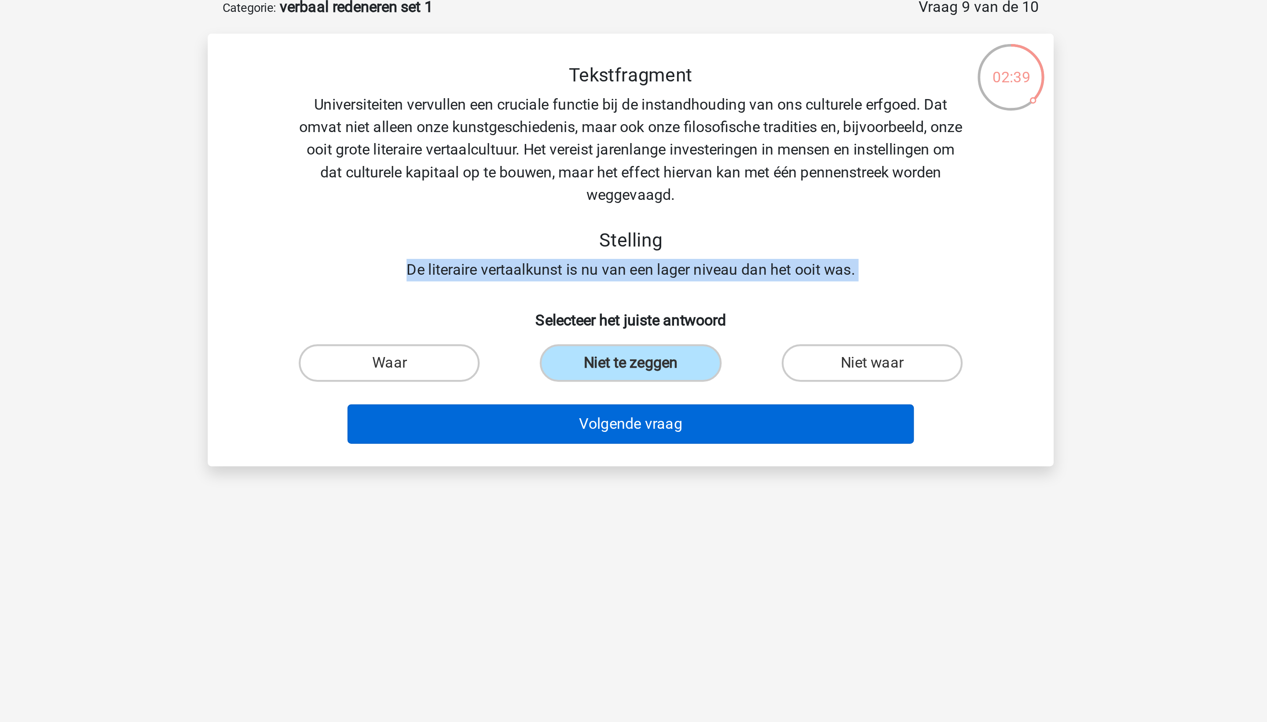
click at [501, 235] on button "Volgende vraag" at bounding box center [634, 244] width 266 height 18
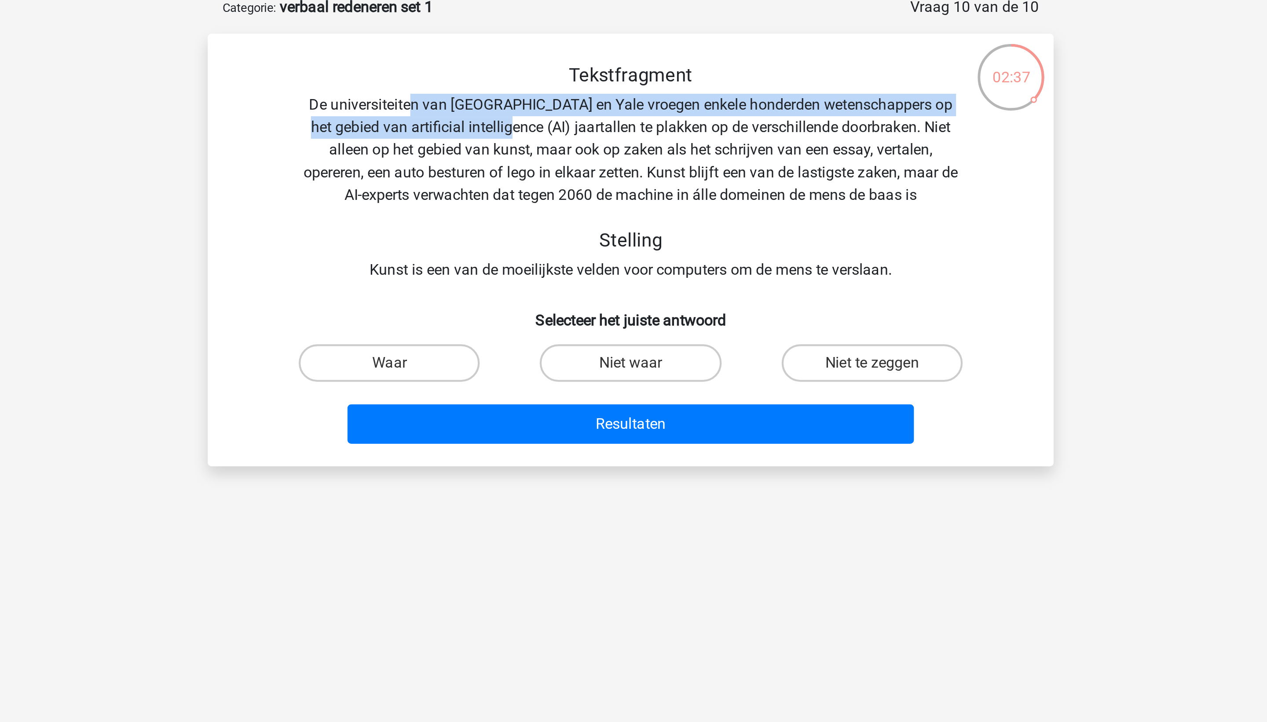
drag, startPoint x: 202, startPoint y: 57, endPoint x: 298, endPoint y: 70, distance: 96.3
click at [449, 76] on div "Tekstfragment De universiteiten van Oxford en Yale vroegen enkele honderden wet…" at bounding box center [633, 127] width 369 height 102
click at [449, 147] on div "Tekstfragment De universiteiten van Oxford en Yale vroegen enkele honderden wet…" at bounding box center [633, 127] width 369 height 102
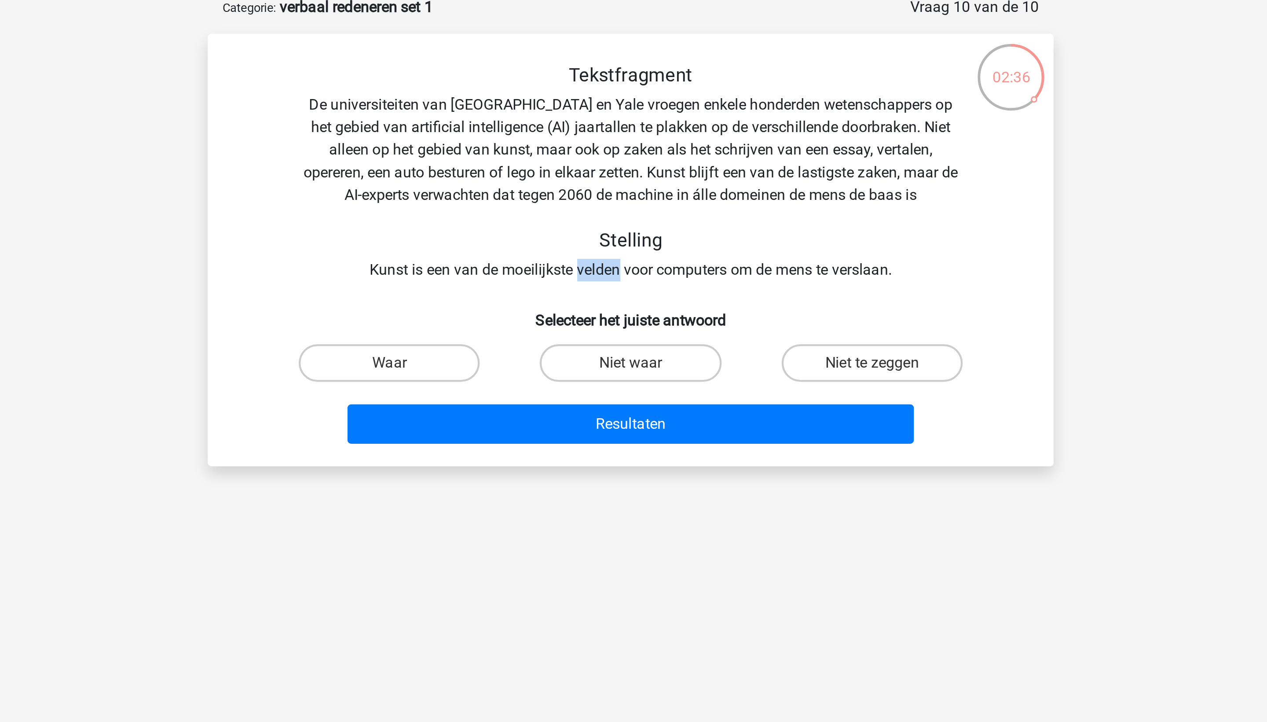
click at [449, 147] on div "Tekstfragment De universiteiten van Oxford en Yale vroegen enkele honderden wet…" at bounding box center [633, 127] width 369 height 102
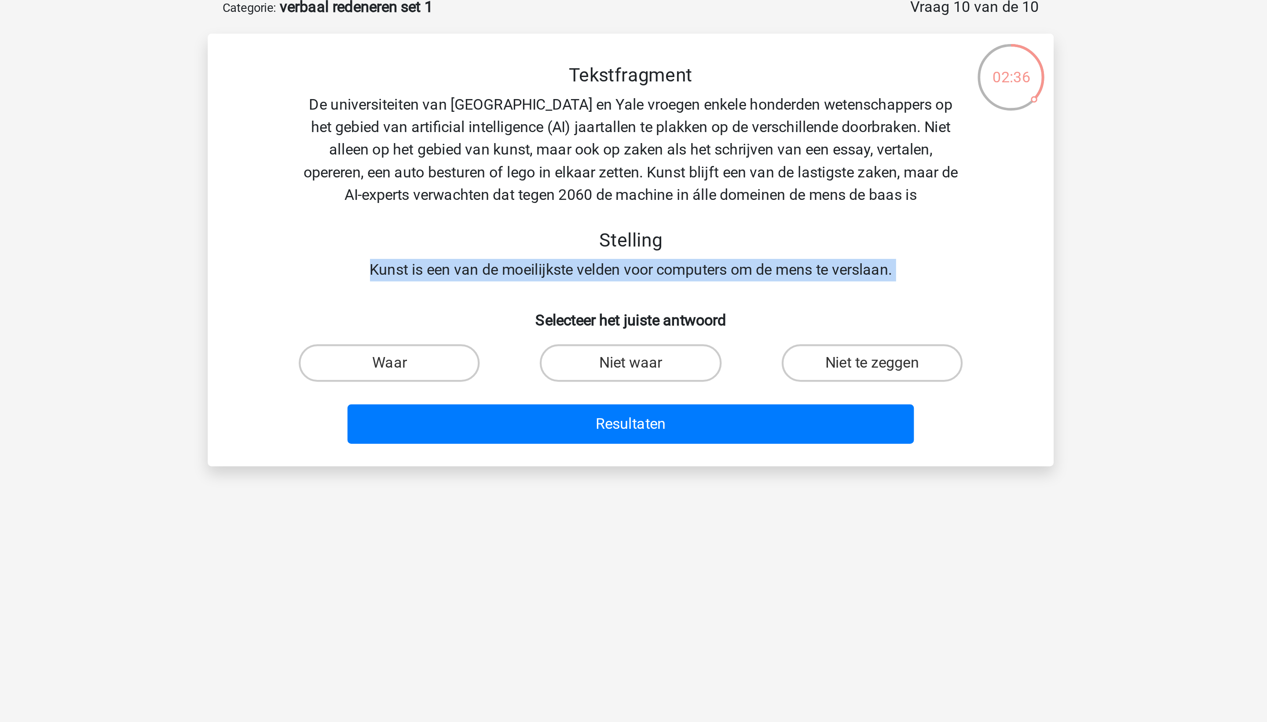
click at [449, 147] on div "Tekstfragment De universiteiten van Oxford en Yale vroegen enkele honderden wet…" at bounding box center [633, 127] width 369 height 102
click at [591, 207] on label "Niet waar" at bounding box center [633, 216] width 85 height 18
click at [634, 216] on input "Niet waar" at bounding box center [637, 219] width 6 height 6
radio input "true"
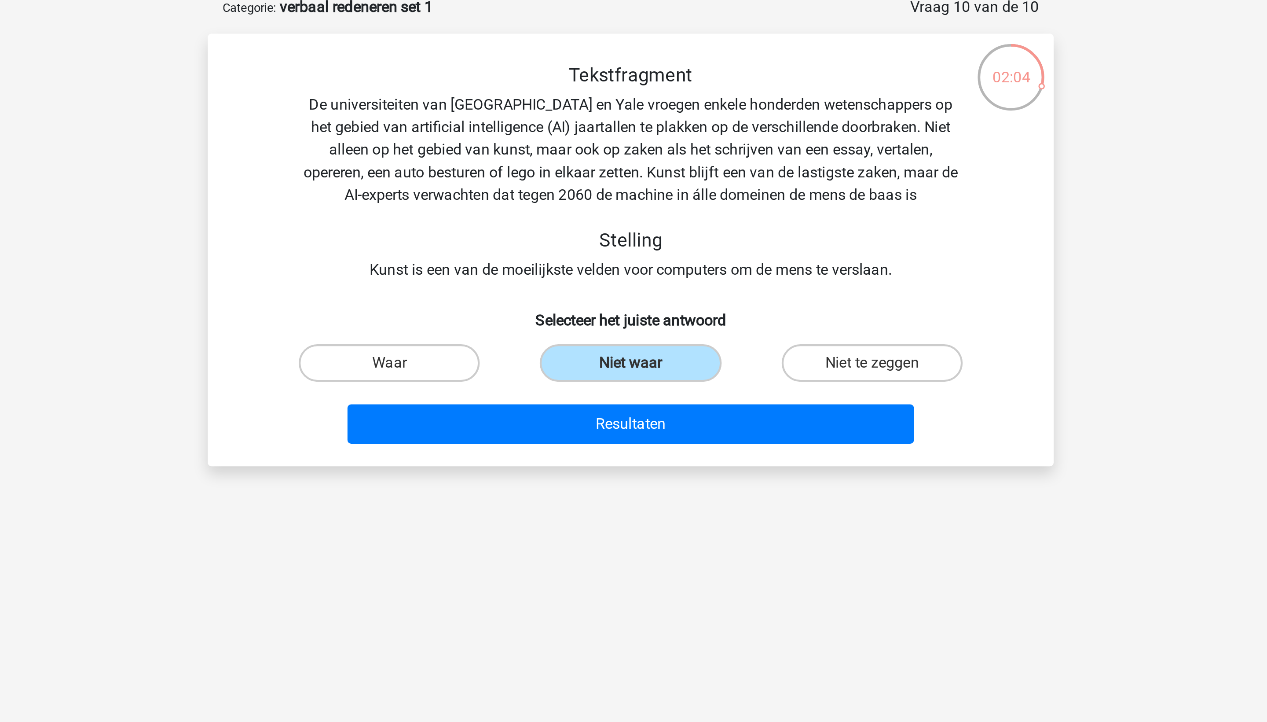
click at [690, 209] on div "Niet te zeggen" at bounding box center [746, 216] width 113 height 25
click at [705, 207] on label "Niet te zeggen" at bounding box center [747, 216] width 85 height 18
click at [747, 216] on input "Niet te zeggen" at bounding box center [750, 219] width 6 height 6
radio input "true"
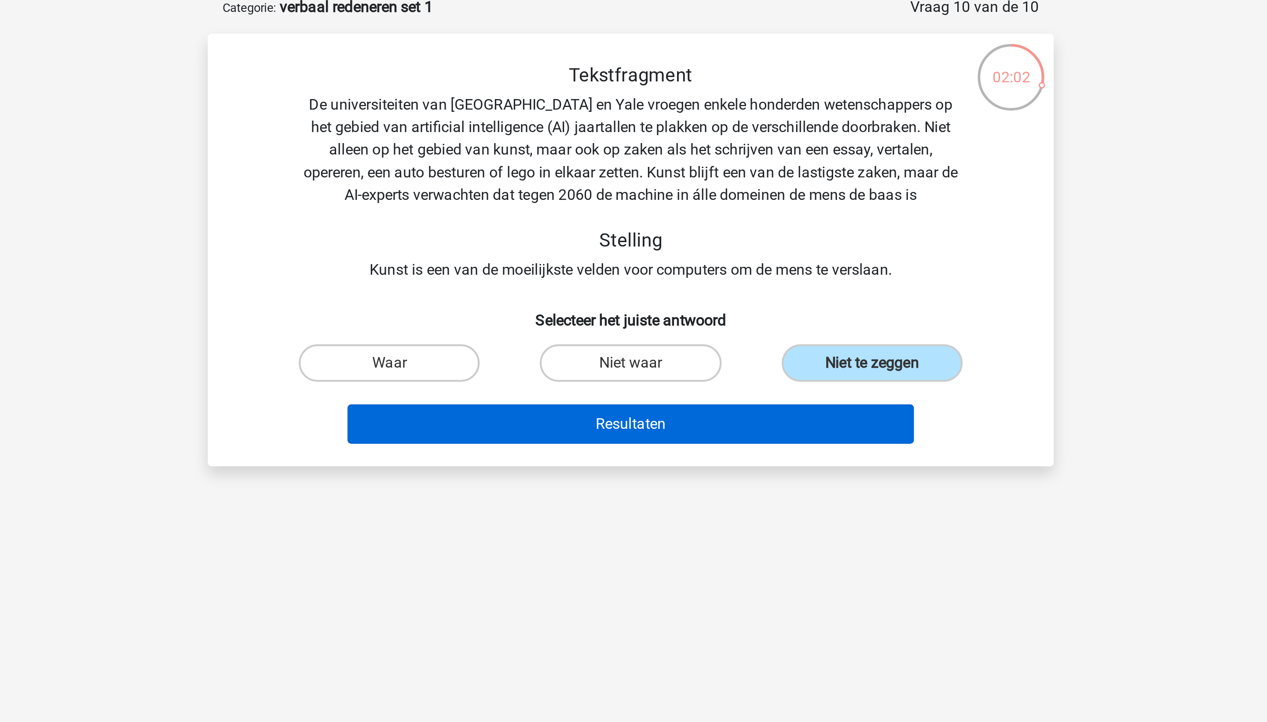
click at [501, 235] on button "Resultaten" at bounding box center [634, 244] width 266 height 18
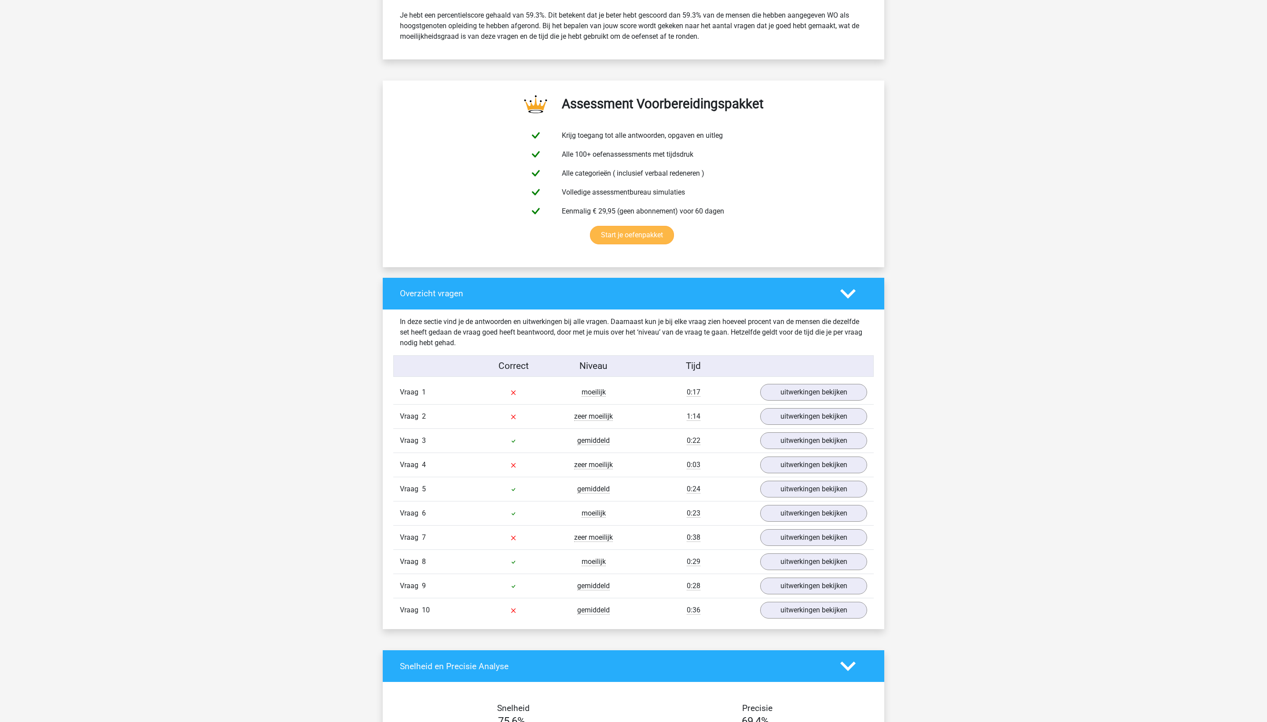
scroll to position [513, 0]
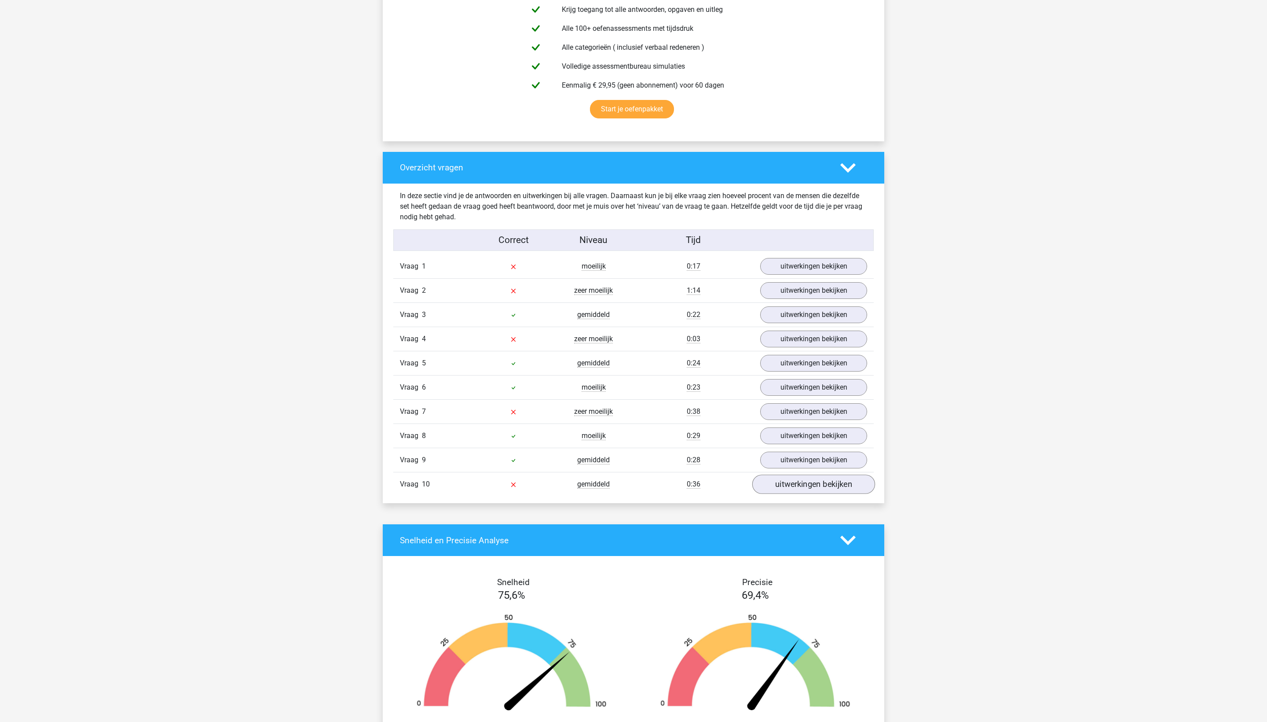
click at [787, 494] on link "uitwerkingen bekijken" at bounding box center [813, 484] width 123 height 19
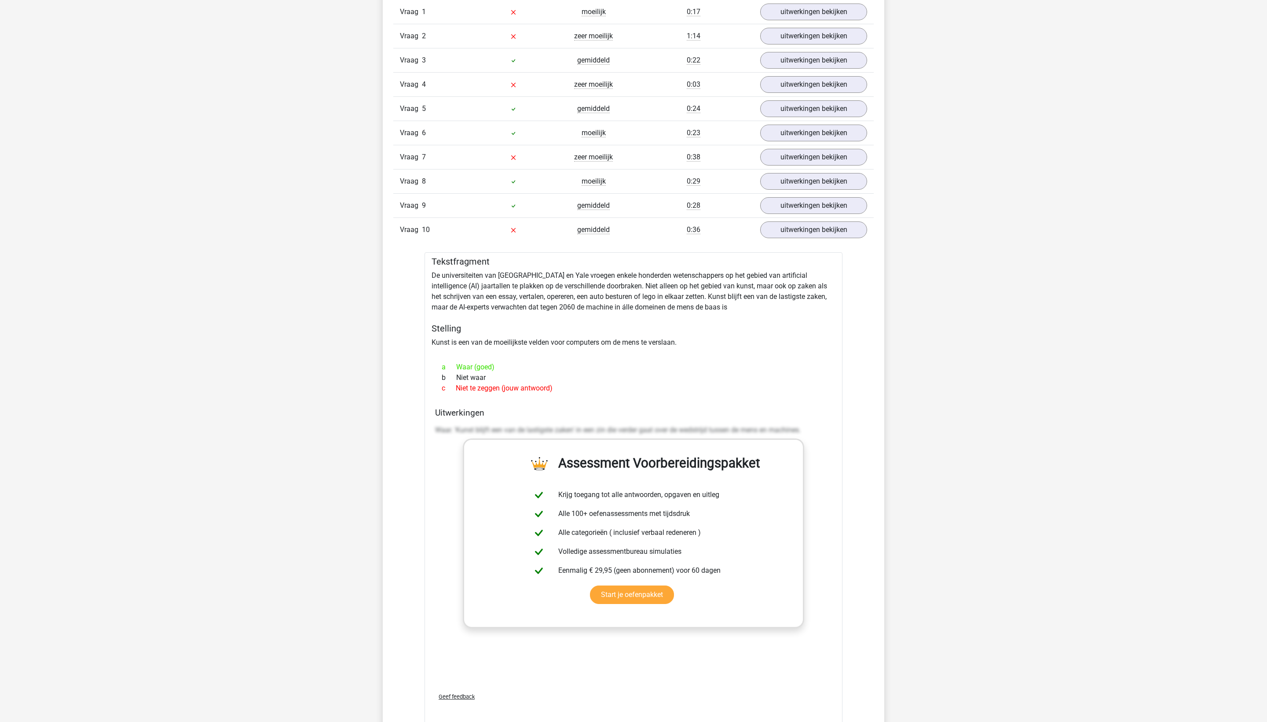
scroll to position [763, 0]
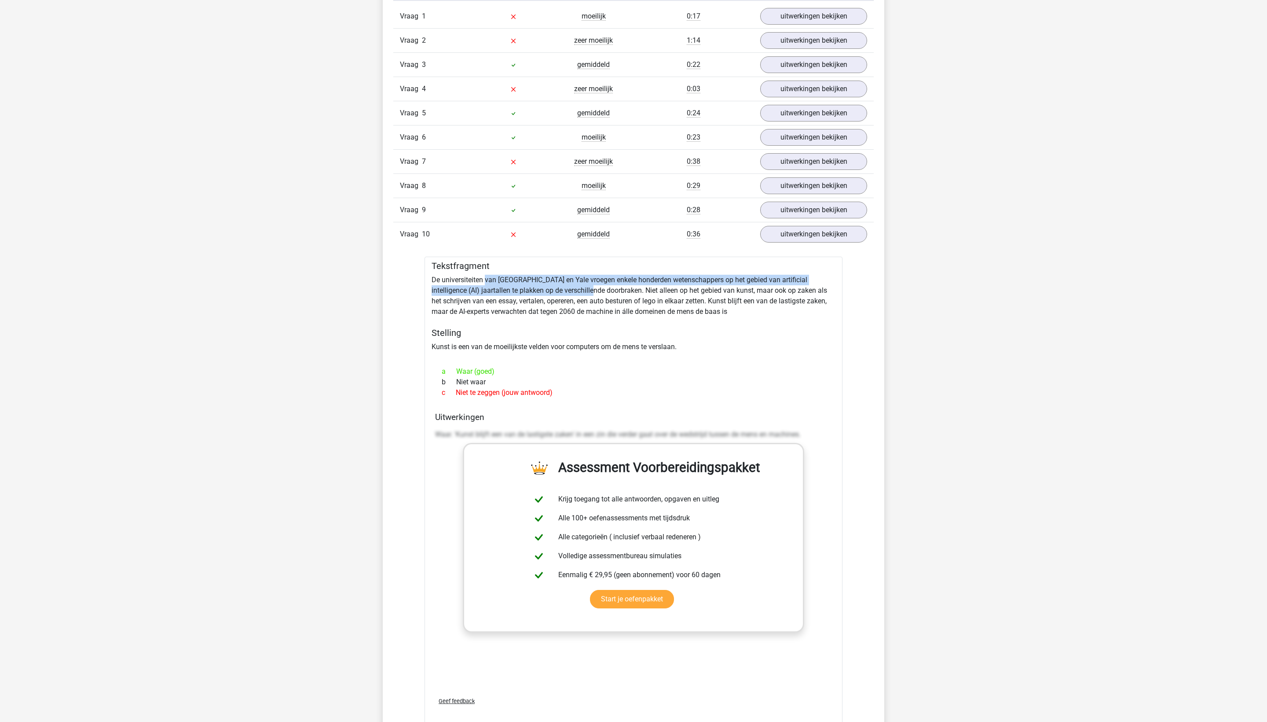
drag, startPoint x: 493, startPoint y: 391, endPoint x: 657, endPoint y: 406, distance: 165.3
click at [657, 406] on div "Tekstfragment De universiteiten van [GEOGRAPHIC_DATA] en Yale vroegen enkele ho…" at bounding box center [634, 494] width 418 height 474
click at [811, 172] on link "uitwerkingen bekijken" at bounding box center [813, 161] width 123 height 19
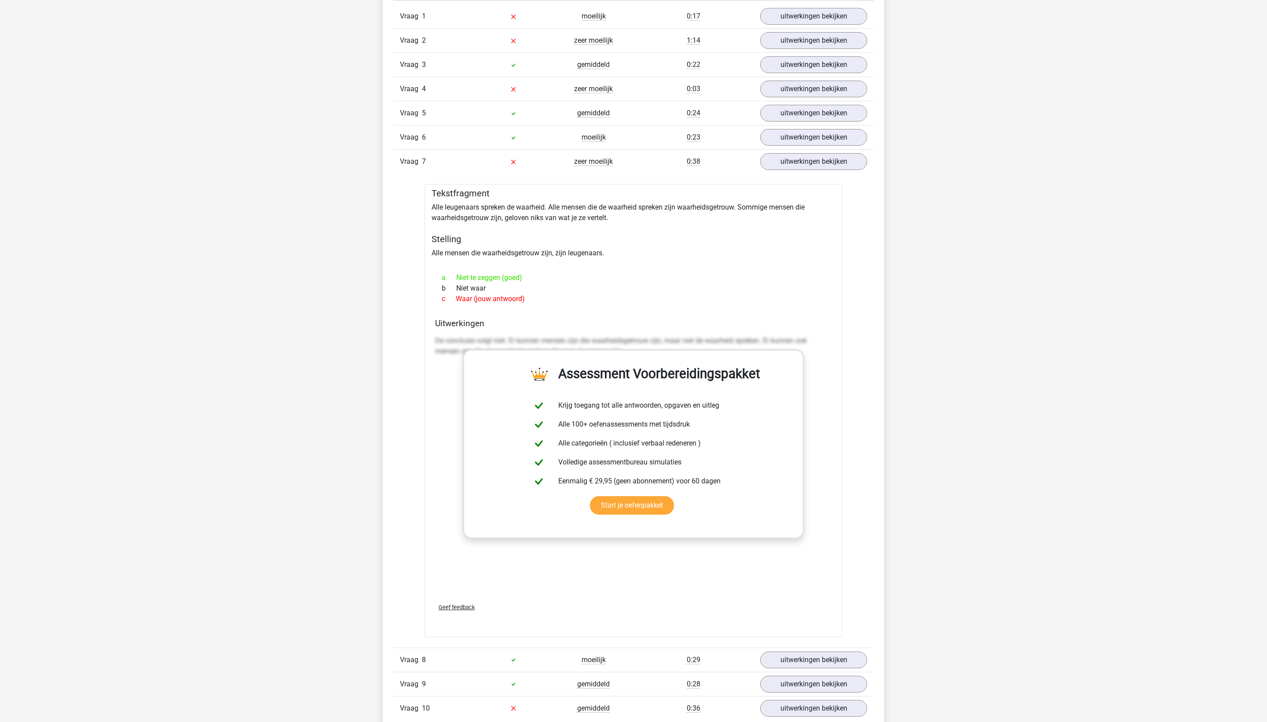
click at [528, 283] on div "a Niet te zeggen (goed)" at bounding box center [633, 277] width 397 height 11
click at [521, 283] on div "a Niet te zeggen (goed)" at bounding box center [633, 277] width 397 height 11
click at [518, 283] on div "a Niet te zeggen (goed)" at bounding box center [633, 277] width 397 height 11
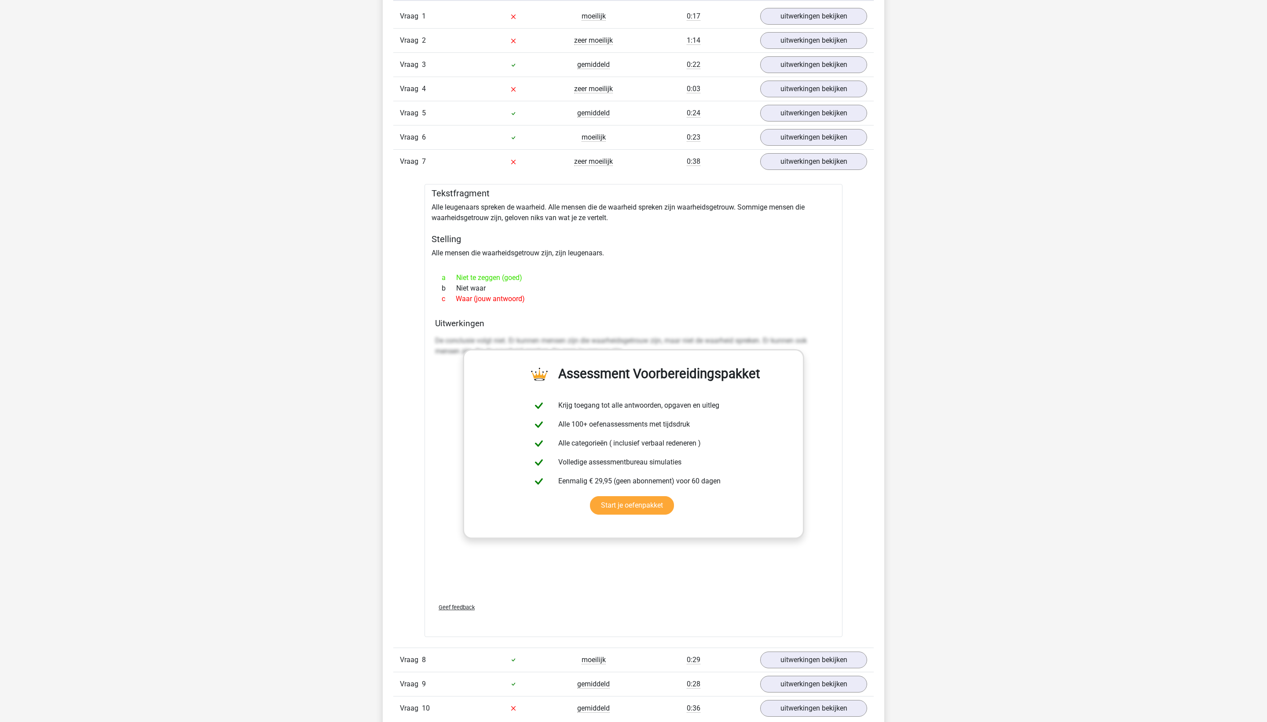
click at [518, 283] on div "a Niet te zeggen (goed)" at bounding box center [633, 277] width 397 height 11
click at [554, 308] on div "a Niet te zeggen (goed) b Niet waar c Waar (jouw antwoord)" at bounding box center [633, 288] width 397 height 39
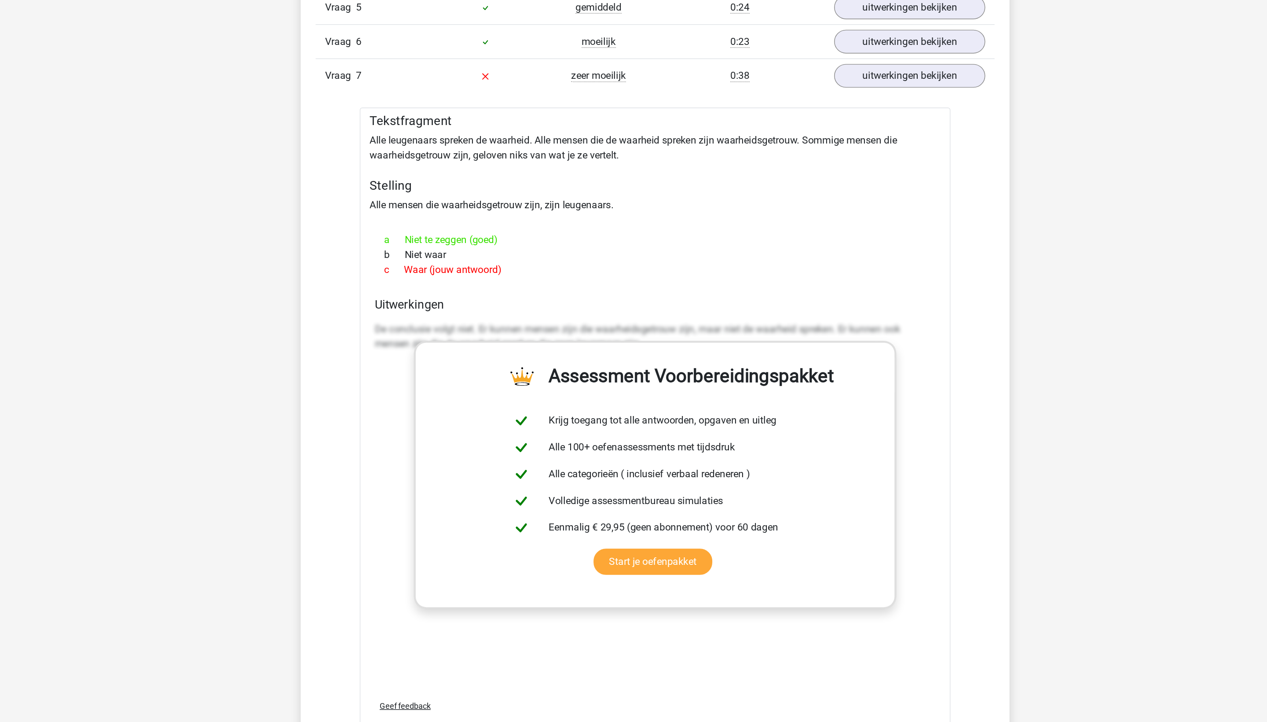
scroll to position [572, 0]
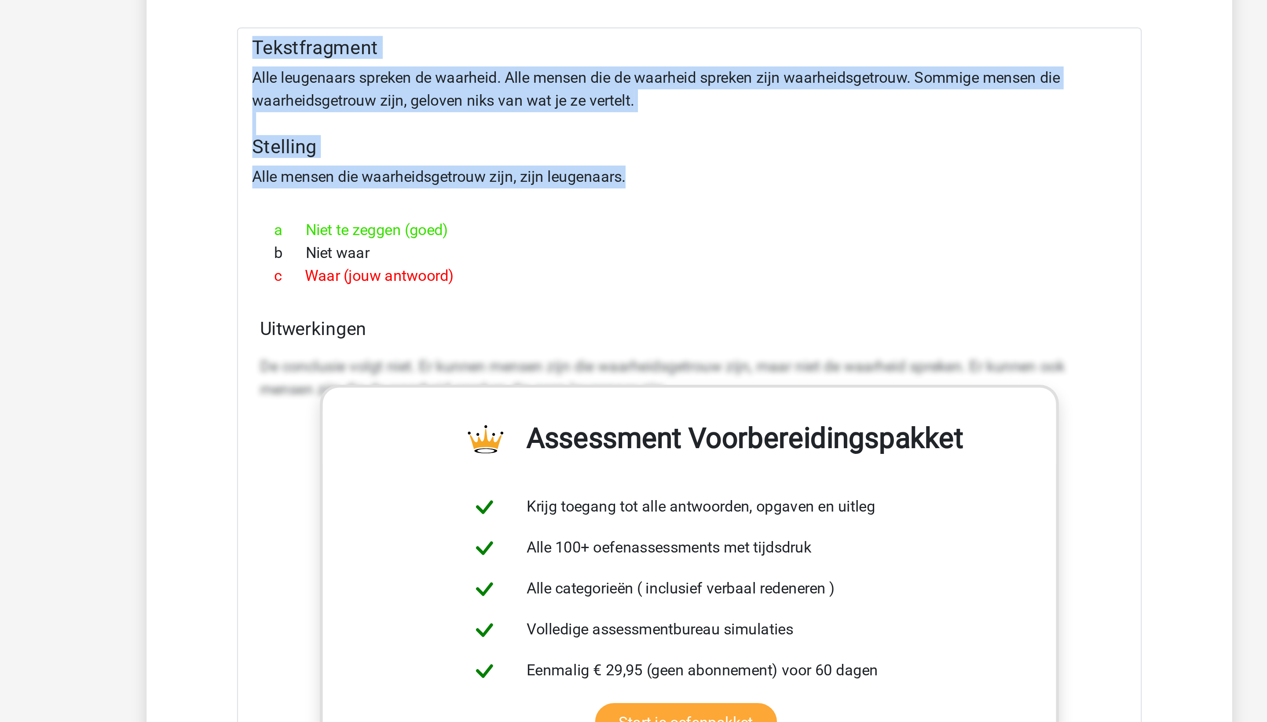
drag, startPoint x: 320, startPoint y: 184, endPoint x: 103, endPoint y: 123, distance: 225.7
copy div "Tekstfragment Alle leugenaars spreken de waarheid. Alle mensen die de waarheid …"
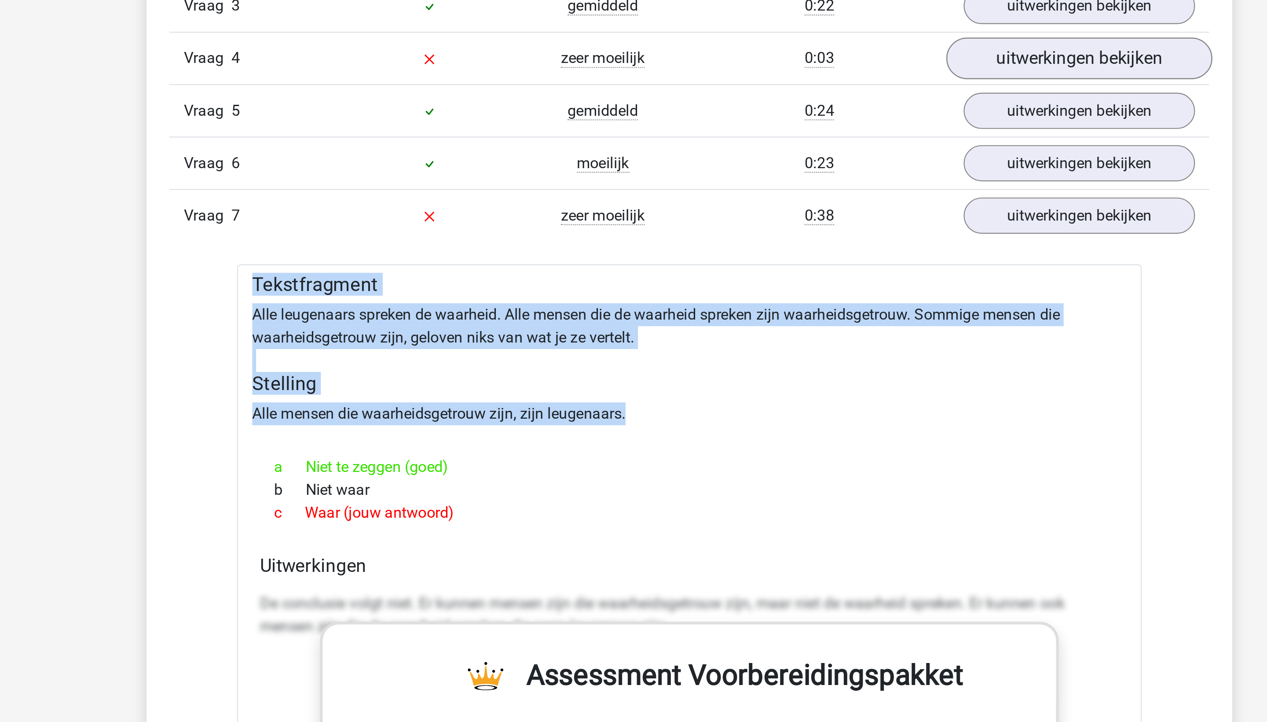
click at [752, 271] on link "uitwerkingen bekijken" at bounding box center [813, 280] width 123 height 19
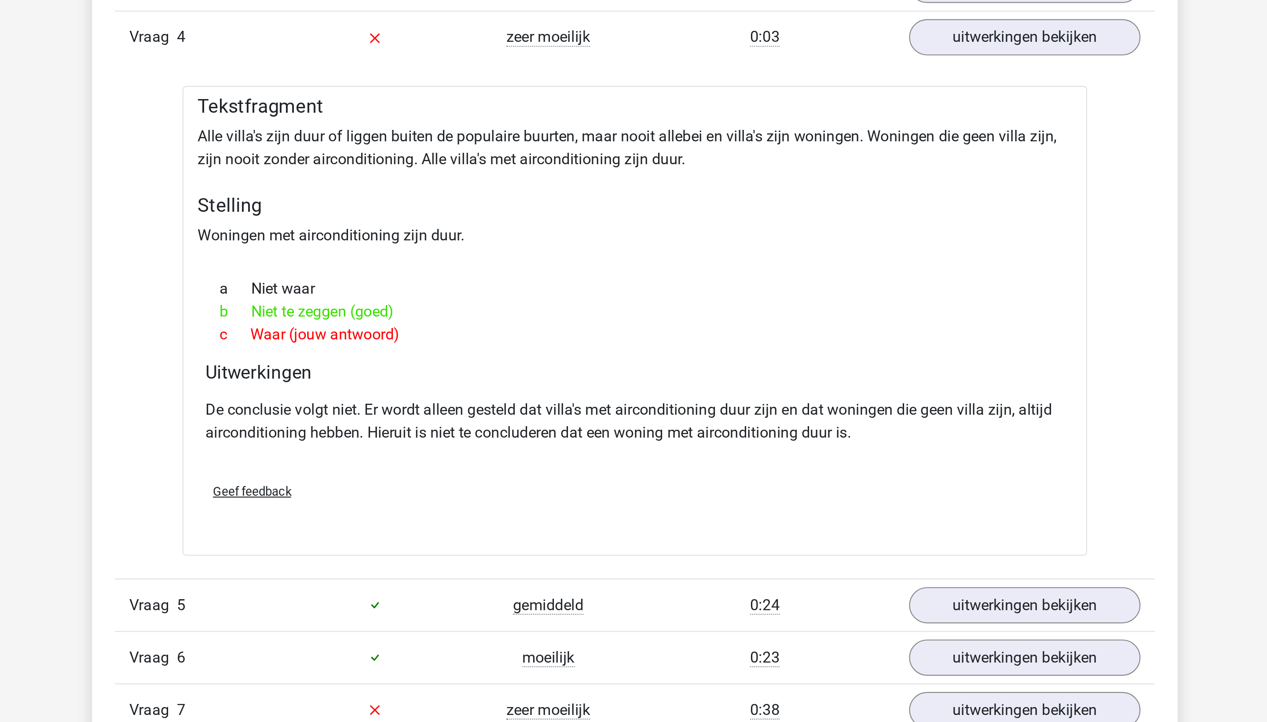
scroll to position [786, 0]
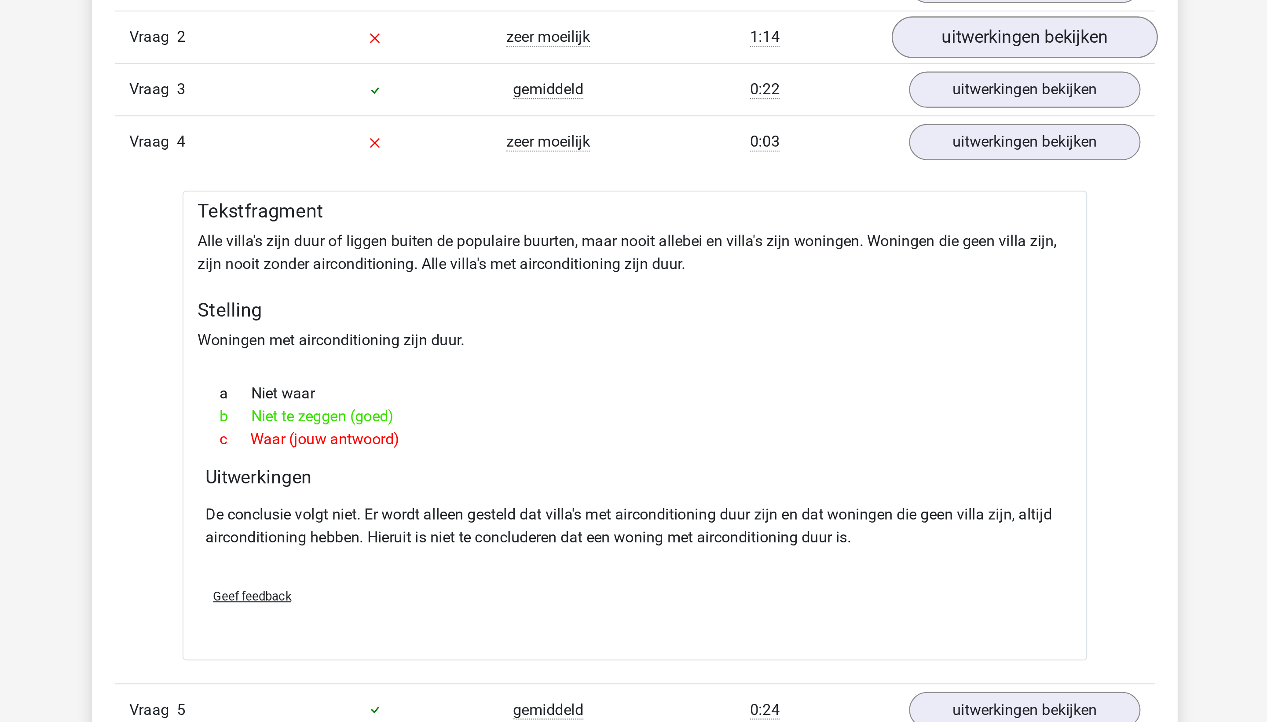
click at [752, 27] on link "uitwerkingen bekijken" at bounding box center [813, 17] width 123 height 19
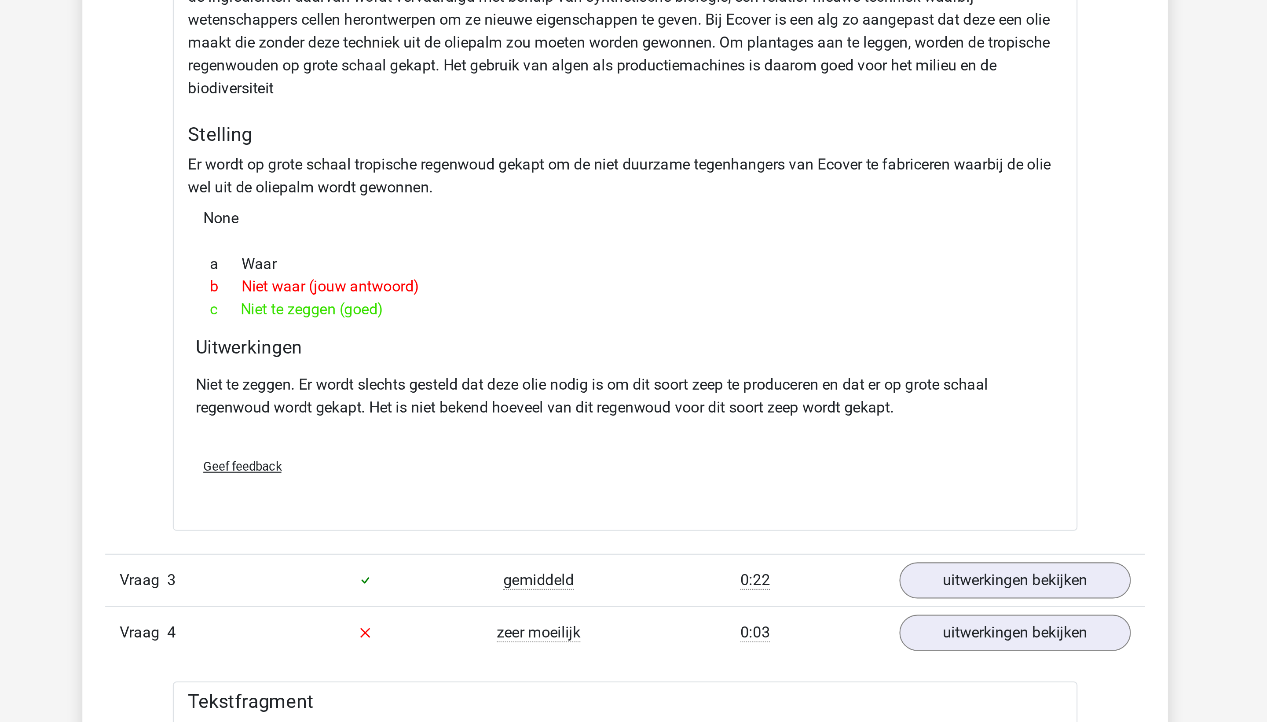
click at [435, 268] on p "Niet te zeggen. Er wordt slechts gesteld dat deze olie nodig is om dit soort ze…" at bounding box center [633, 257] width 397 height 21
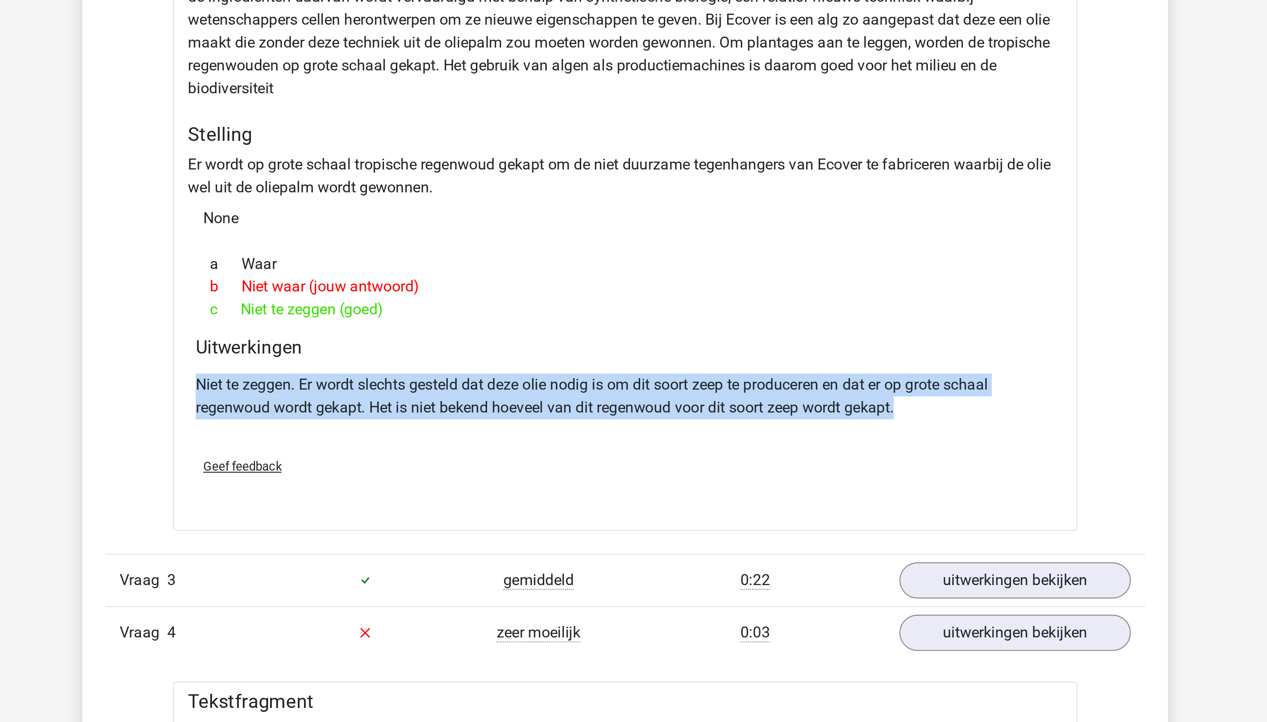
click at [435, 268] on p "Niet te zeggen. Er wordt slechts gesteld dat deze olie nodig is om dit soort ze…" at bounding box center [633, 257] width 397 height 21
click at [425, 181] on div "Tekstfragment Milieubewegingen verzetten zich tegen duurzame, maar tevens hoogt…" at bounding box center [634, 180] width 418 height 280
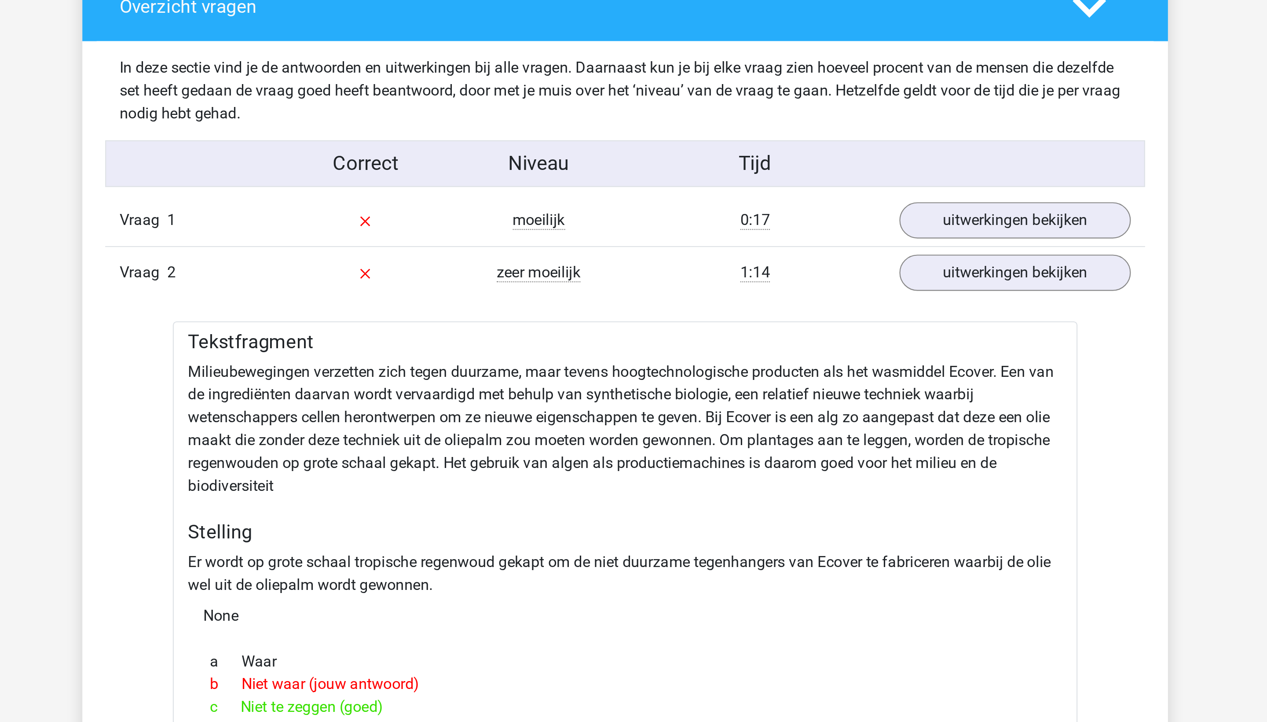
scroll to position [671, 0]
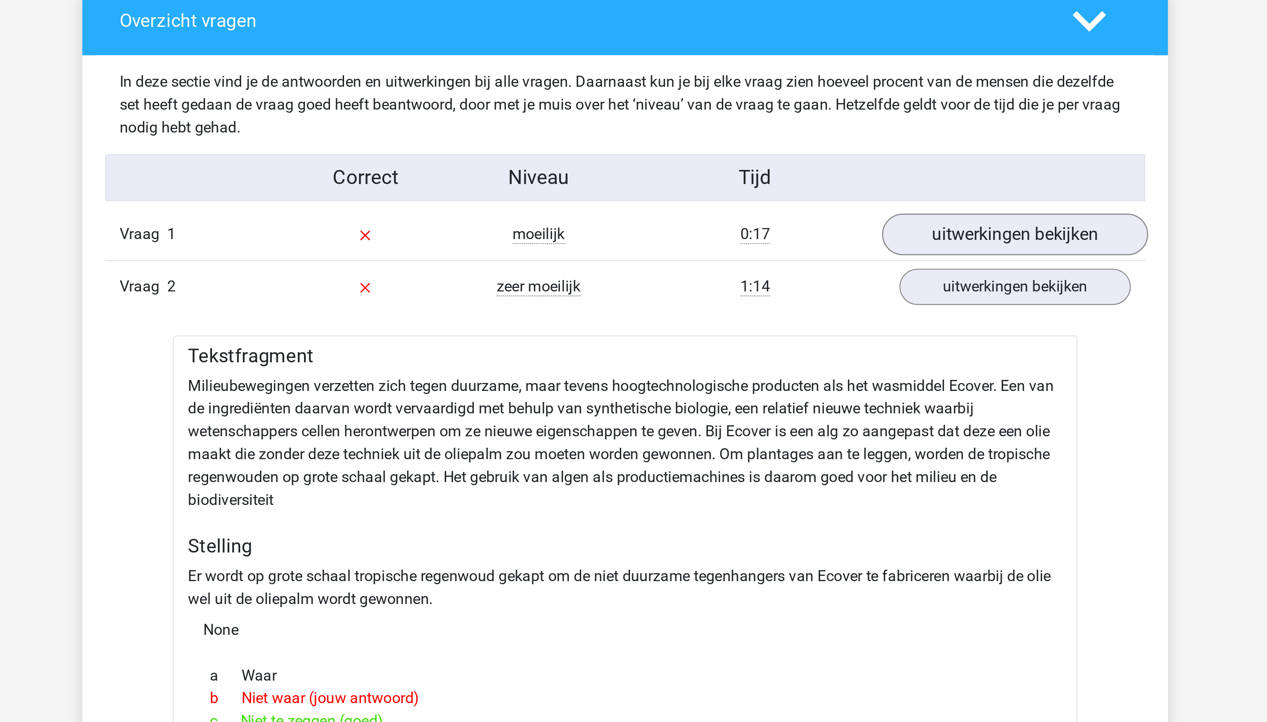
click at [752, 118] on link "uitwerkingen bekijken" at bounding box center [813, 108] width 123 height 19
